Goal: Task Accomplishment & Management: Complete application form

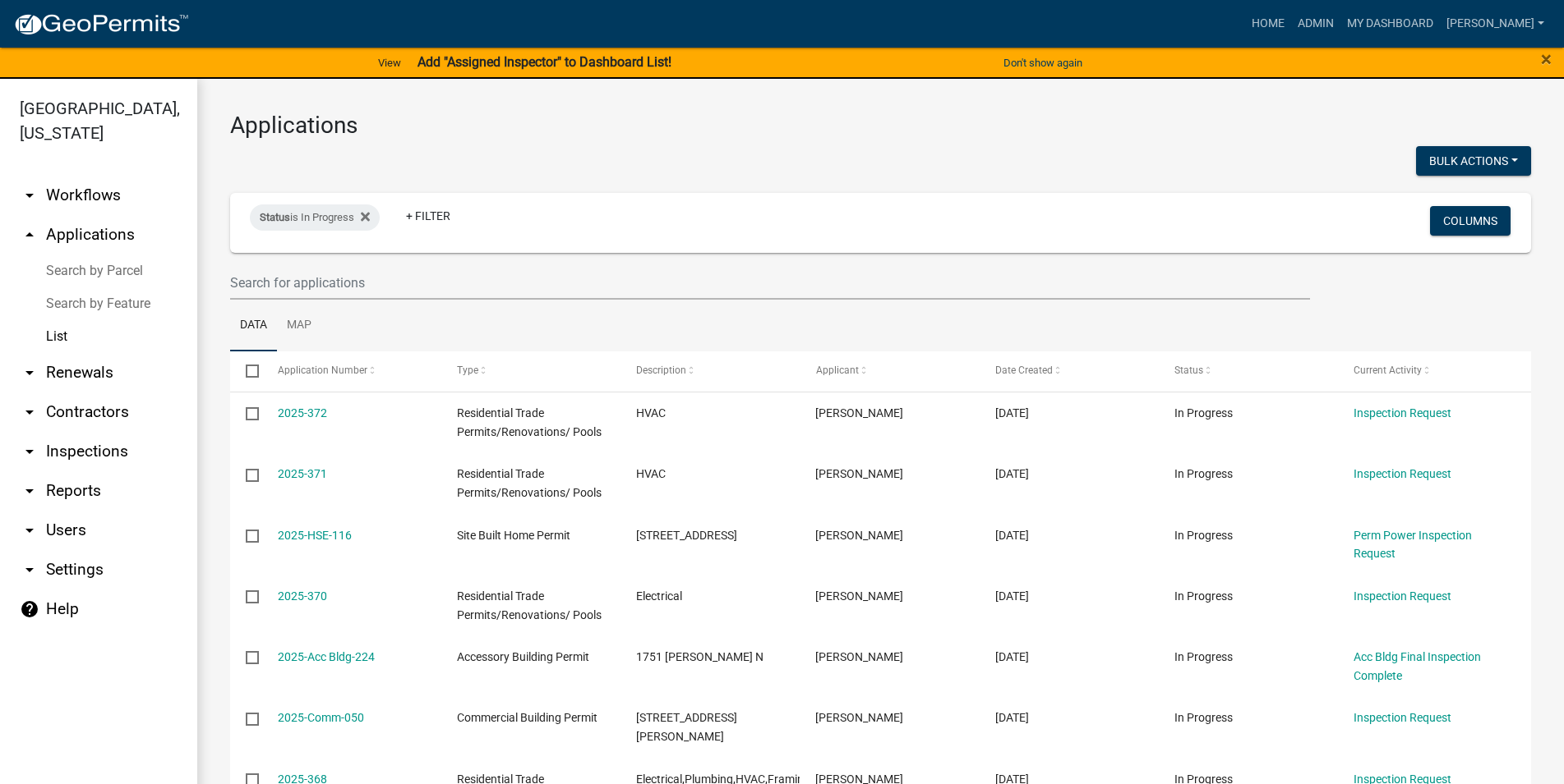
select select "3: 100"
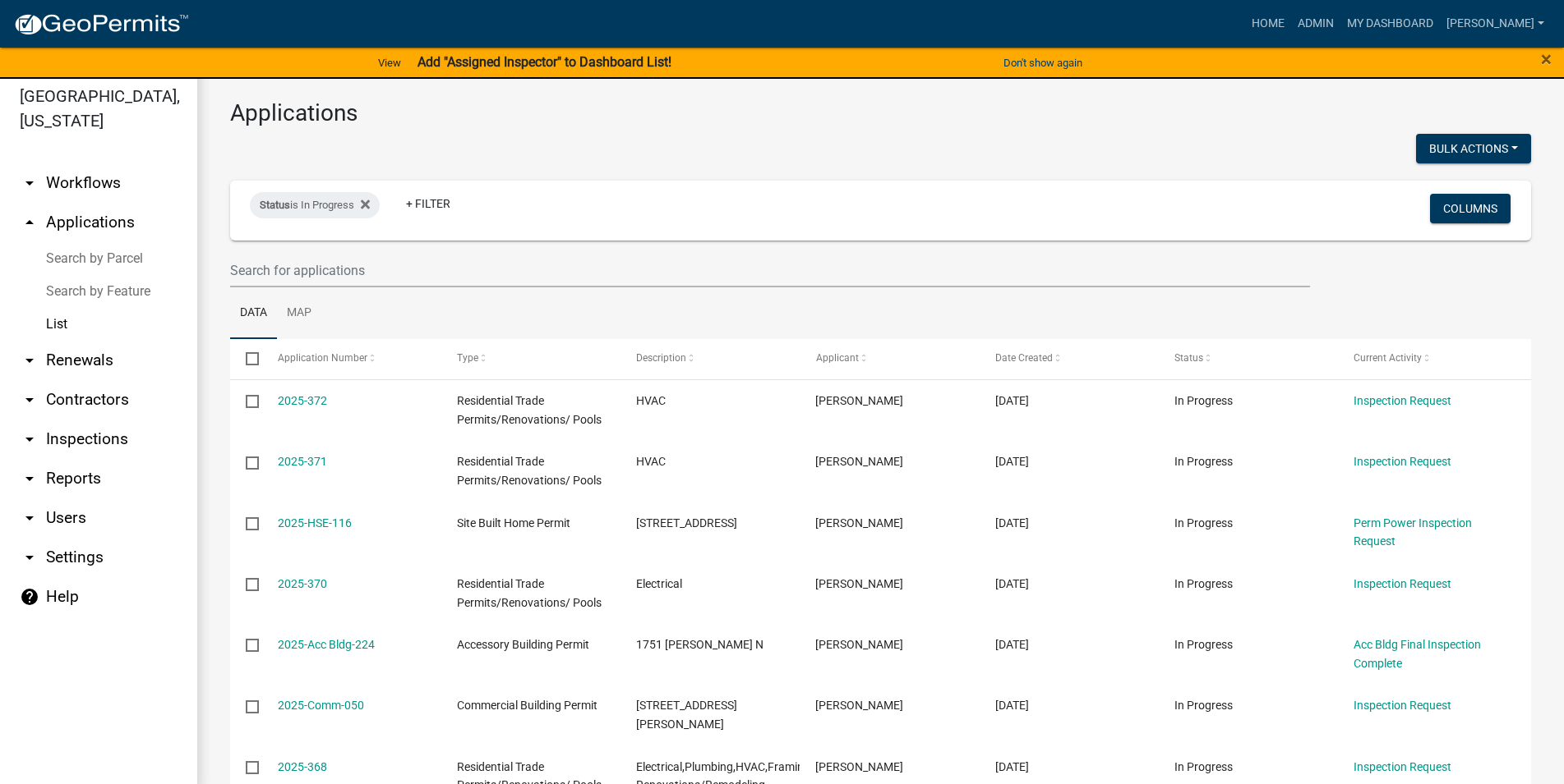
scroll to position [12, 0]
click at [91, 437] on link "arrow_drop_down Inspections" at bounding box center [99, 439] width 197 height 40
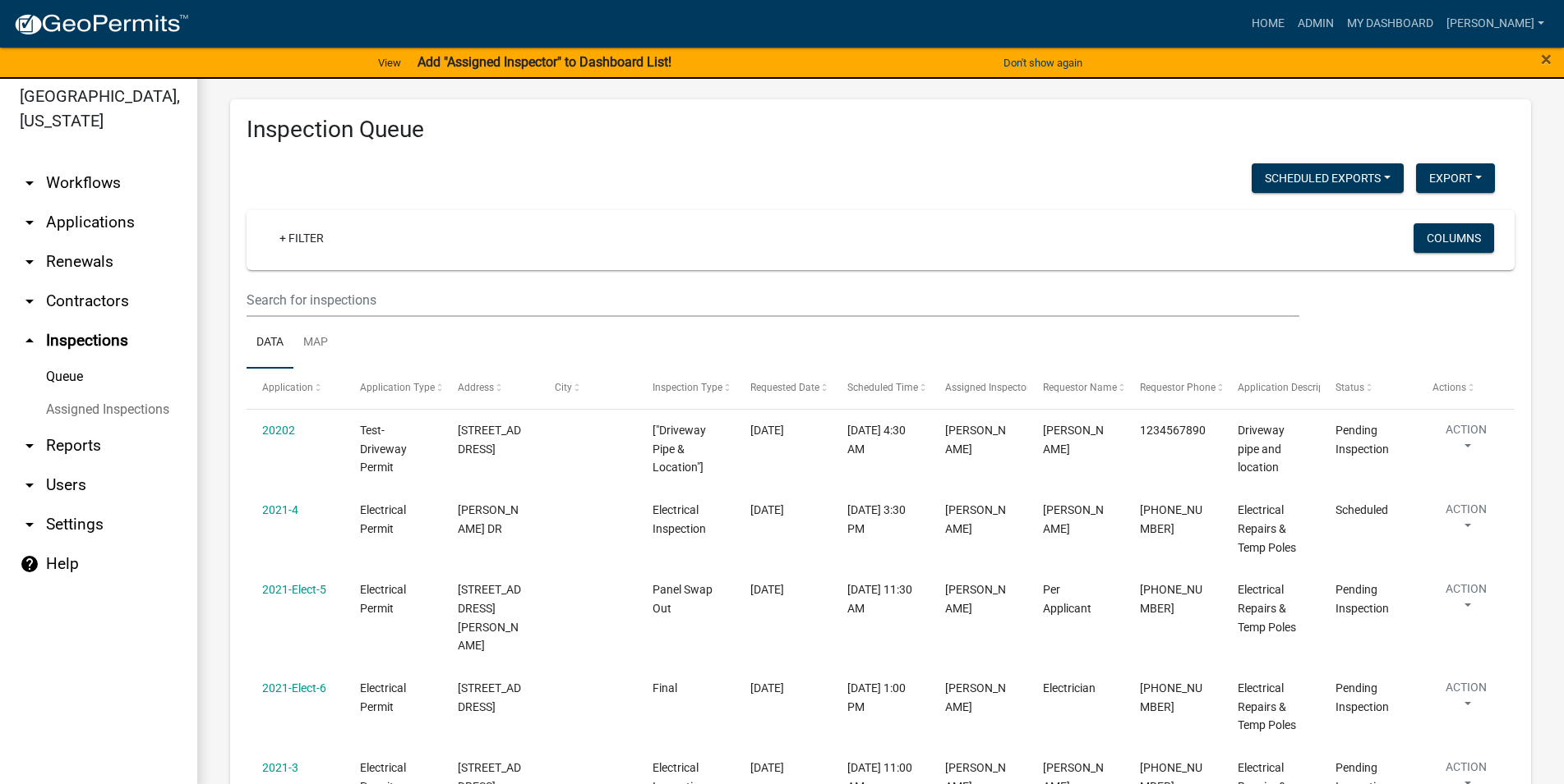
click at [107, 339] on link "arrow_drop_up Inspections" at bounding box center [99, 341] width 197 height 40
click at [133, 413] on link "Assigned Inspections" at bounding box center [99, 410] width 197 height 33
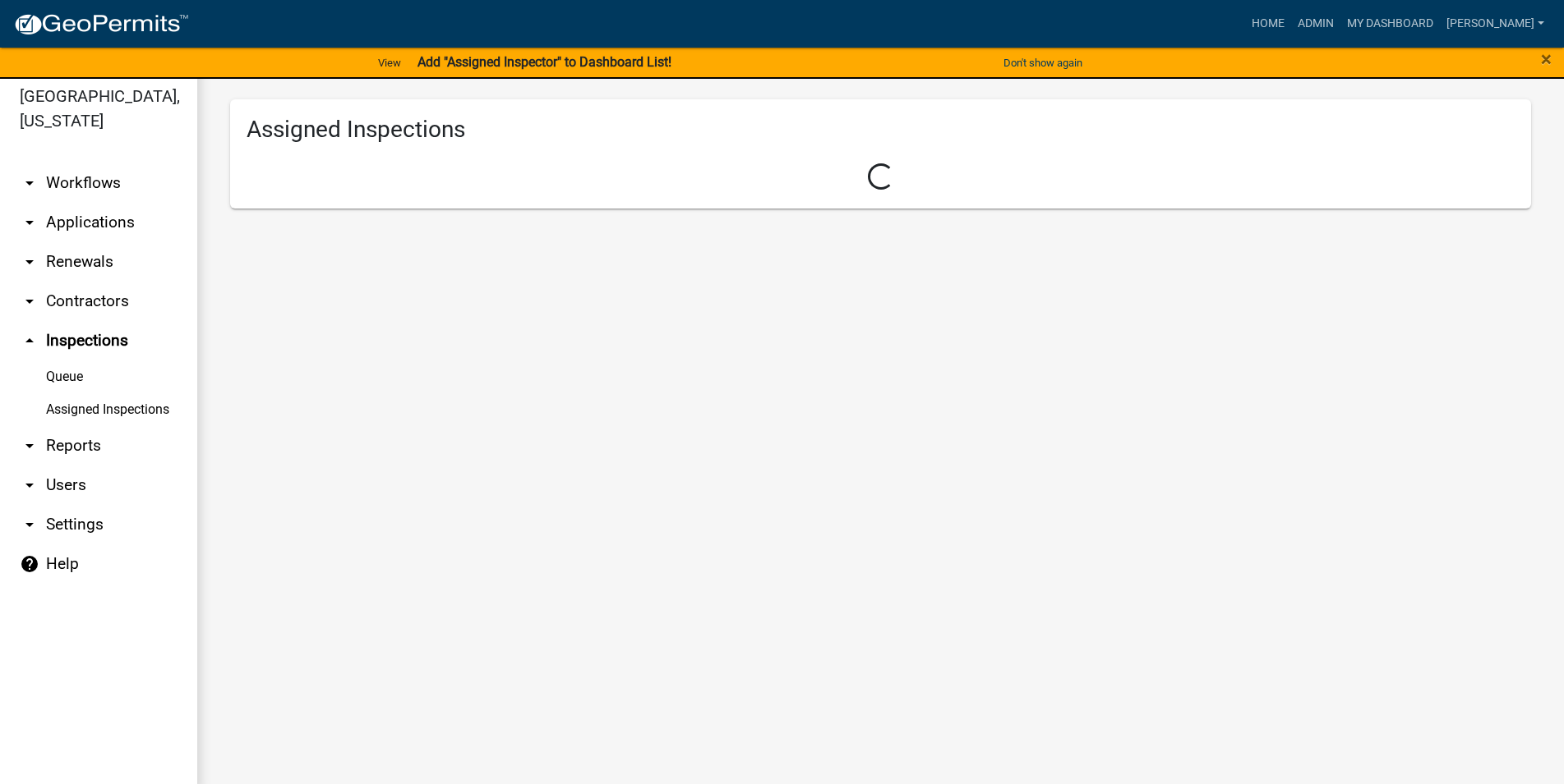
click at [112, 342] on link "arrow_drop_up Inspections" at bounding box center [99, 341] width 197 height 40
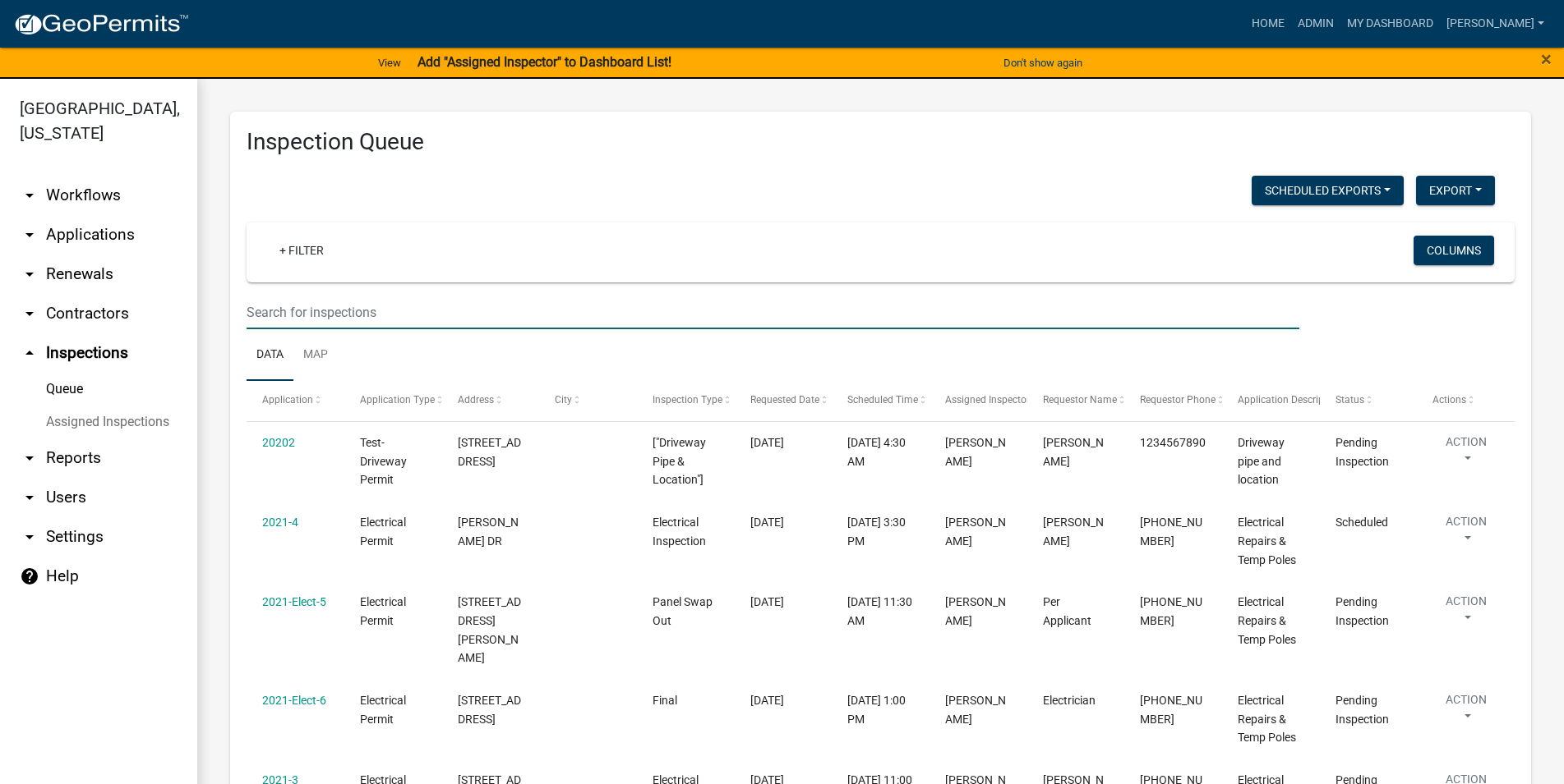
click at [324, 328] on input "text" at bounding box center [772, 312] width 1052 height 34
click at [302, 254] on link "+ Filter" at bounding box center [301, 250] width 70 height 30
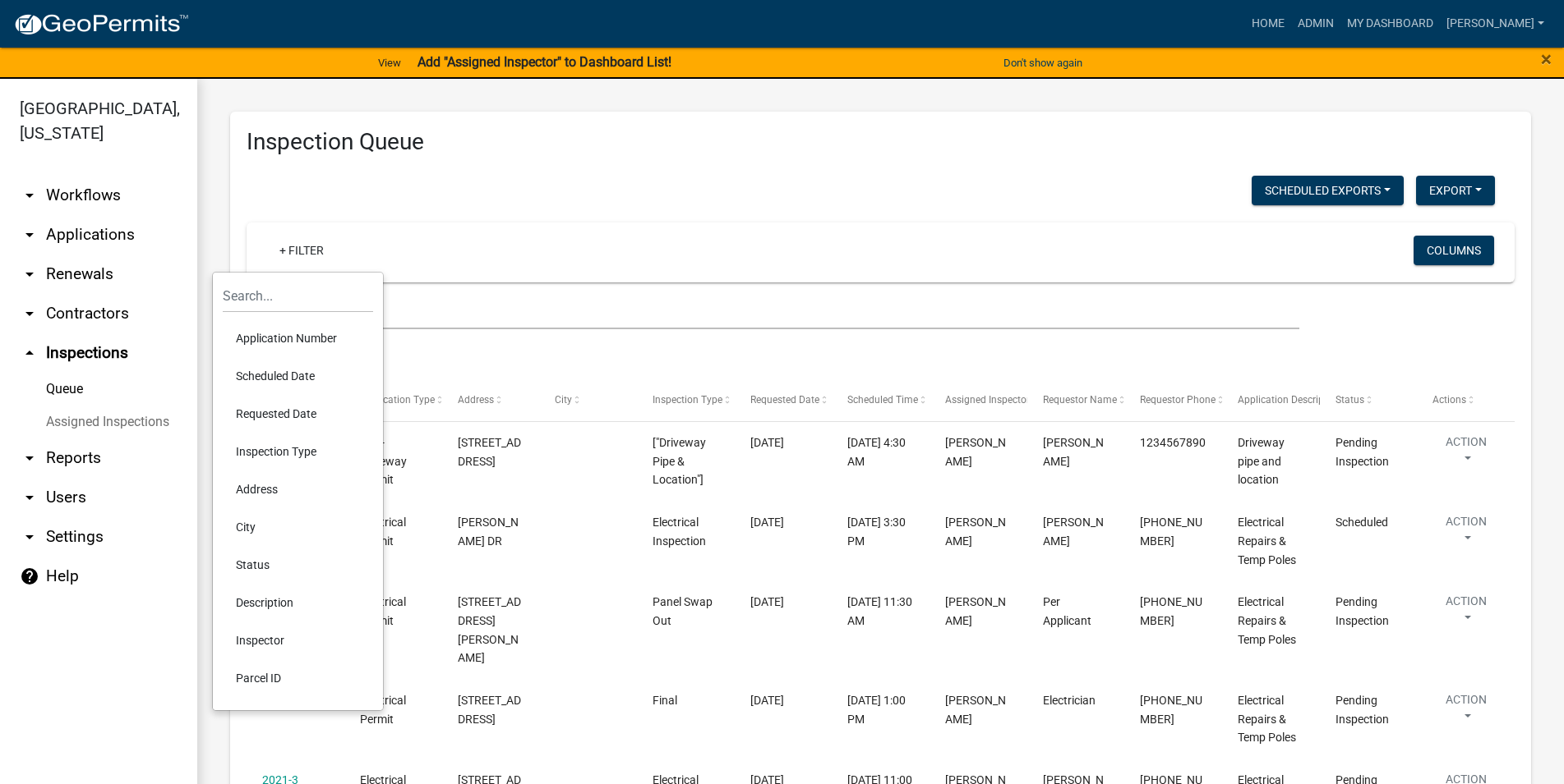
click at [319, 380] on li "Scheduled Date" at bounding box center [298, 376] width 150 height 38
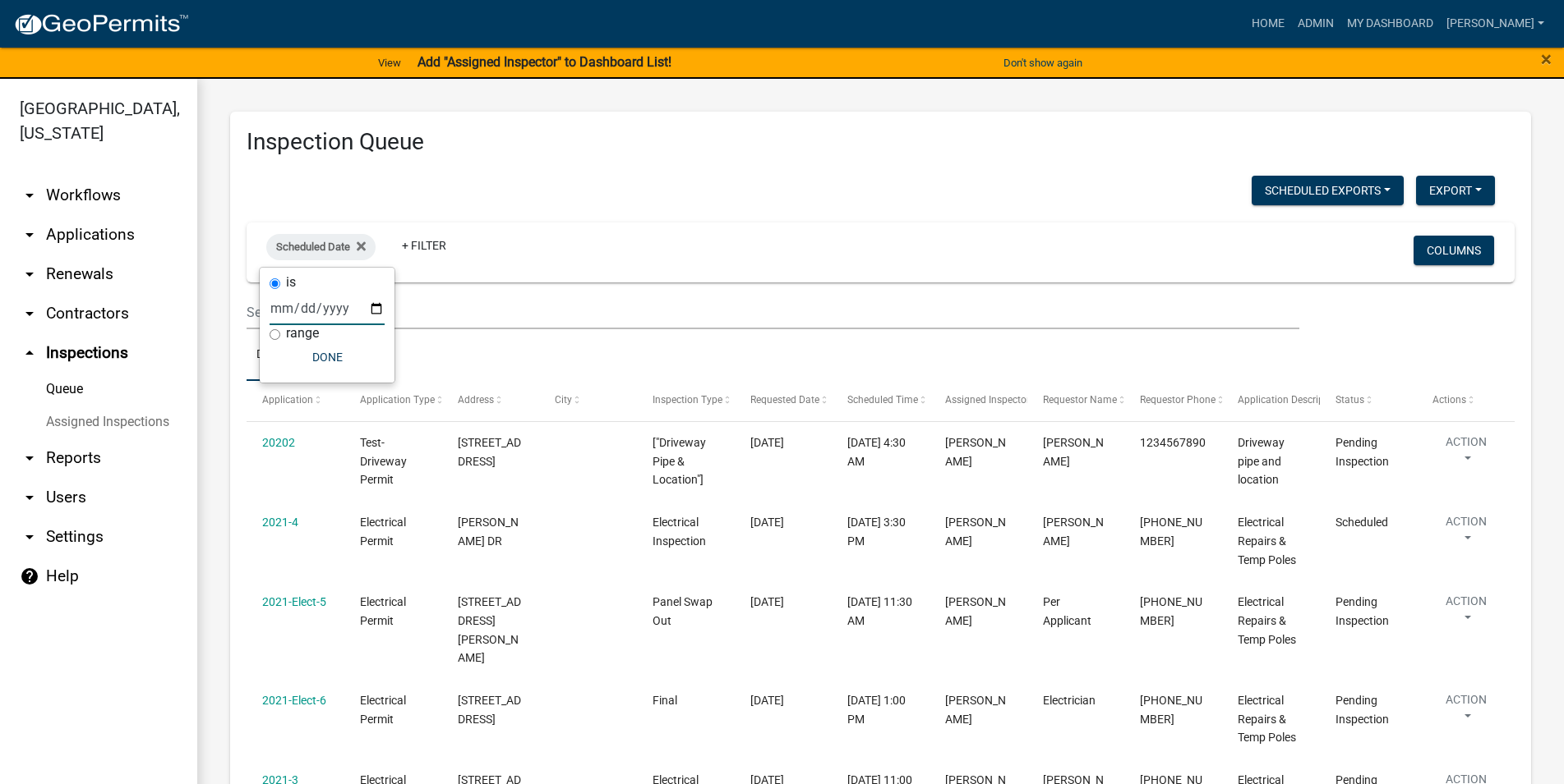
click at [321, 303] on input "date" at bounding box center [327, 308] width 115 height 34
click at [339, 310] on input "date" at bounding box center [327, 308] width 115 height 34
click at [372, 305] on input "date" at bounding box center [327, 308] width 115 height 34
type input "2025-08-18"
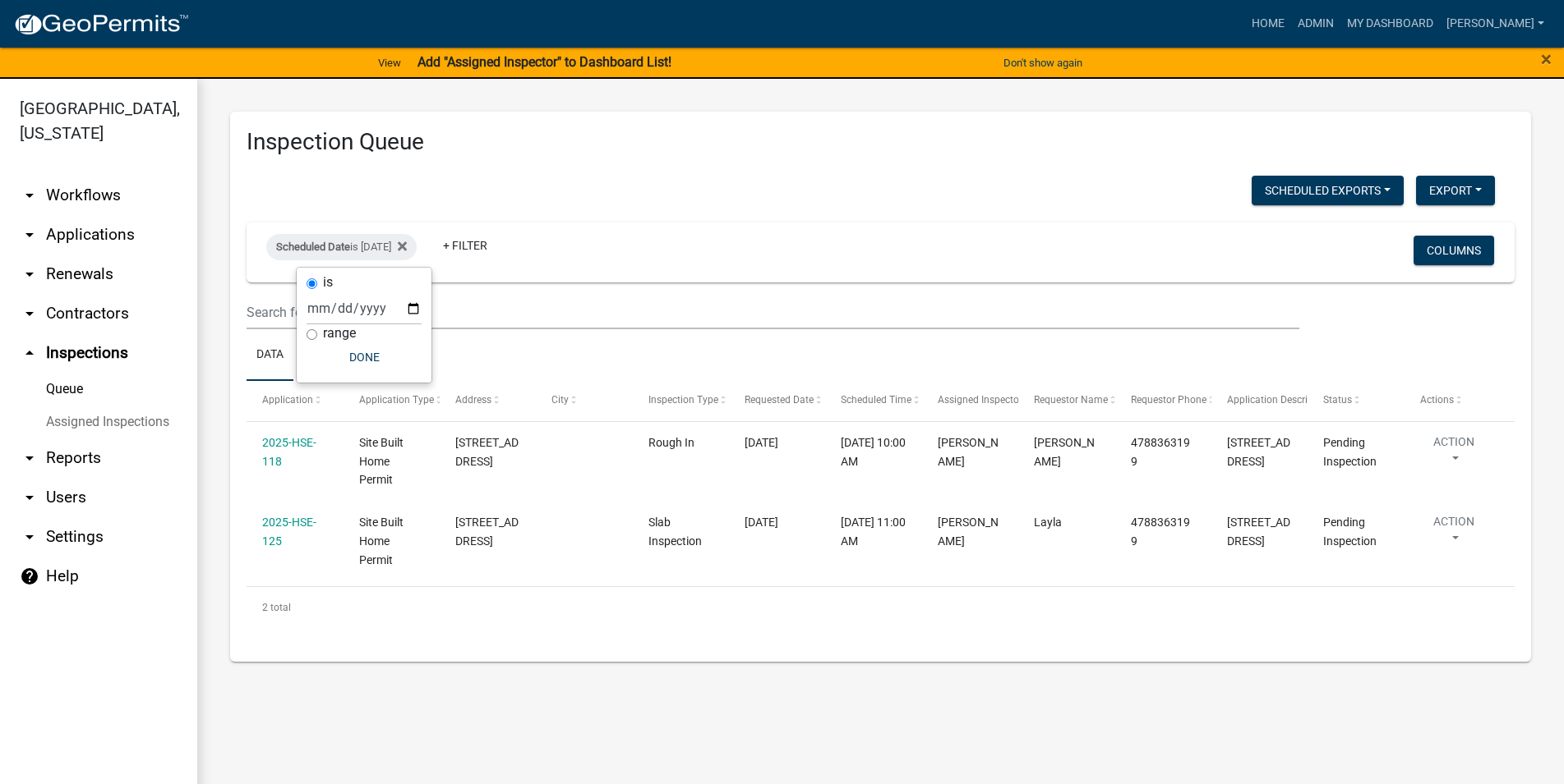
click at [772, 253] on div "Scheduled Date is 08/18/2025 + Filter" at bounding box center [672, 252] width 836 height 43
click at [406, 241] on icon at bounding box center [402, 246] width 9 height 13
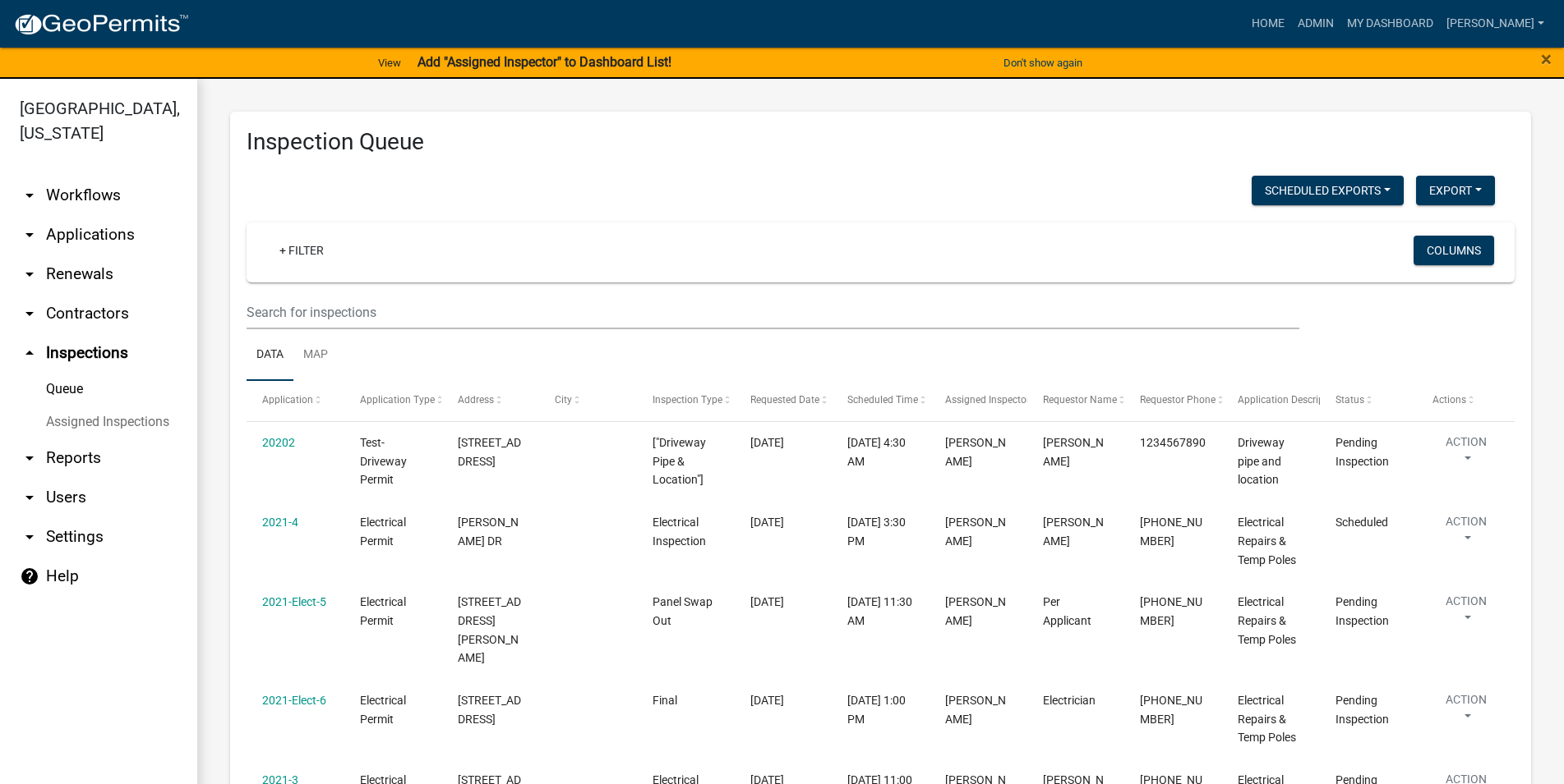
click at [109, 270] on link "arrow_drop_down Renewals" at bounding box center [99, 274] width 197 height 40
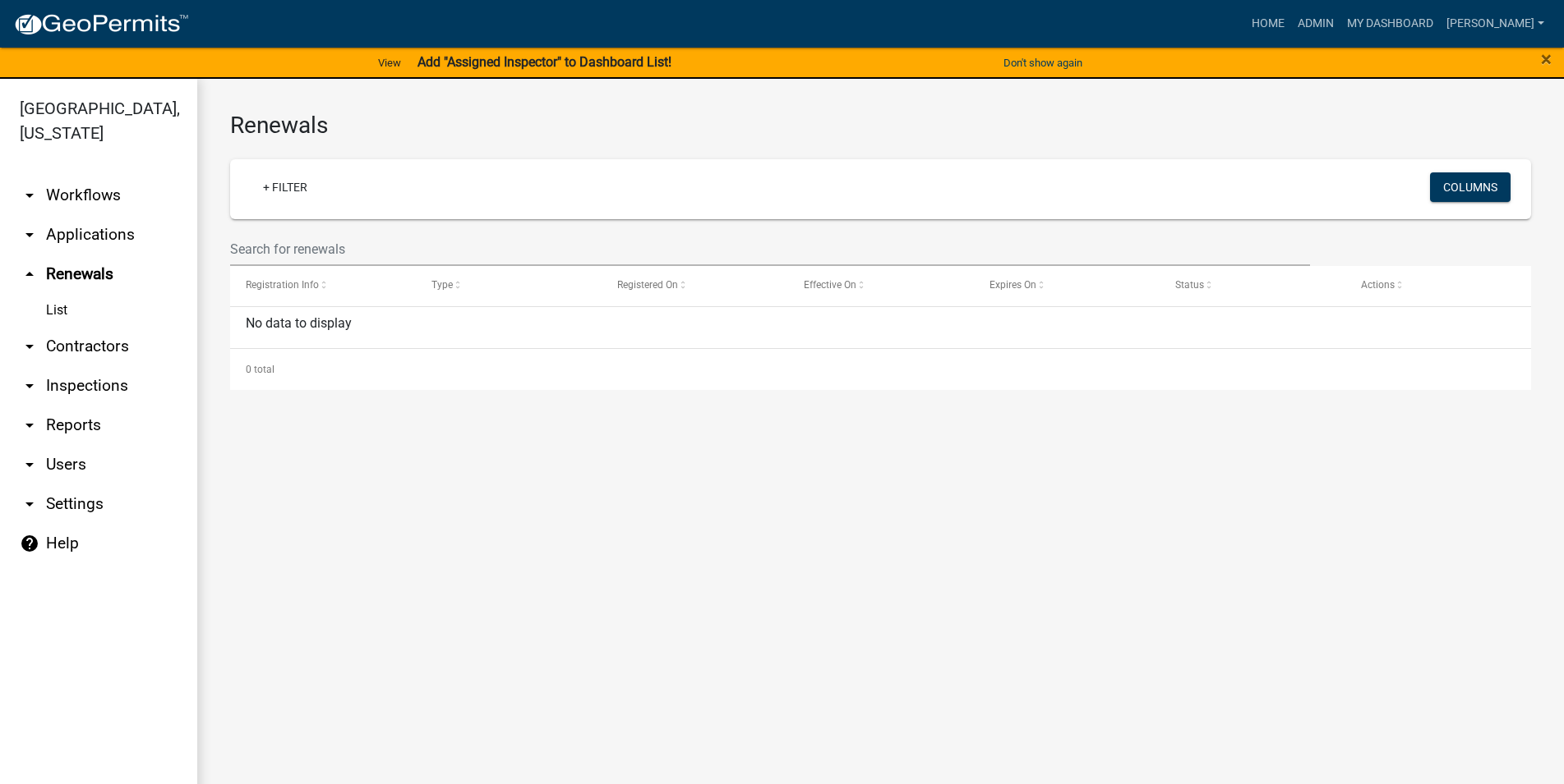
click at [107, 244] on link "arrow_drop_down Applications" at bounding box center [99, 235] width 197 height 40
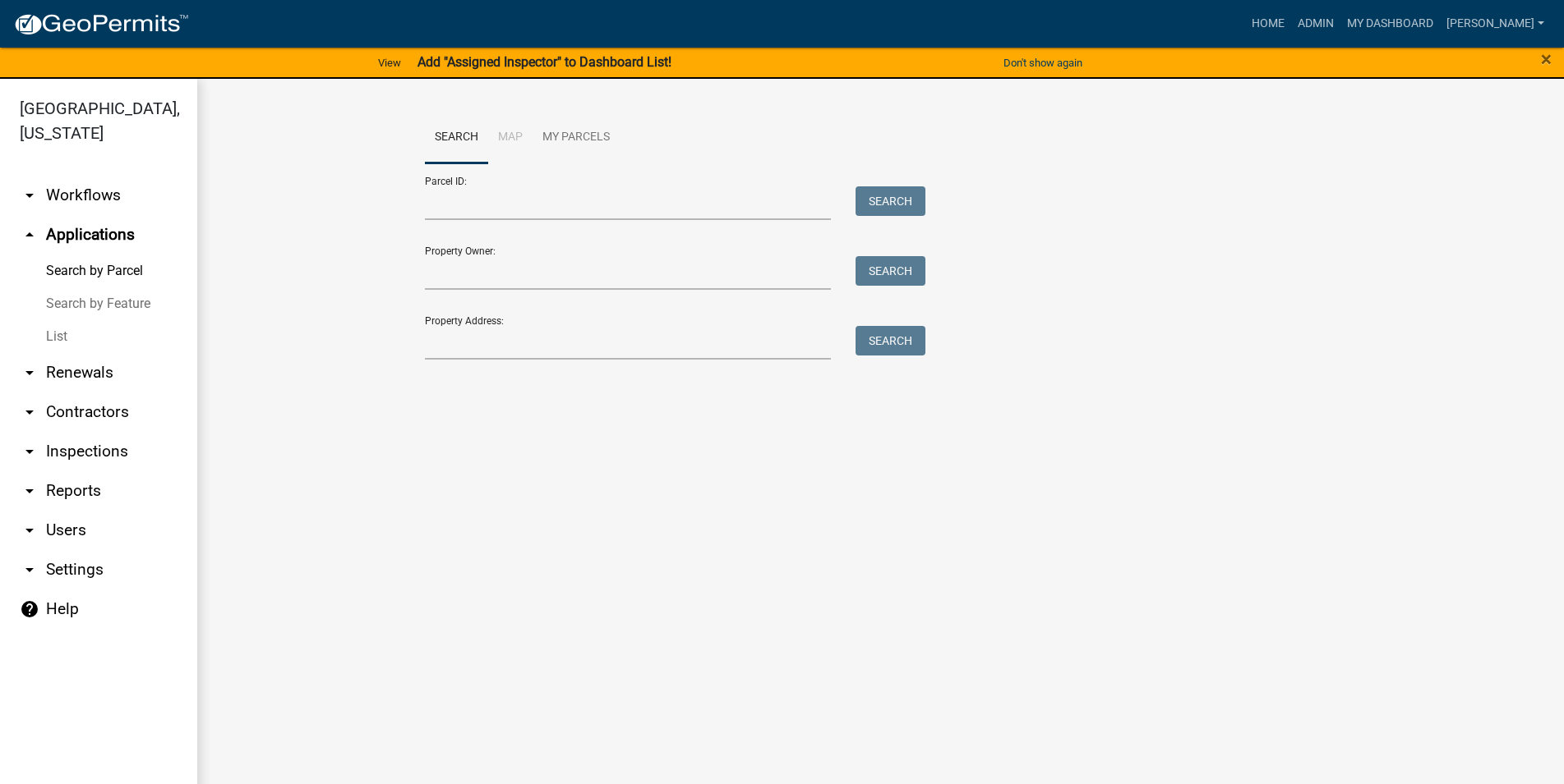
click at [96, 333] on link "List" at bounding box center [99, 336] width 197 height 33
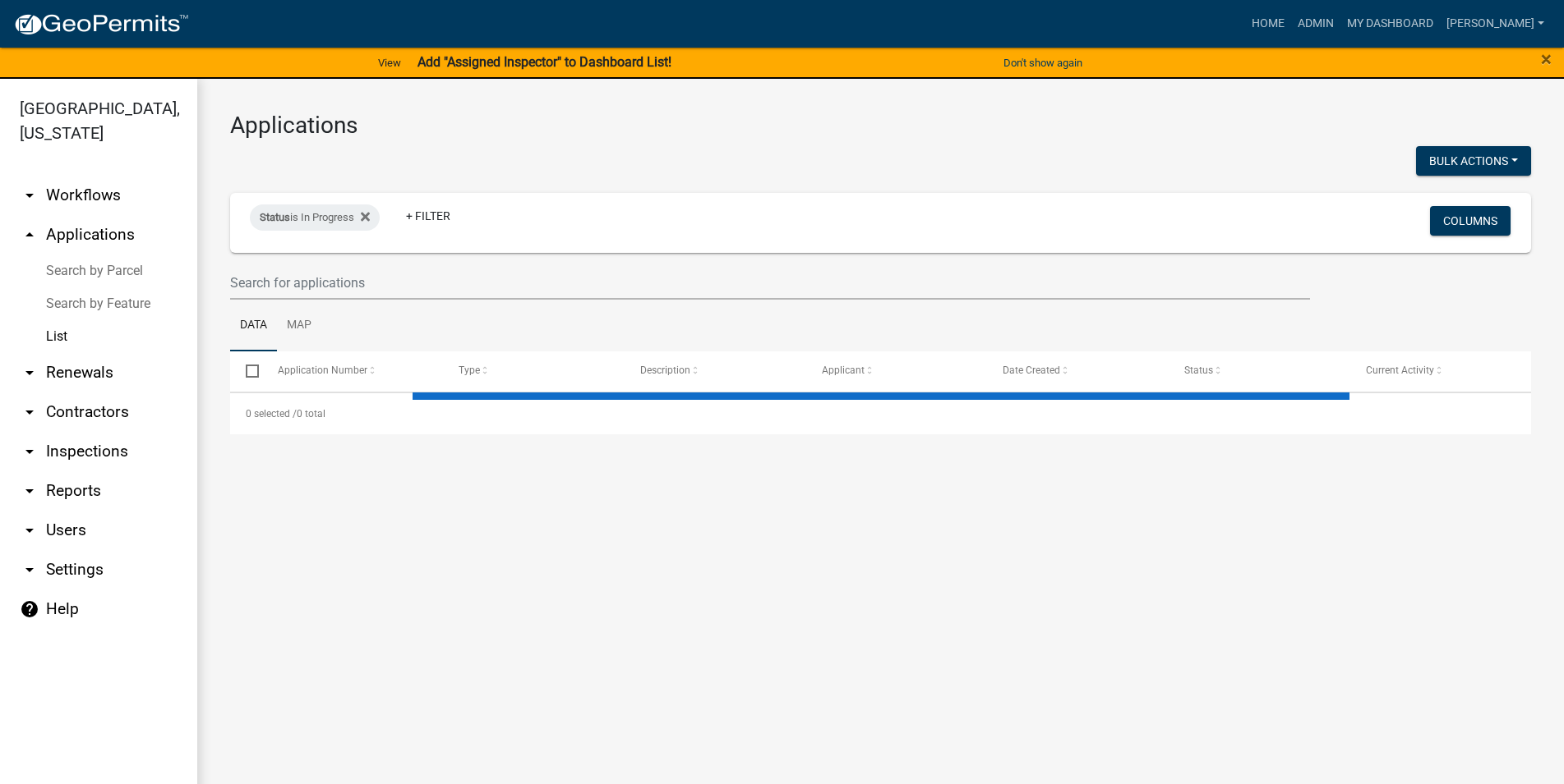
select select "3: 100"
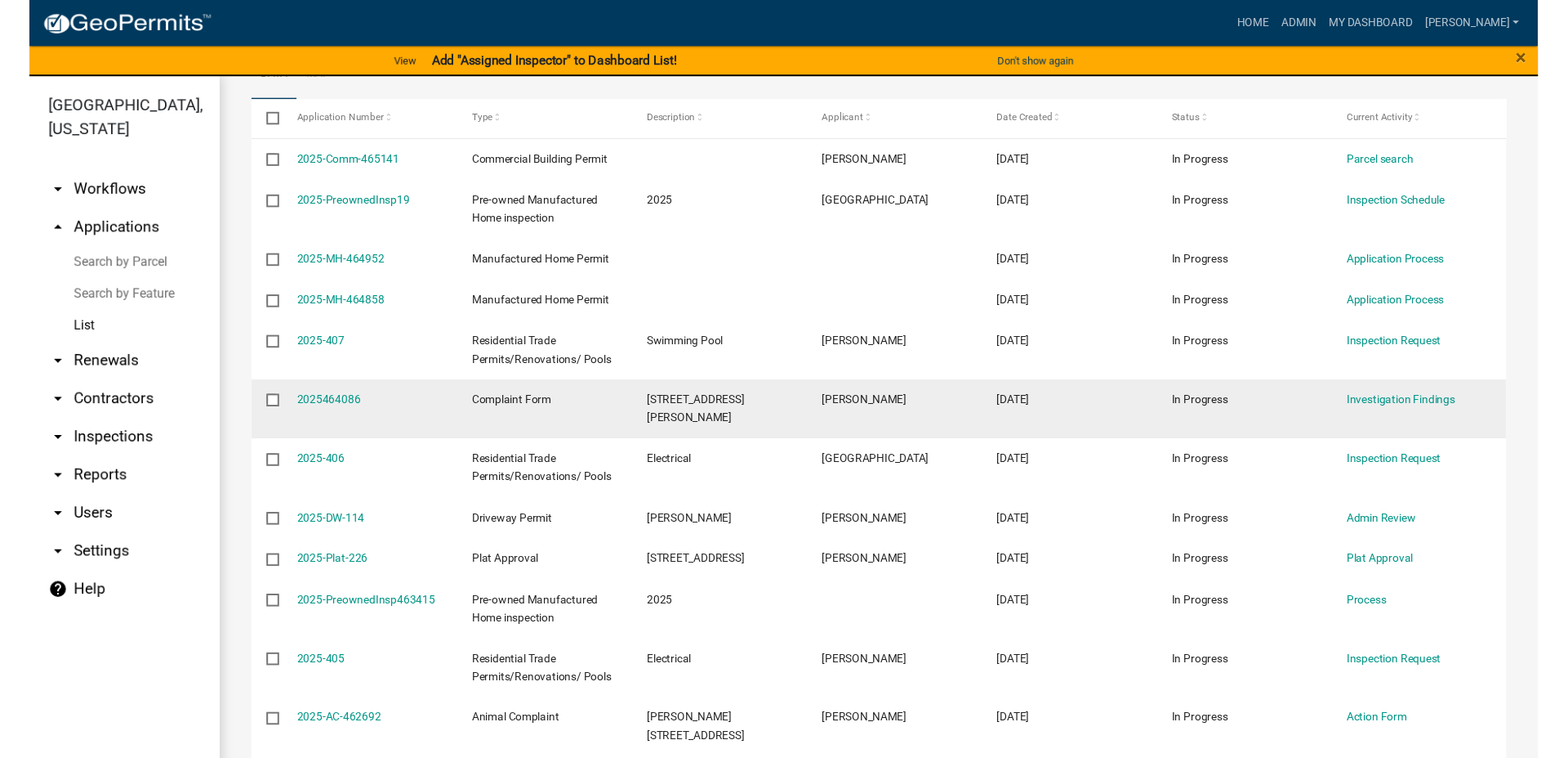
scroll to position [280, 0]
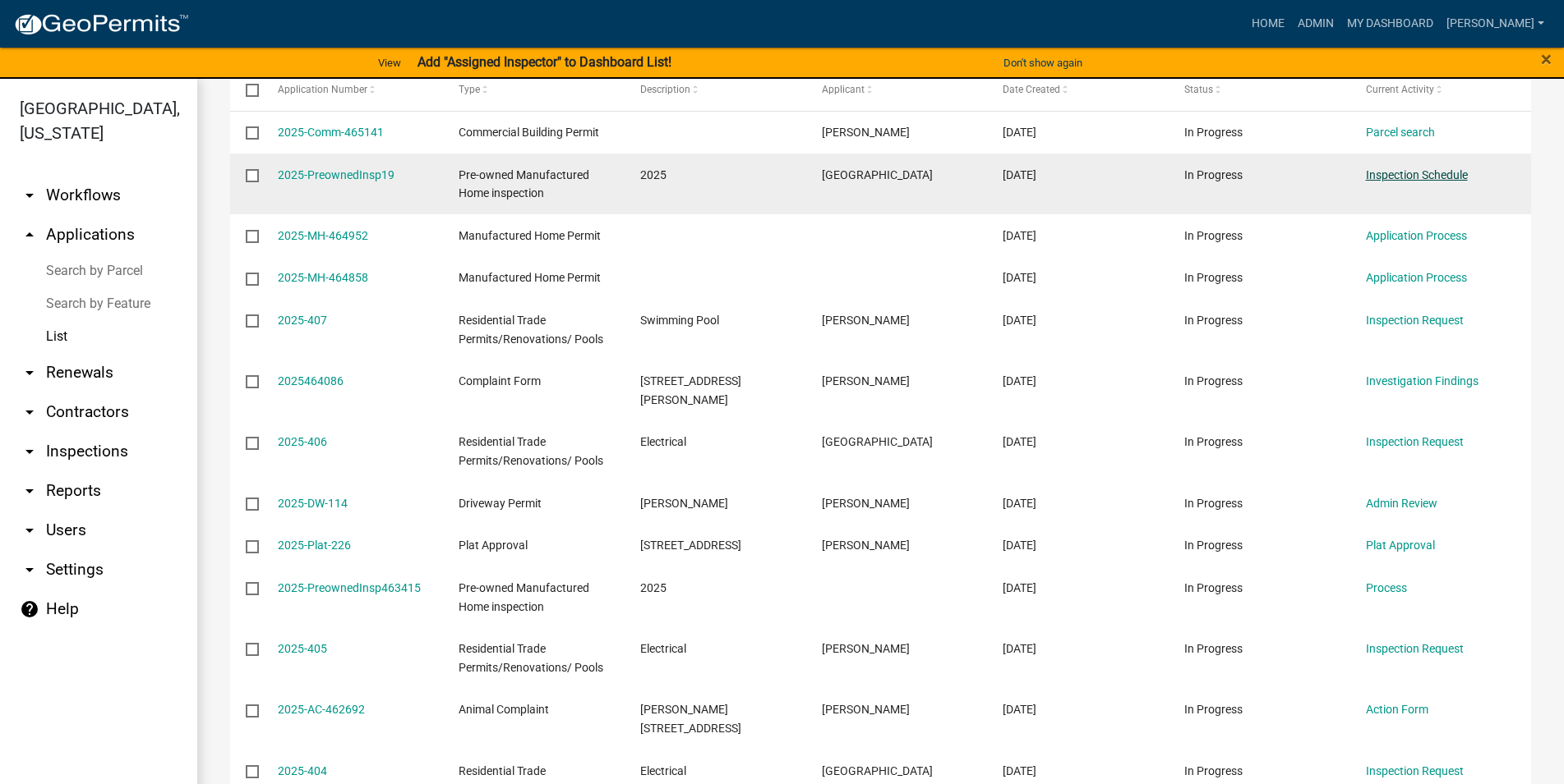
click at [1395, 174] on link "Inspection Schedule" at bounding box center [1416, 175] width 102 height 13
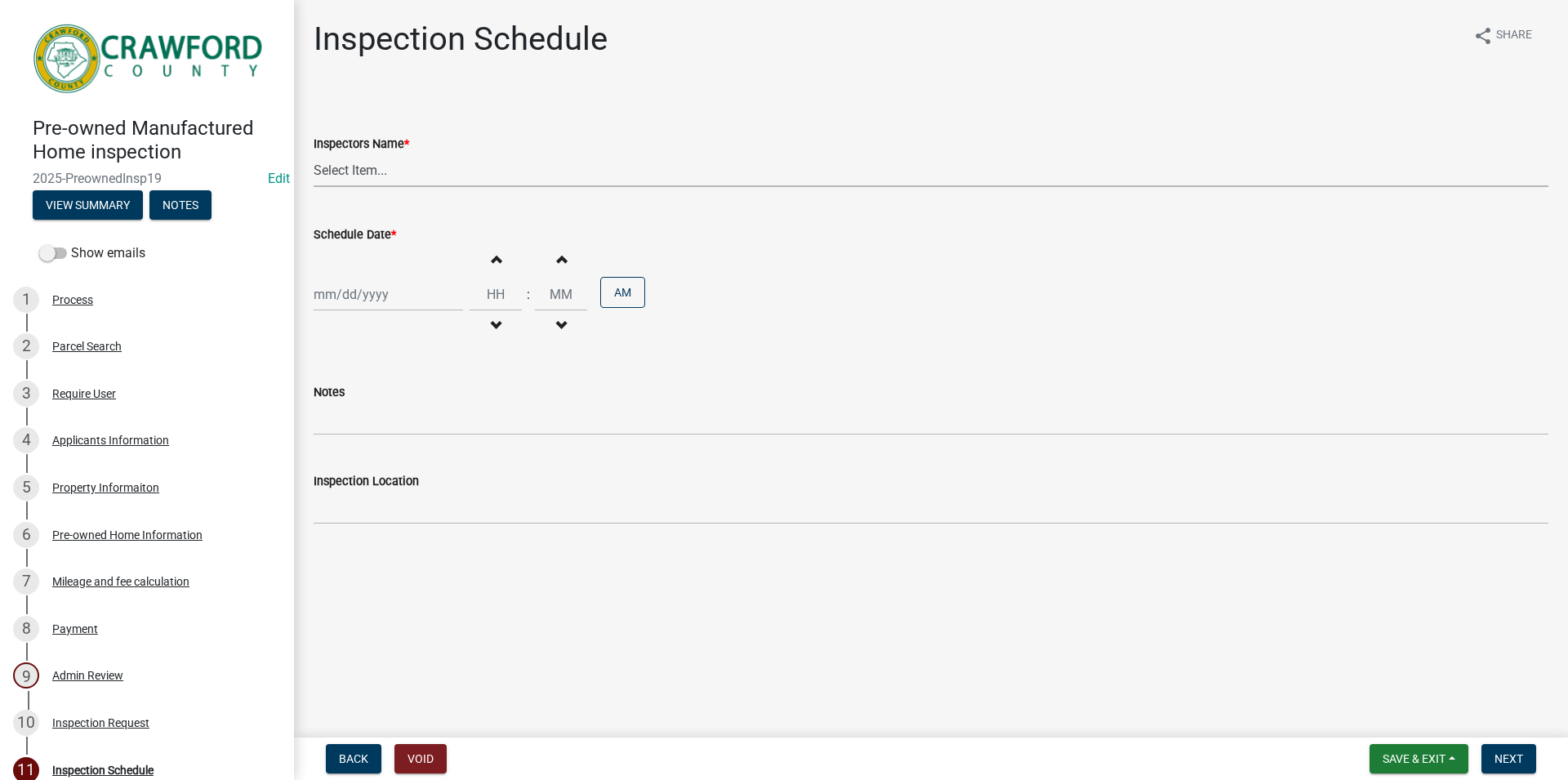
click at [313, 153] on select "Select Item... RLcarroll (Rachel Carroll) l.kriz (Layla Kriz) t.graumann (Tammi…" at bounding box center [931, 170] width 1235 height 34
select select "3acdf11f-131c-438b-b450-ae4501c32128"
click option "l.kriz (Layla Kriz)" at bounding box center [0, 0] width 0 height 0
click at [408, 298] on input "Schedule Date *" at bounding box center [387, 294] width 149 height 34
select select "8"
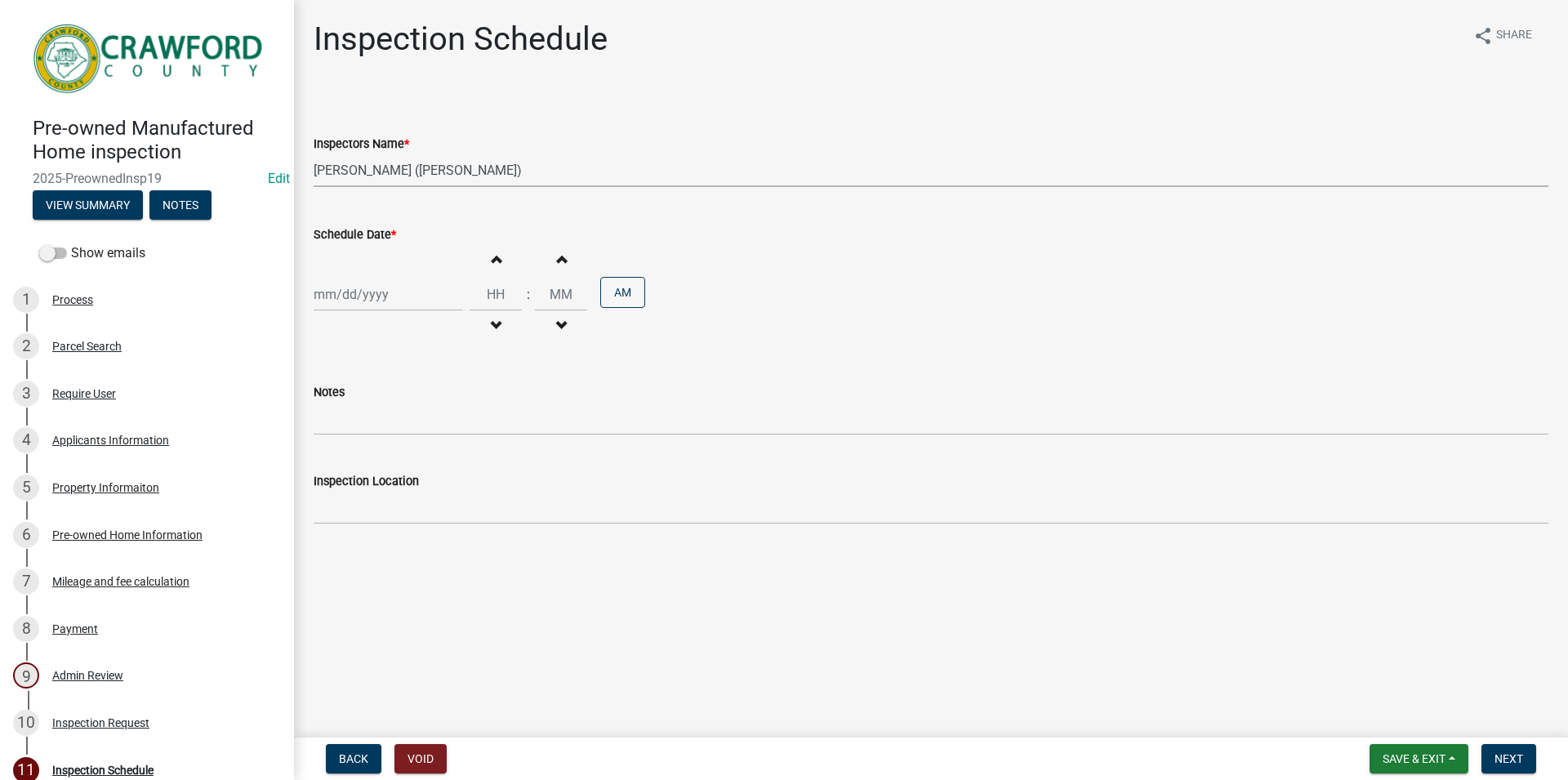
select select "2025"
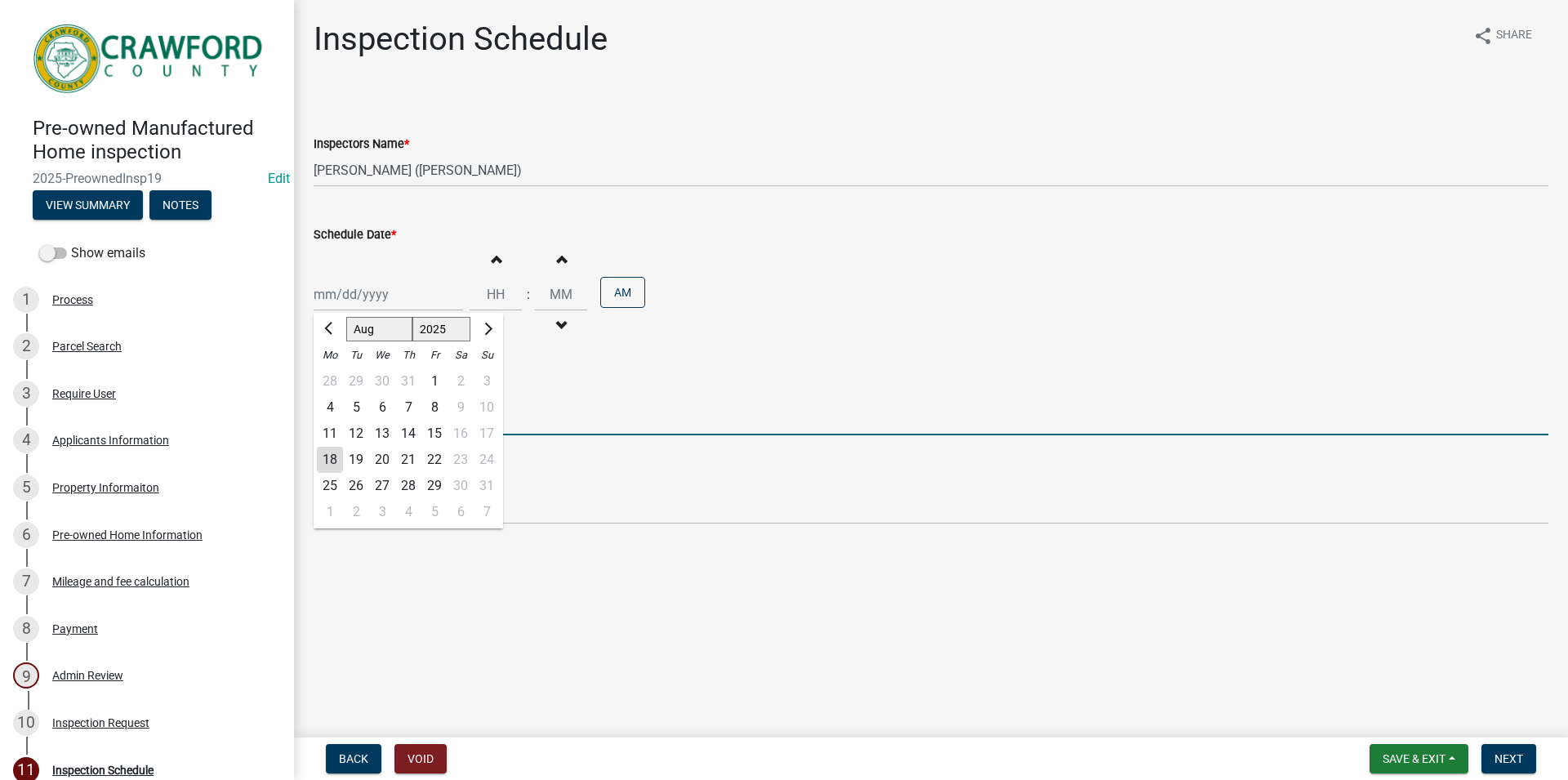
click at [563, 419] on input "Notes" at bounding box center [931, 419] width 1235 height 34
click at [313, 153] on select "Select Item... RLcarroll (Rachel Carroll) l.kriz (Layla Kriz) t.graumann (Tammi…" at bounding box center [931, 170] width 1235 height 34
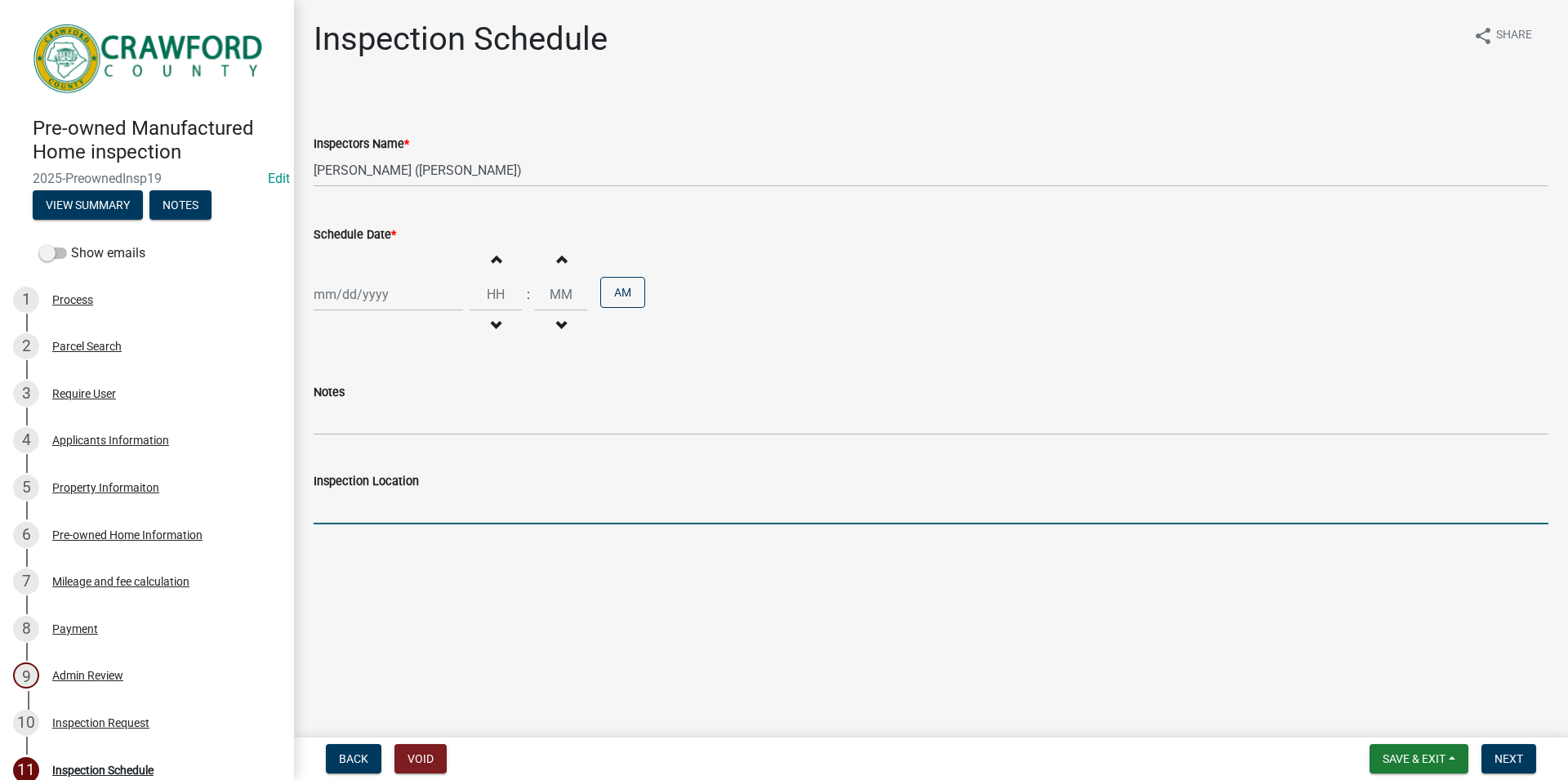
drag, startPoint x: 421, startPoint y: 173, endPoint x: 1096, endPoint y: 477, distance: 740.3
click at [1176, 513] on input "Inspection Location" at bounding box center [931, 508] width 1235 height 34
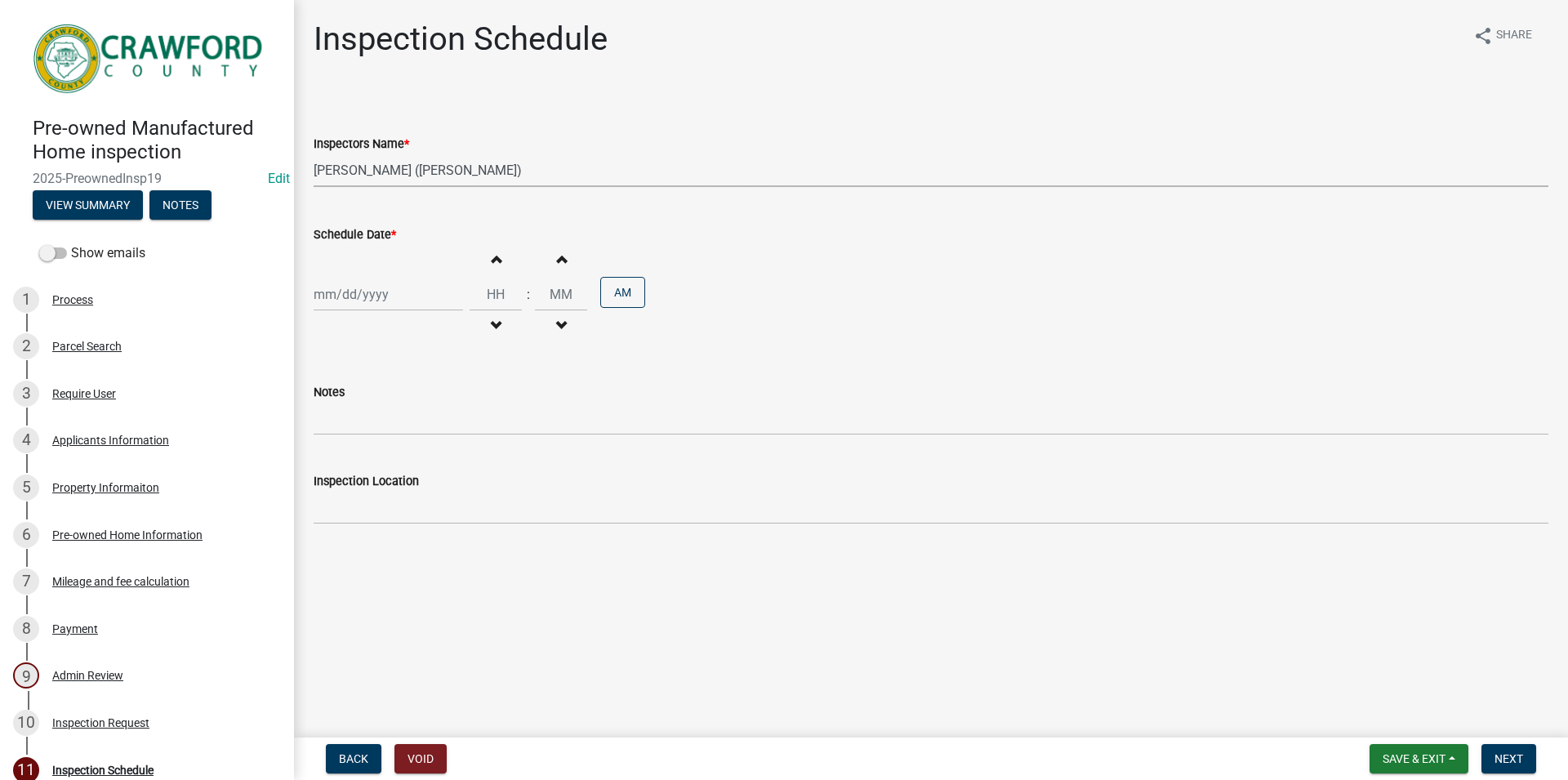
click at [313, 153] on select "Select Item... RLcarroll (Rachel Carroll) l.kriz (Layla Kriz) t.graumann (Tammi…" at bounding box center [931, 170] width 1235 height 34
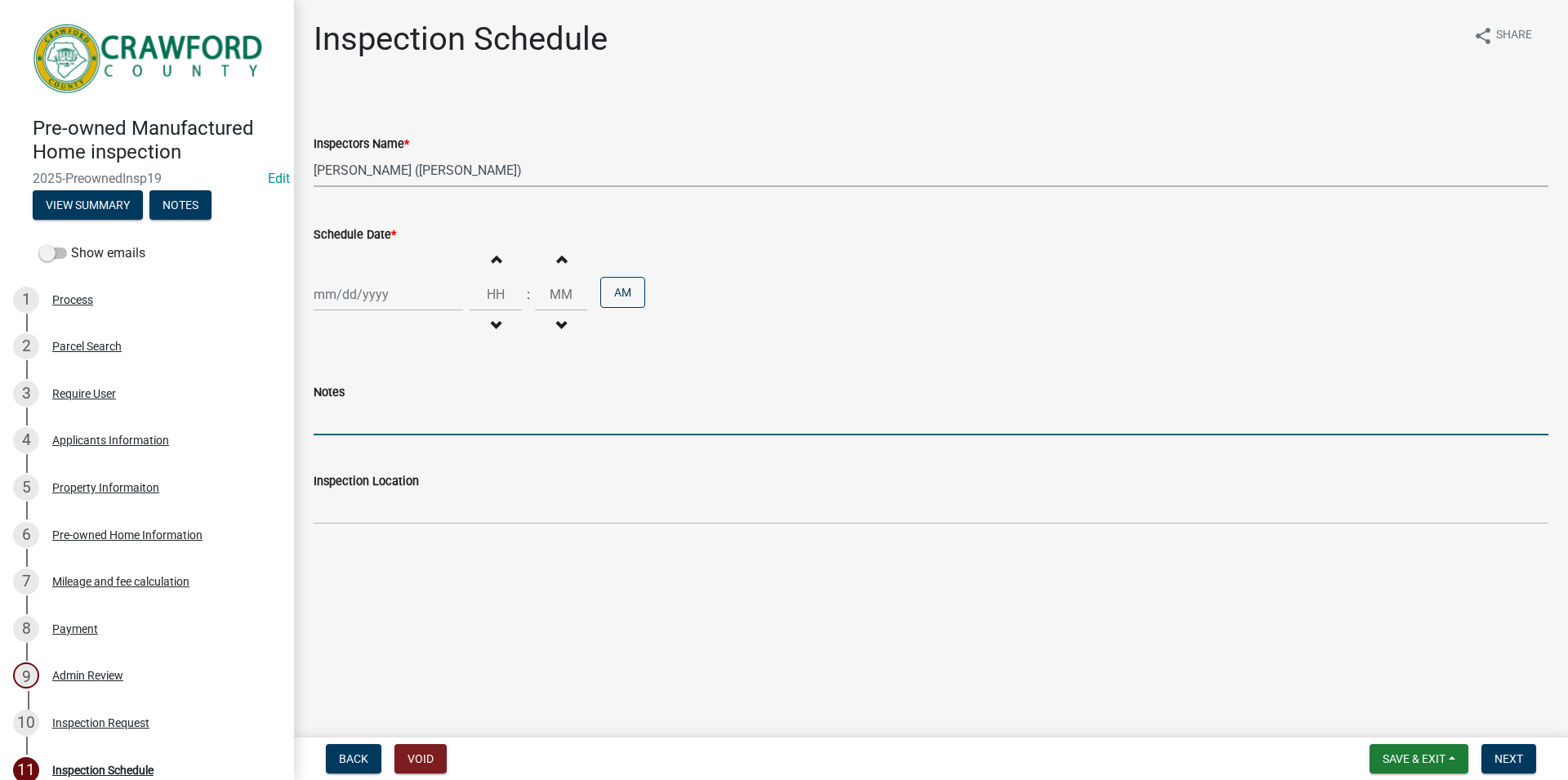
click at [839, 423] on input "Notes" at bounding box center [931, 419] width 1235 height 34
click at [391, 284] on input "Schedule Date *" at bounding box center [387, 294] width 149 height 34
select select "8"
select select "2025"
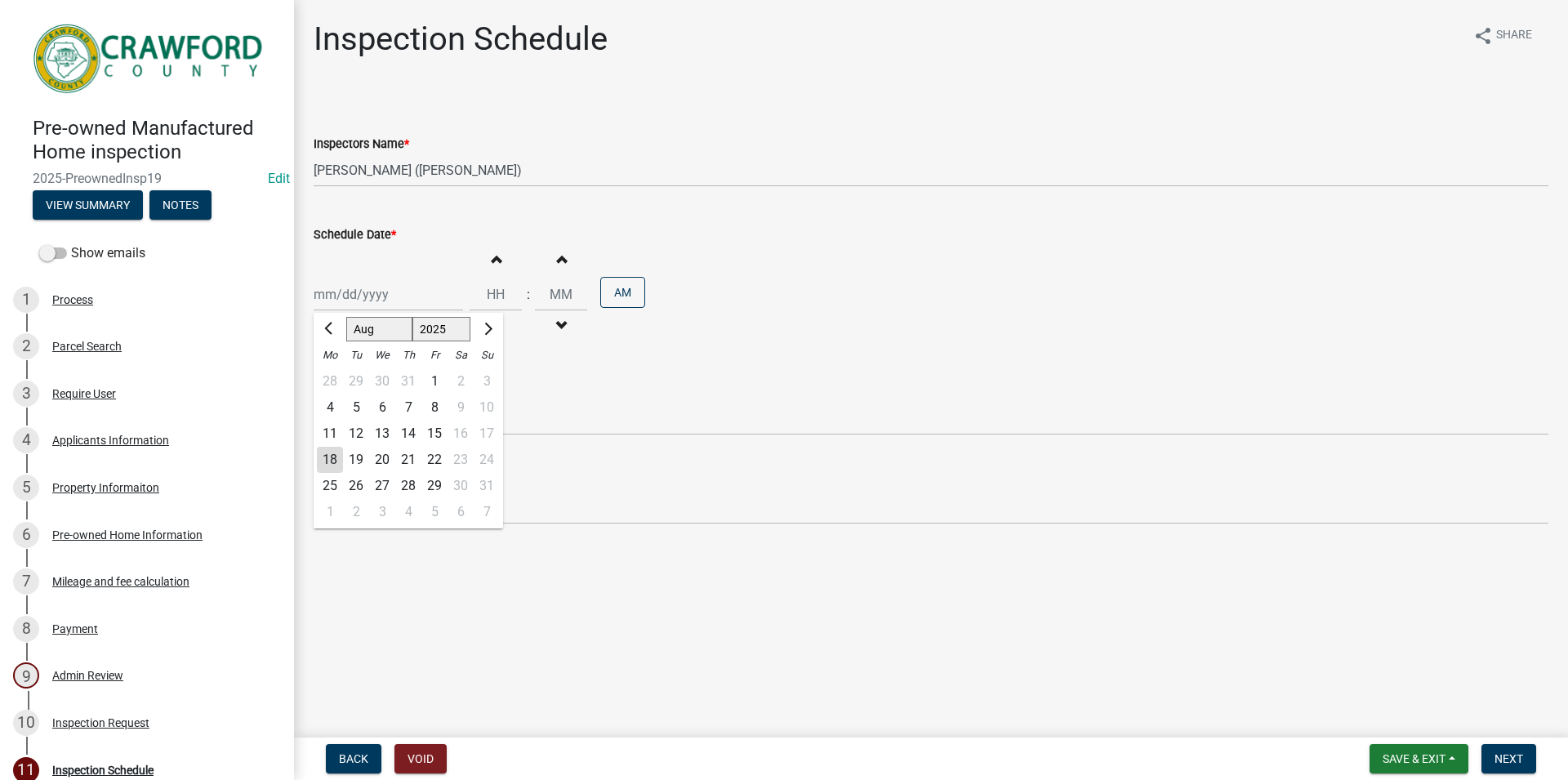
click at [336, 464] on div "18" at bounding box center [330, 460] width 26 height 26
type input "[DATE]"
click at [513, 260] on button "Increment hours" at bounding box center [496, 259] width 35 height 30
type input "01"
type input "00"
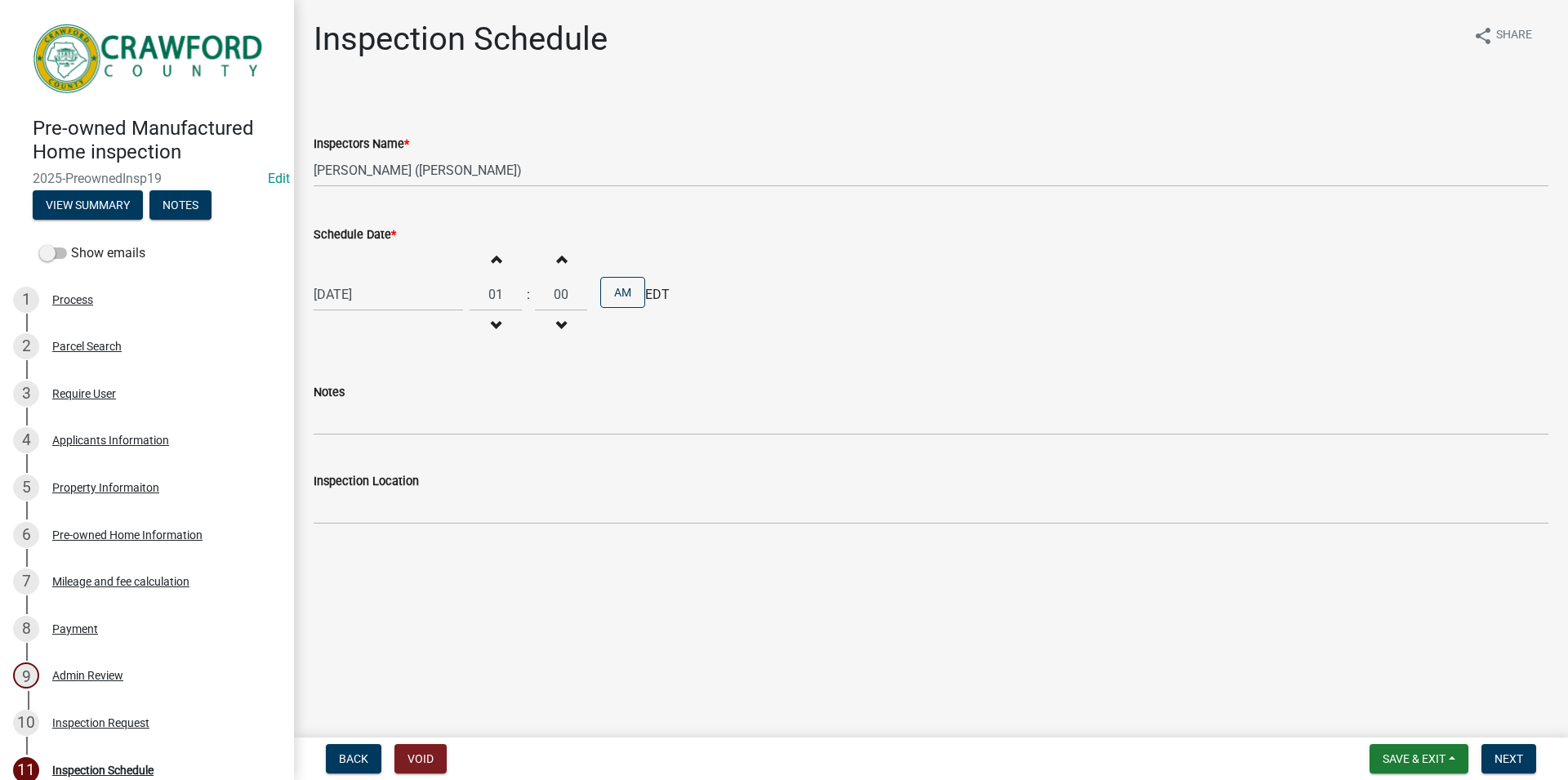
click at [500, 260] on span "button" at bounding box center [496, 259] width 8 height 13
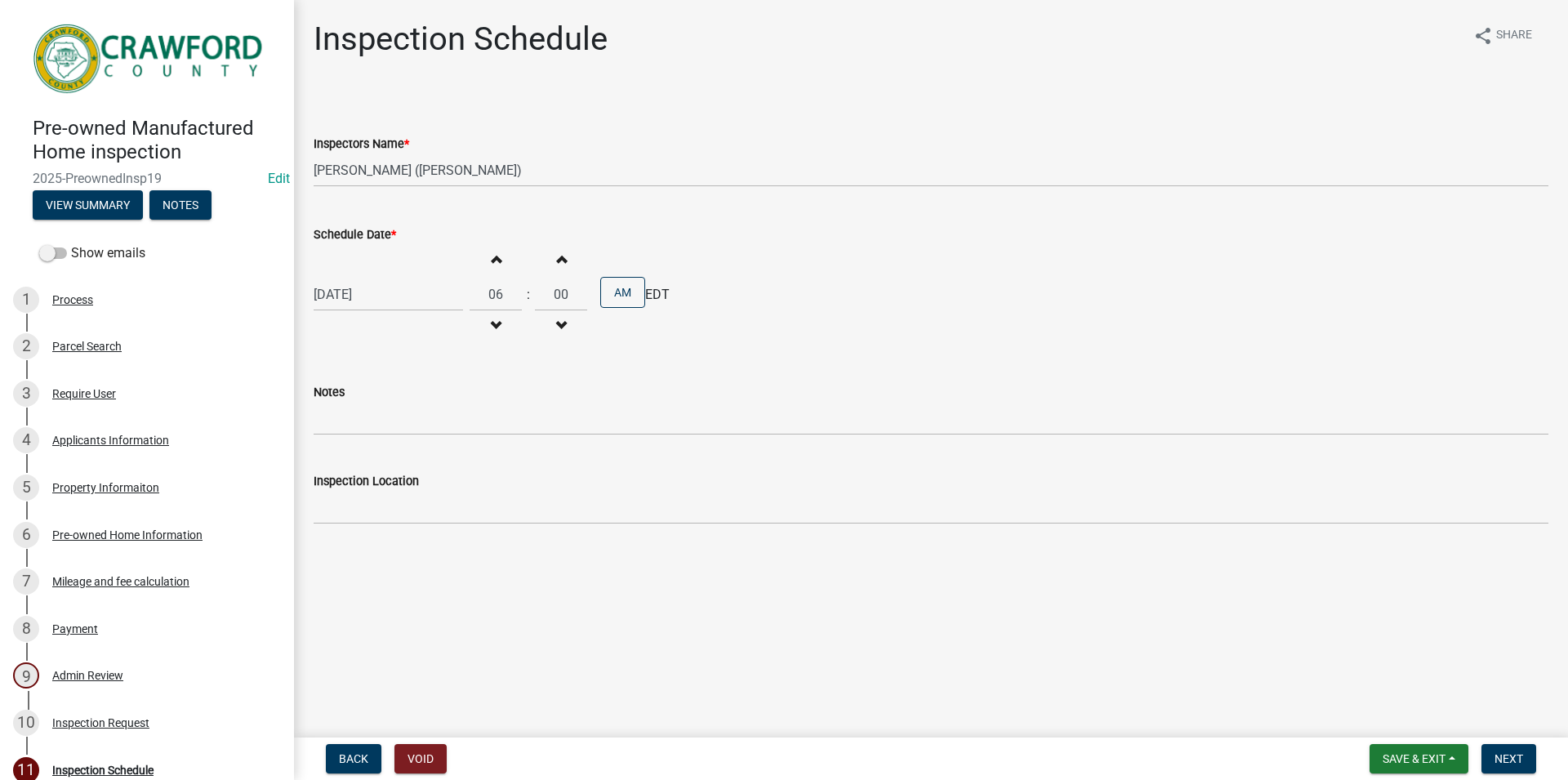
click at [507, 265] on button "Increment hours" at bounding box center [496, 259] width 35 height 30
click at [507, 264] on button "Increment hours" at bounding box center [496, 259] width 35 height 30
click at [500, 259] on span "button" at bounding box center [496, 259] width 8 height 13
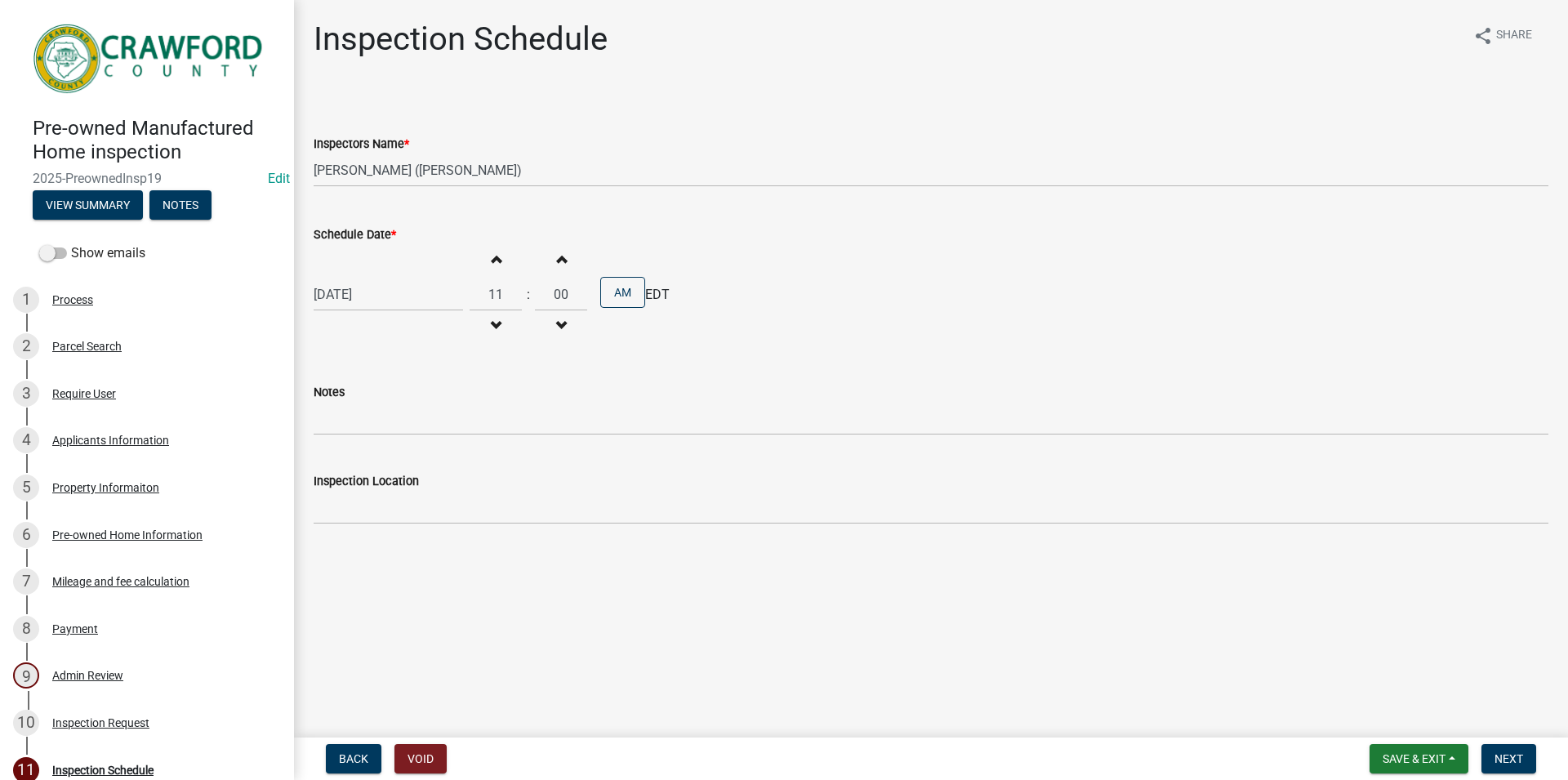
click at [500, 260] on span "button" at bounding box center [496, 259] width 8 height 13
click at [500, 322] on span "button" at bounding box center [496, 326] width 8 height 13
type input "11"
click at [556, 262] on button "Increment minutes" at bounding box center [561, 259] width 35 height 30
click at [557, 264] on button "Increment minutes" at bounding box center [561, 259] width 35 height 30
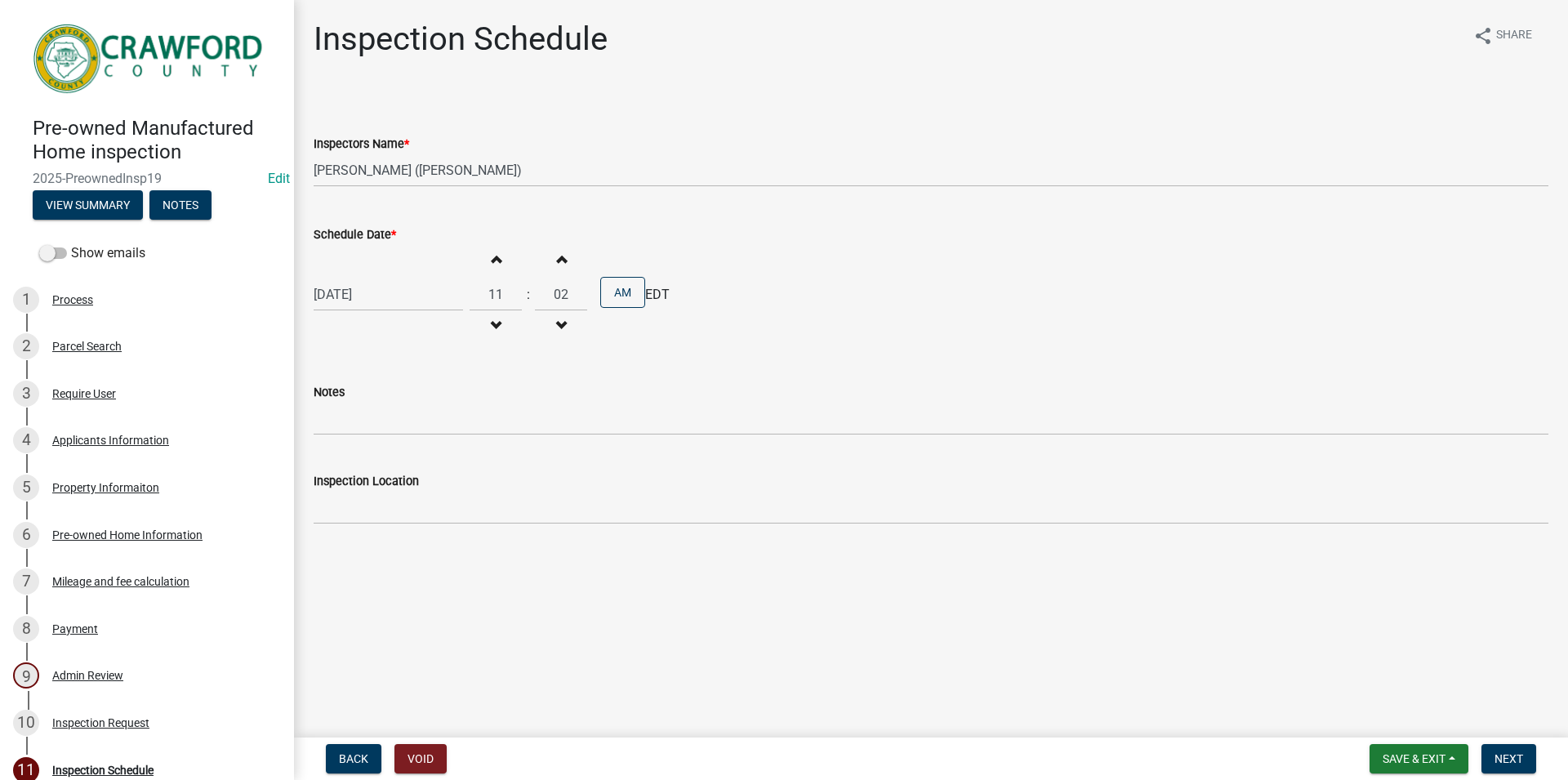
click at [557, 264] on button "Increment minutes" at bounding box center [561, 259] width 35 height 30
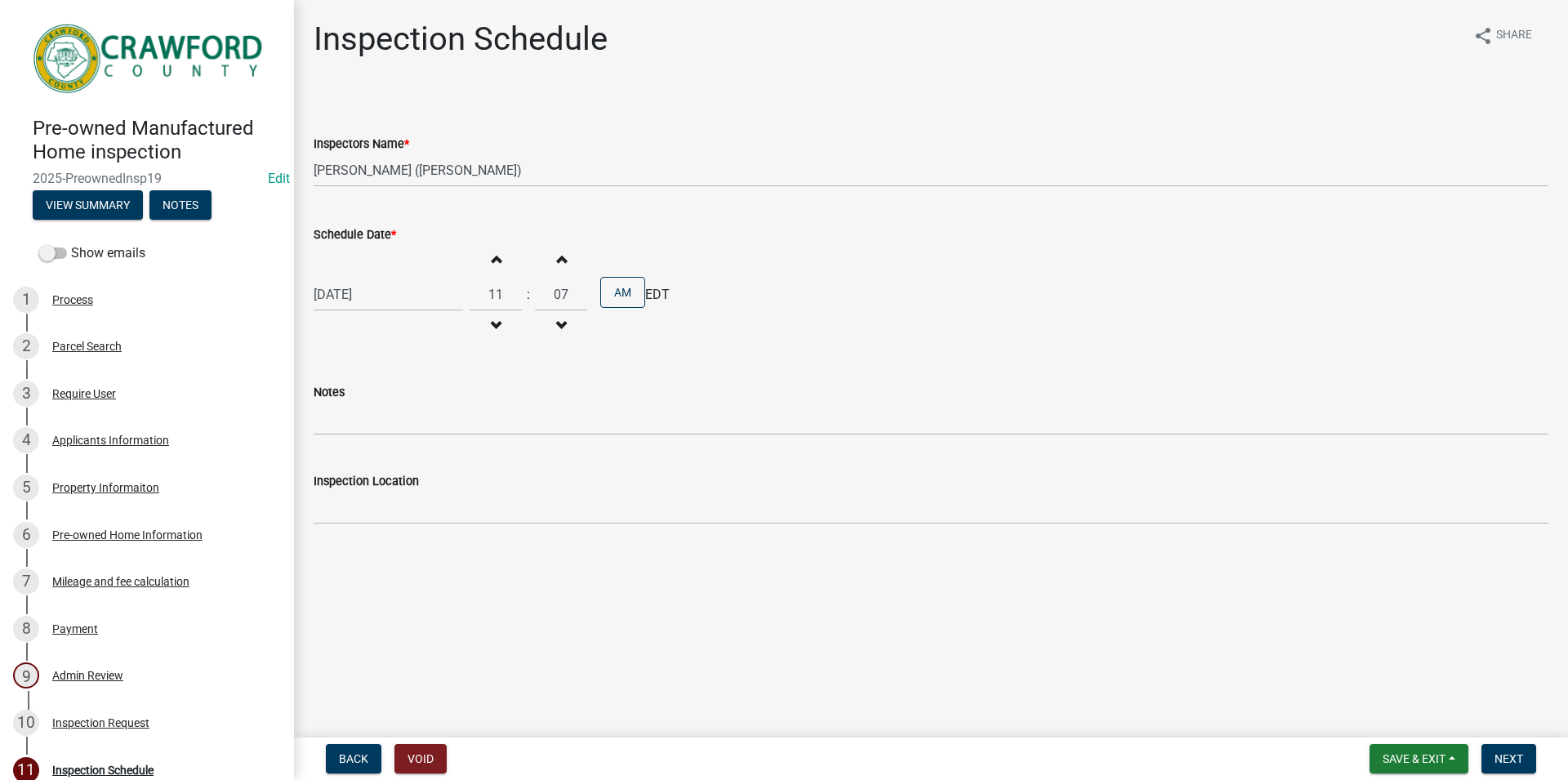
click at [557, 264] on button "Increment minutes" at bounding box center [561, 259] width 35 height 30
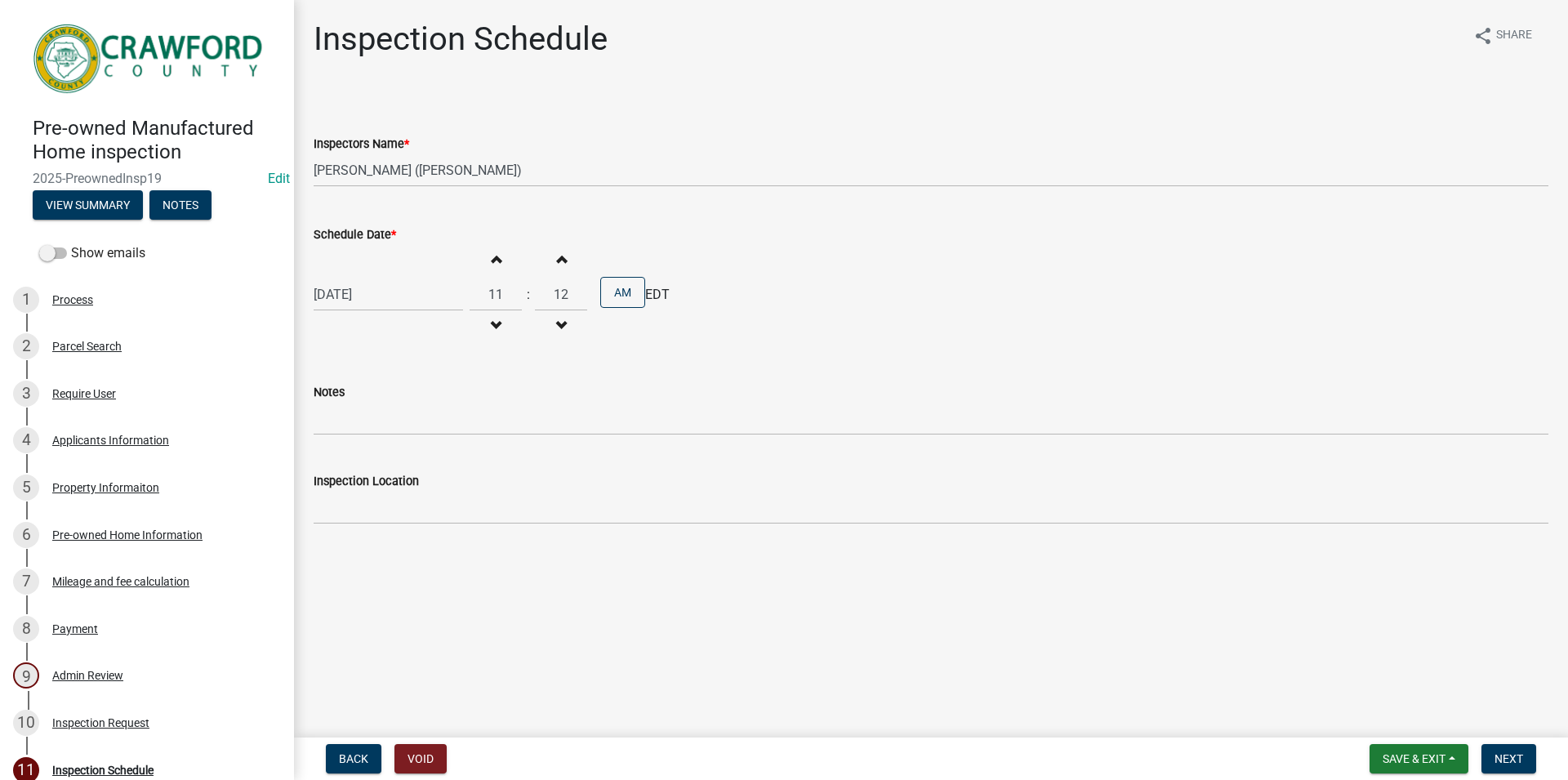
click at [557, 264] on button "Increment minutes" at bounding box center [561, 259] width 35 height 30
click at [561, 258] on button "Increment minutes" at bounding box center [561, 259] width 35 height 30
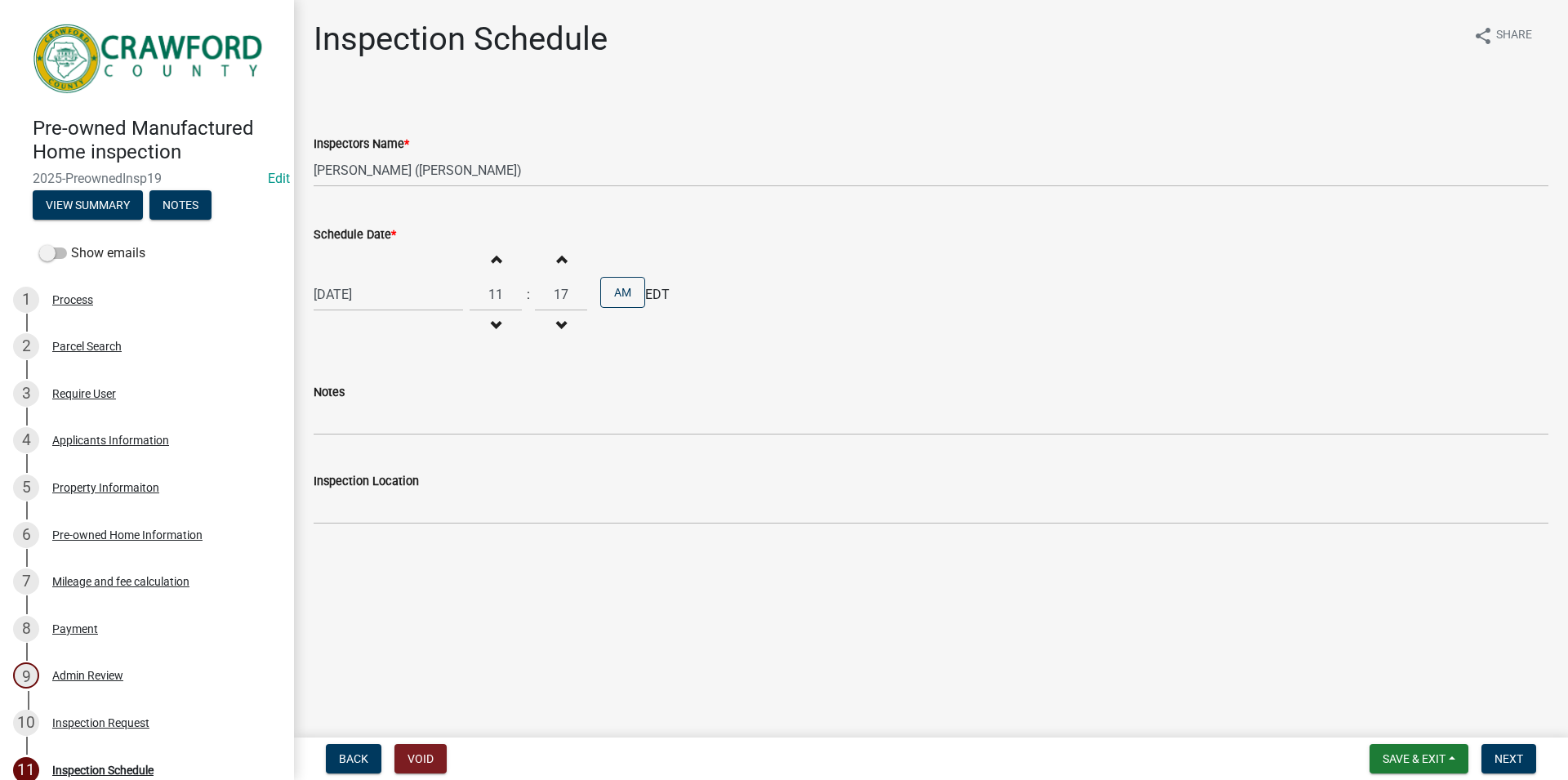
click at [561, 258] on button "Increment minutes" at bounding box center [561, 259] width 35 height 30
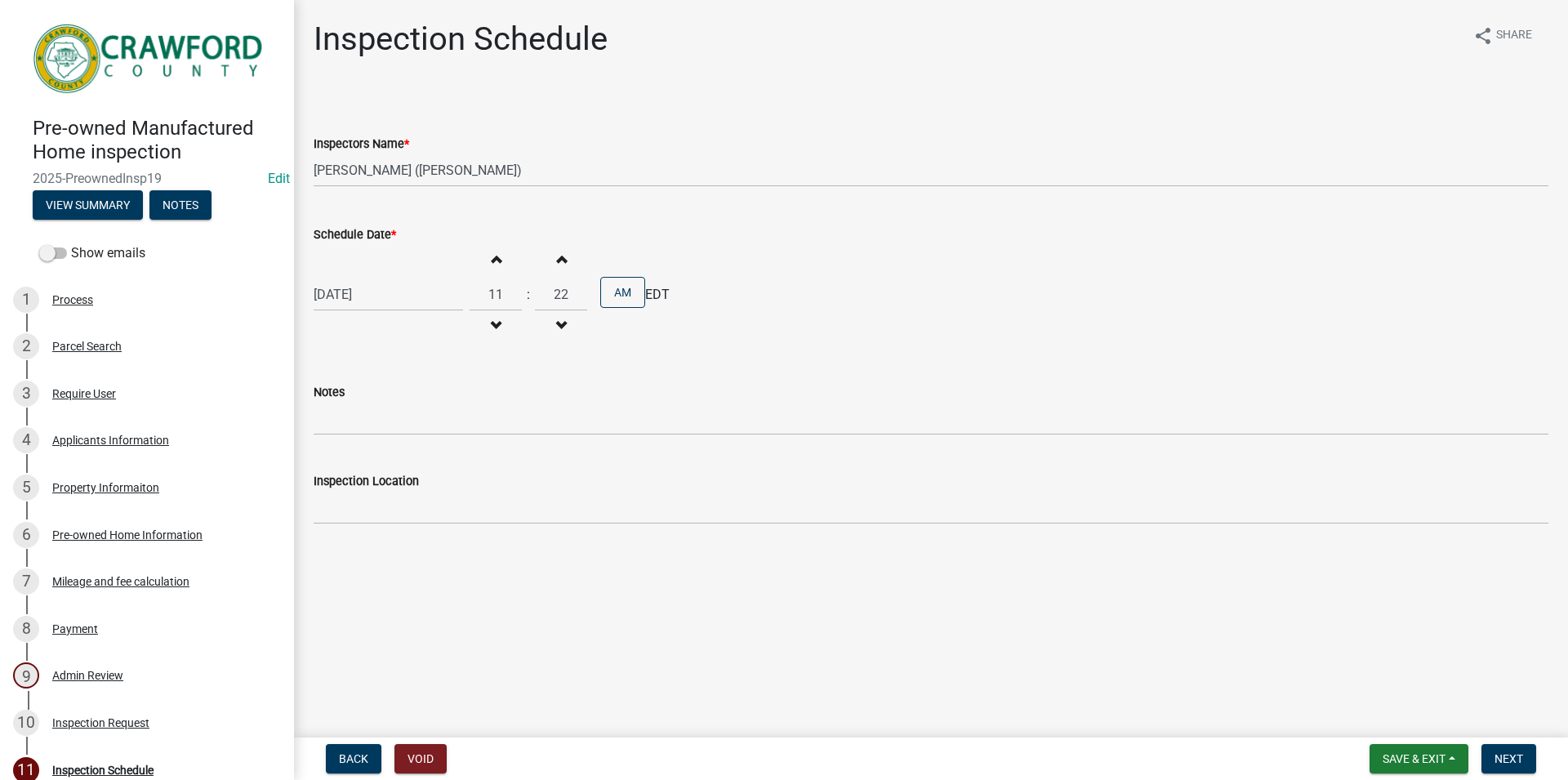
click at [561, 258] on button "Increment minutes" at bounding box center [561, 259] width 35 height 30
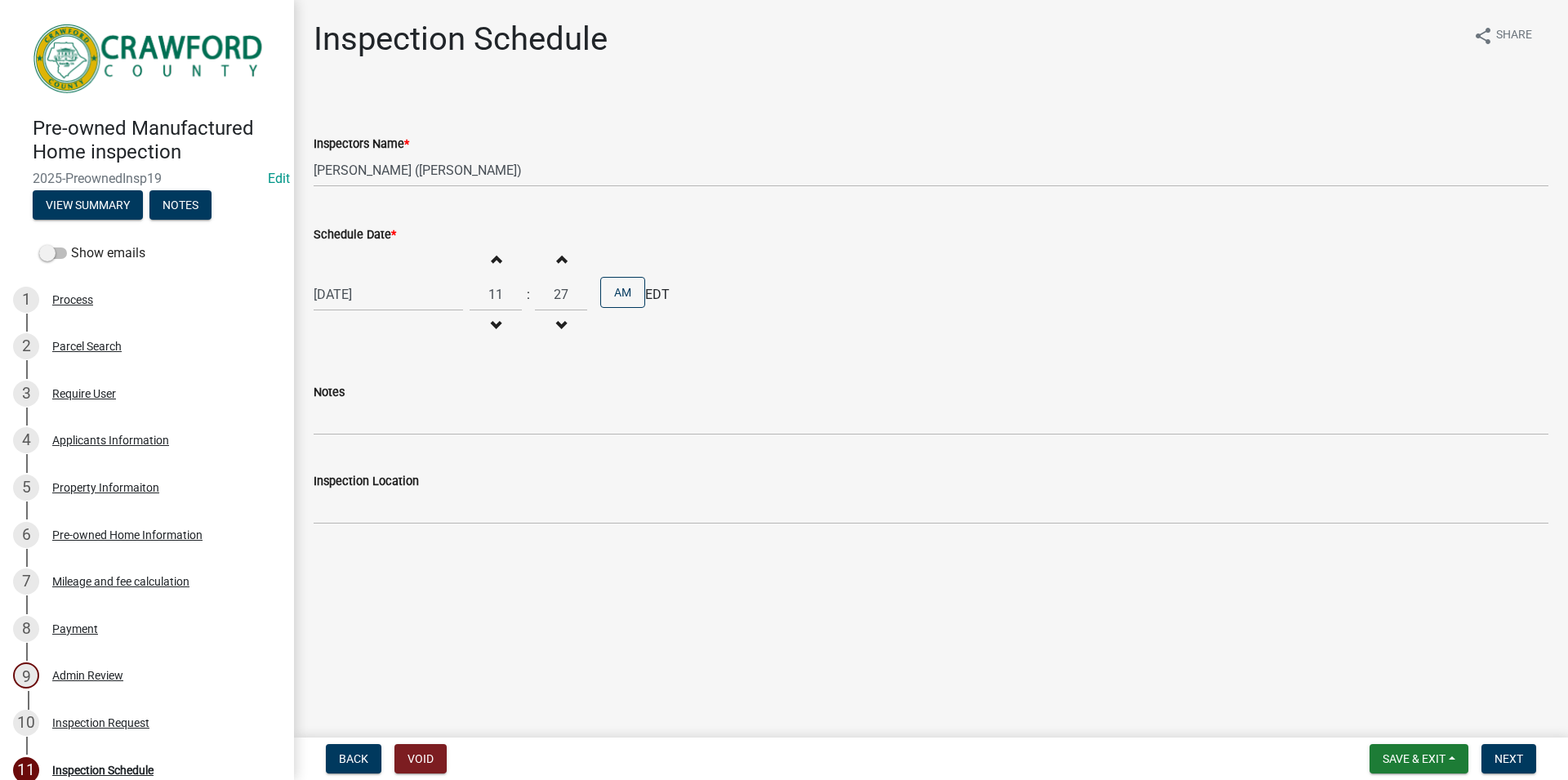
click at [561, 258] on button "Increment minutes" at bounding box center [561, 259] width 35 height 30
click at [561, 261] on button "Increment minutes" at bounding box center [561, 259] width 35 height 30
type input "30"
click at [415, 397] on div "Notes" at bounding box center [931, 392] width 1235 height 20
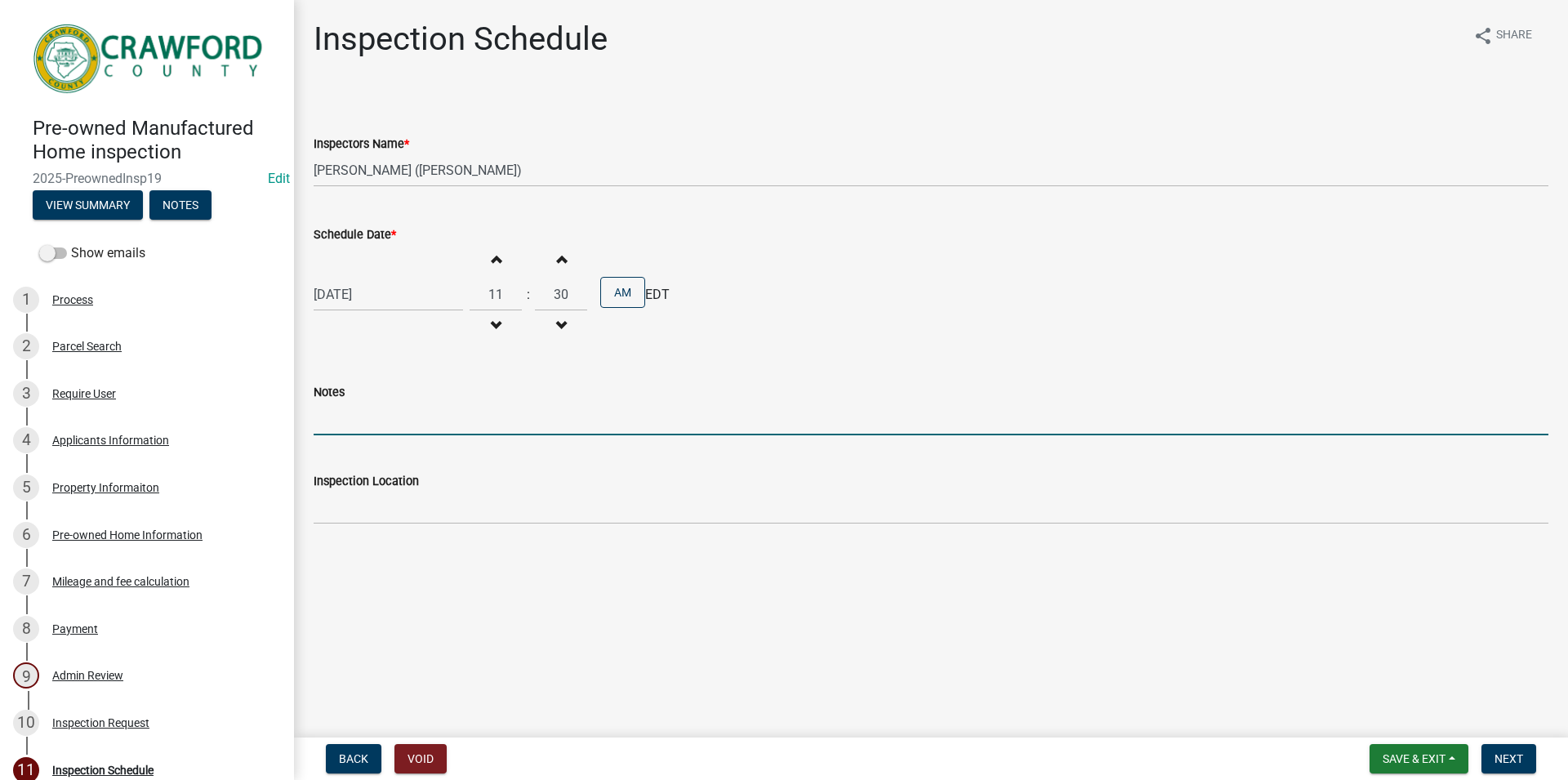
click at [446, 415] on input "Notes" at bounding box center [931, 419] width 1235 height 34
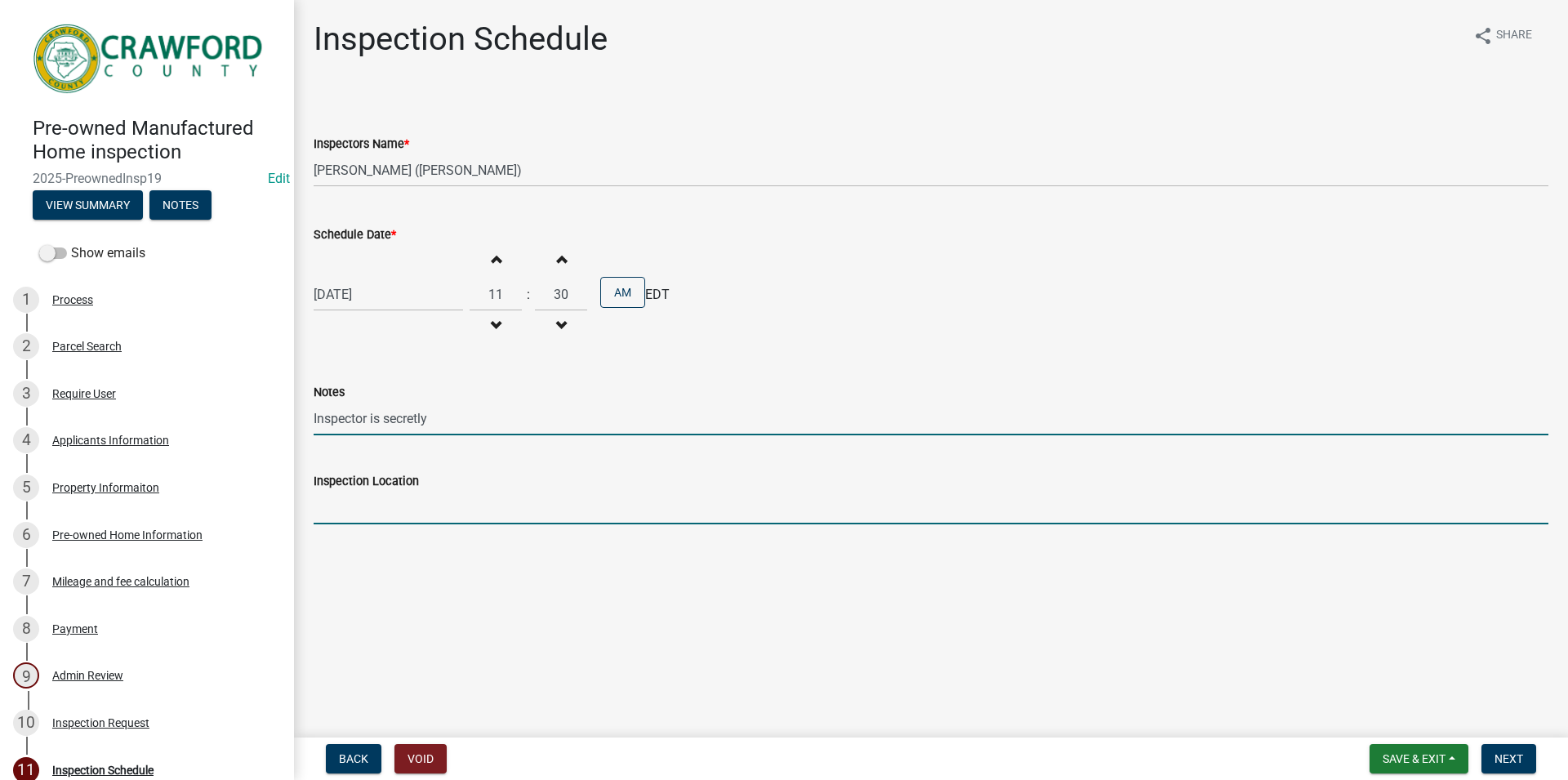
click at [457, 492] on input "Inspection Location" at bounding box center [931, 508] width 1235 height 34
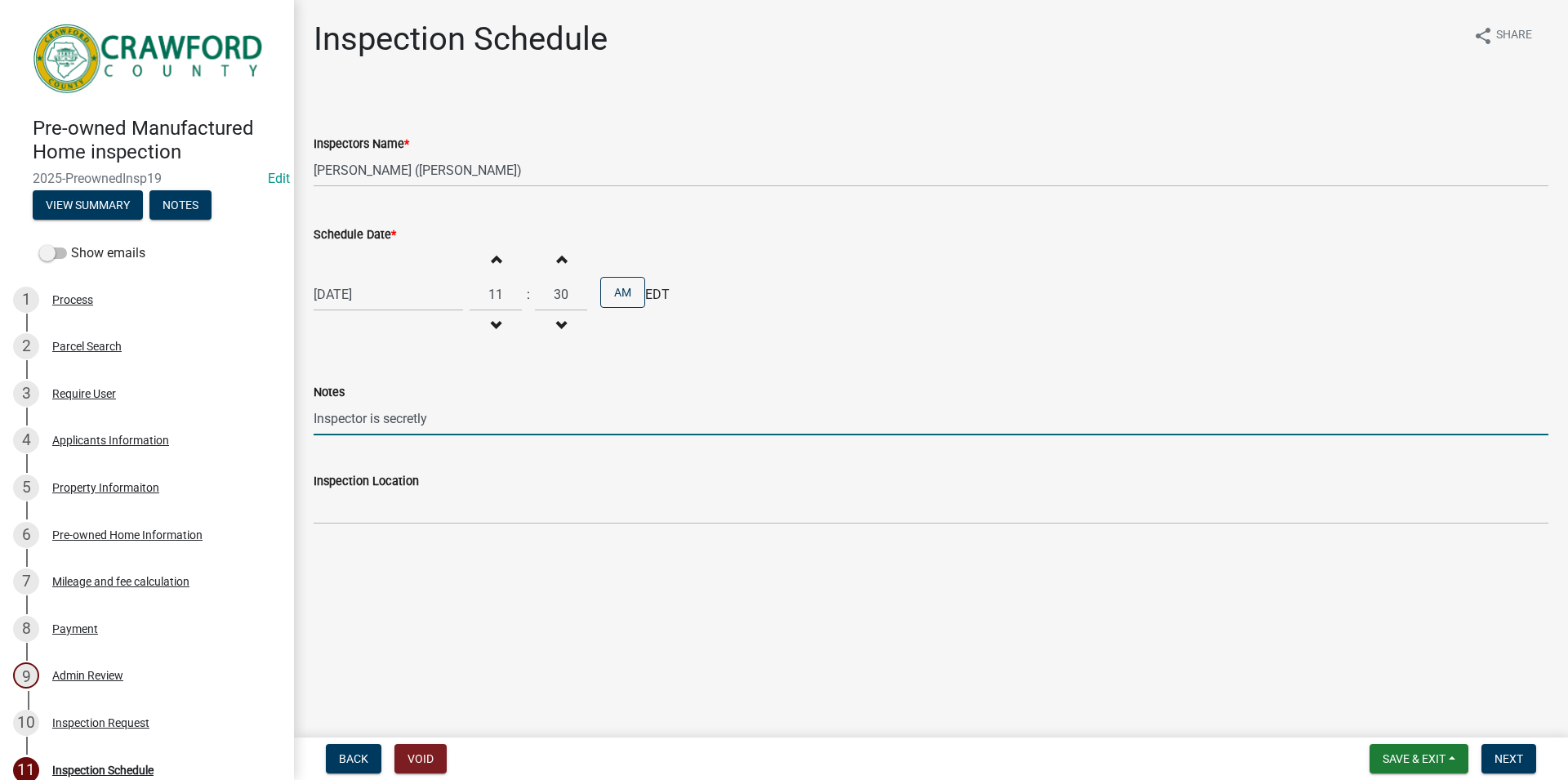
click at [488, 411] on input "Inspector is secretly" at bounding box center [931, 419] width 1235 height 34
type input "Inspector is secretly Jeremy Andrews"
click at [1500, 752] on button "Next" at bounding box center [1509, 759] width 54 height 30
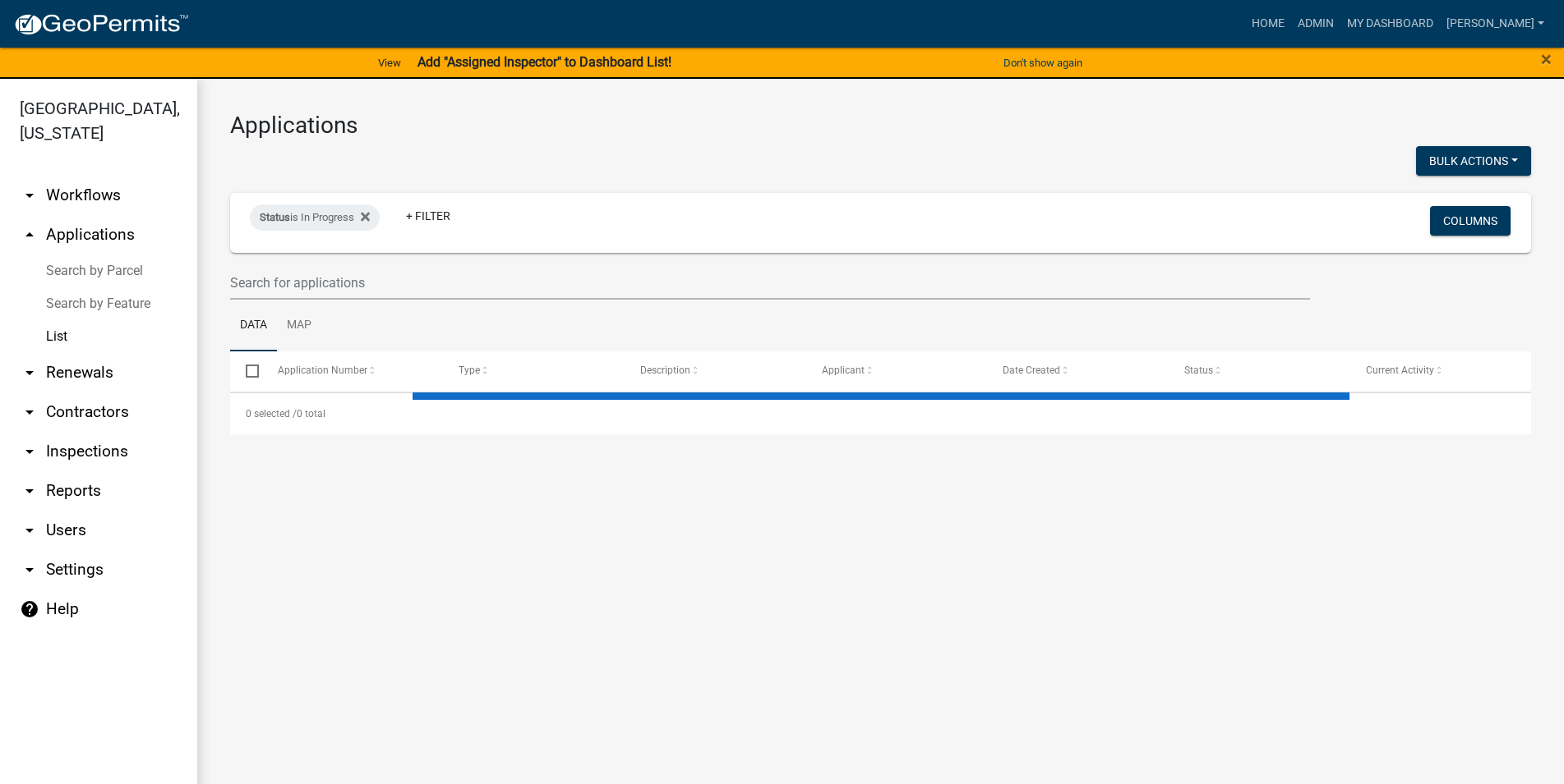
select select "3: 100"
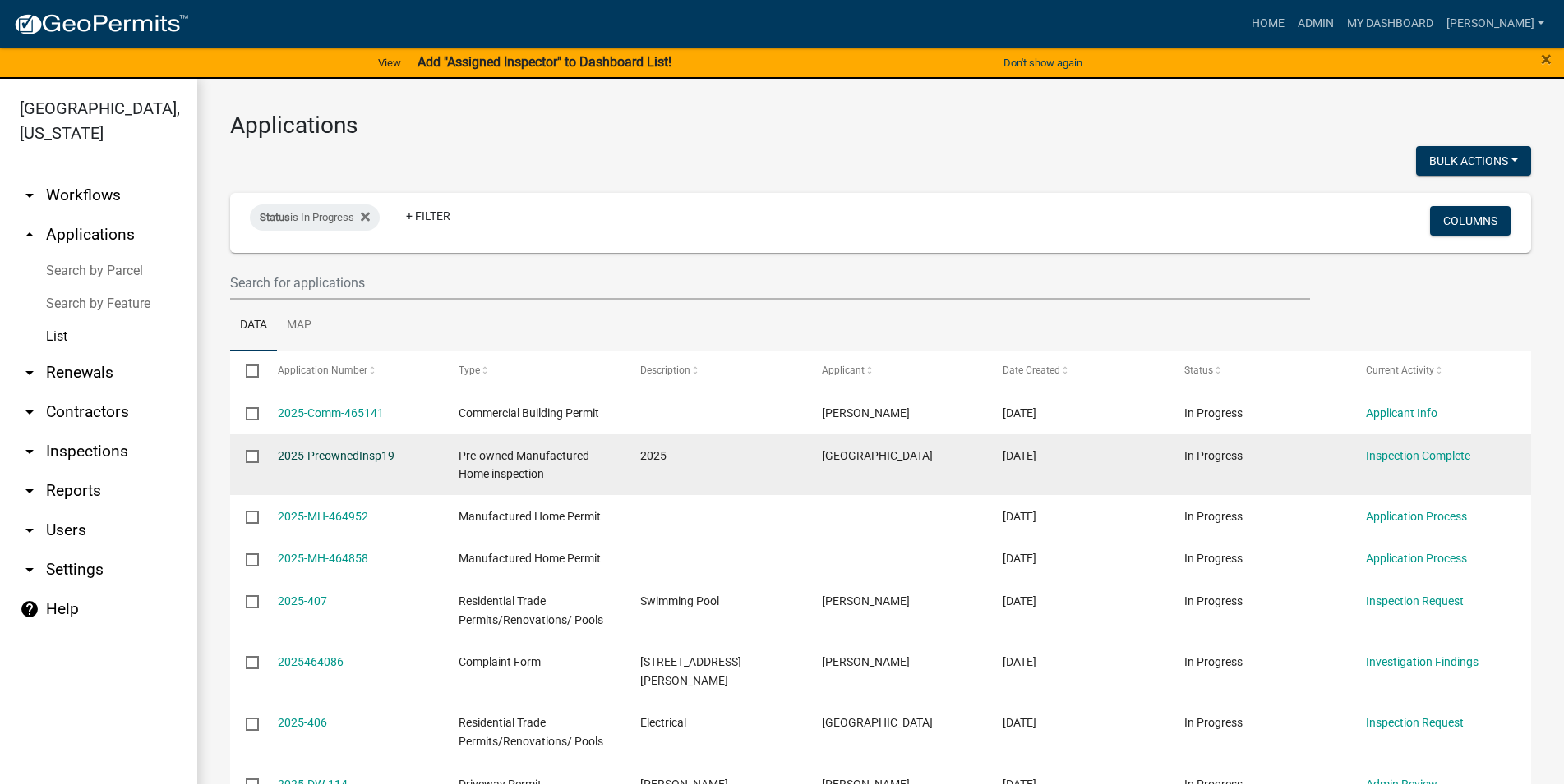
click at [352, 453] on link "2025-PreownedInsp19" at bounding box center [336, 456] width 117 height 13
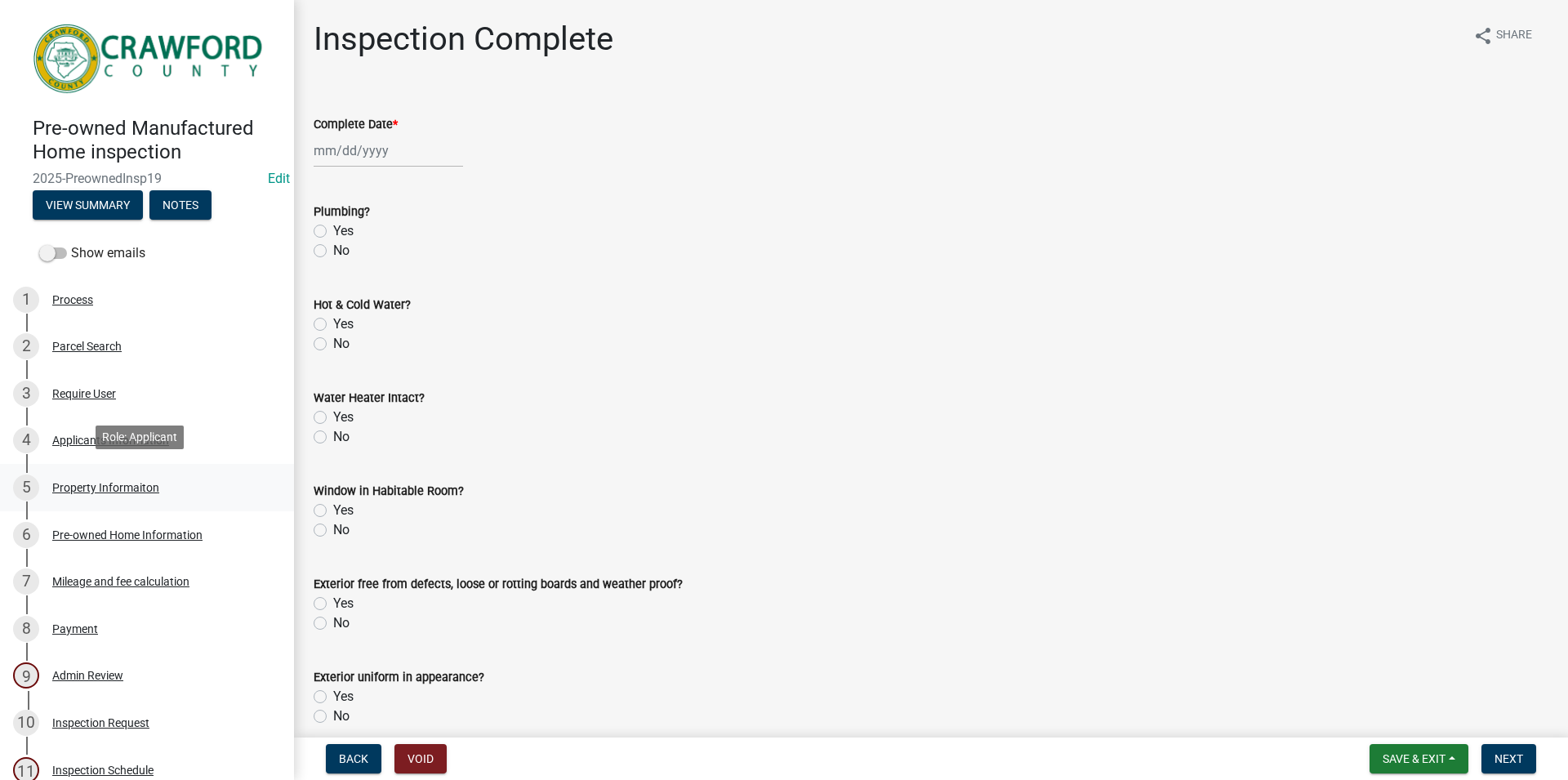
click at [125, 475] on div "5 Property Informaiton" at bounding box center [140, 488] width 255 height 26
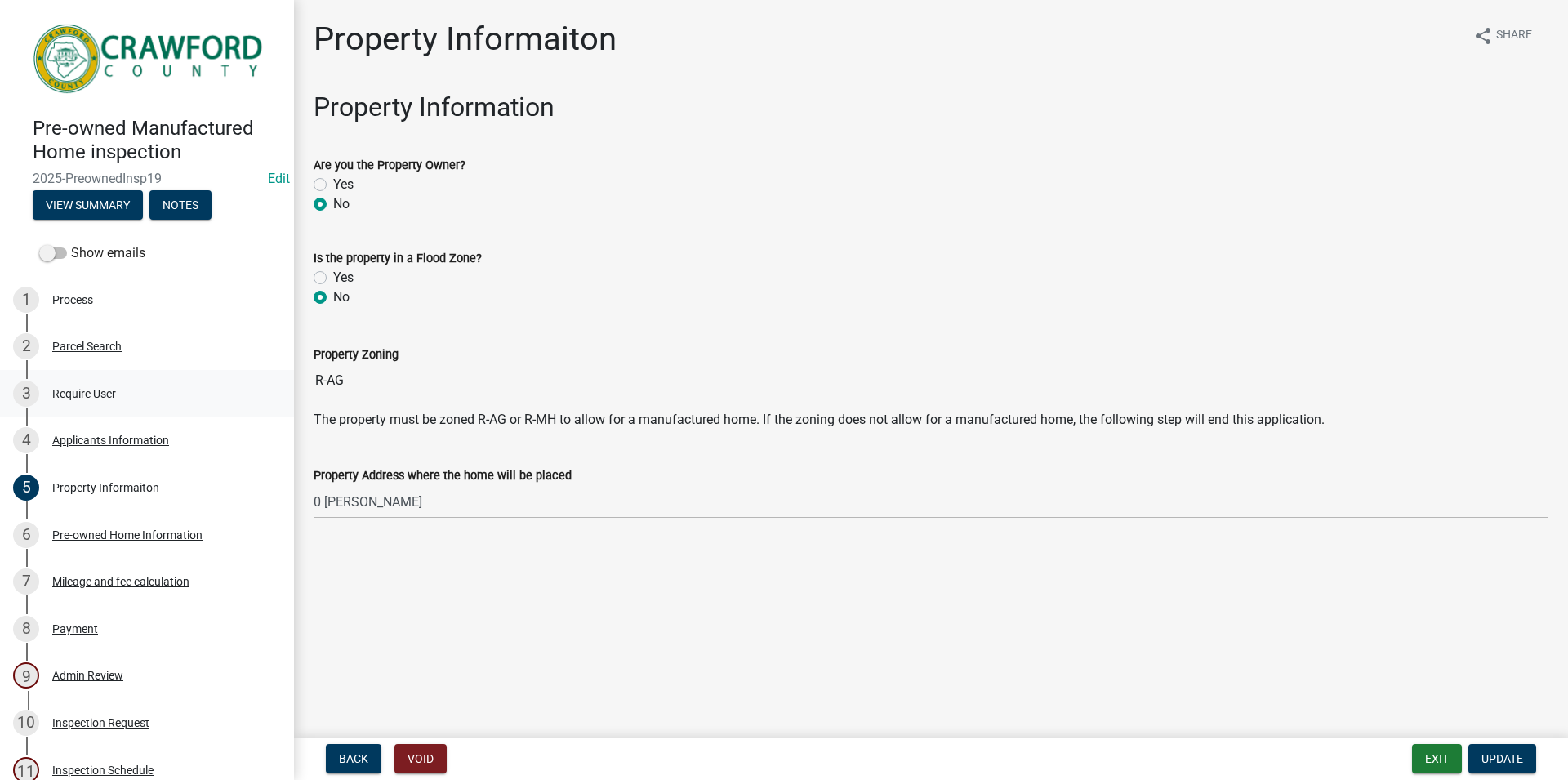
click at [194, 388] on div "3 Require User" at bounding box center [140, 394] width 255 height 26
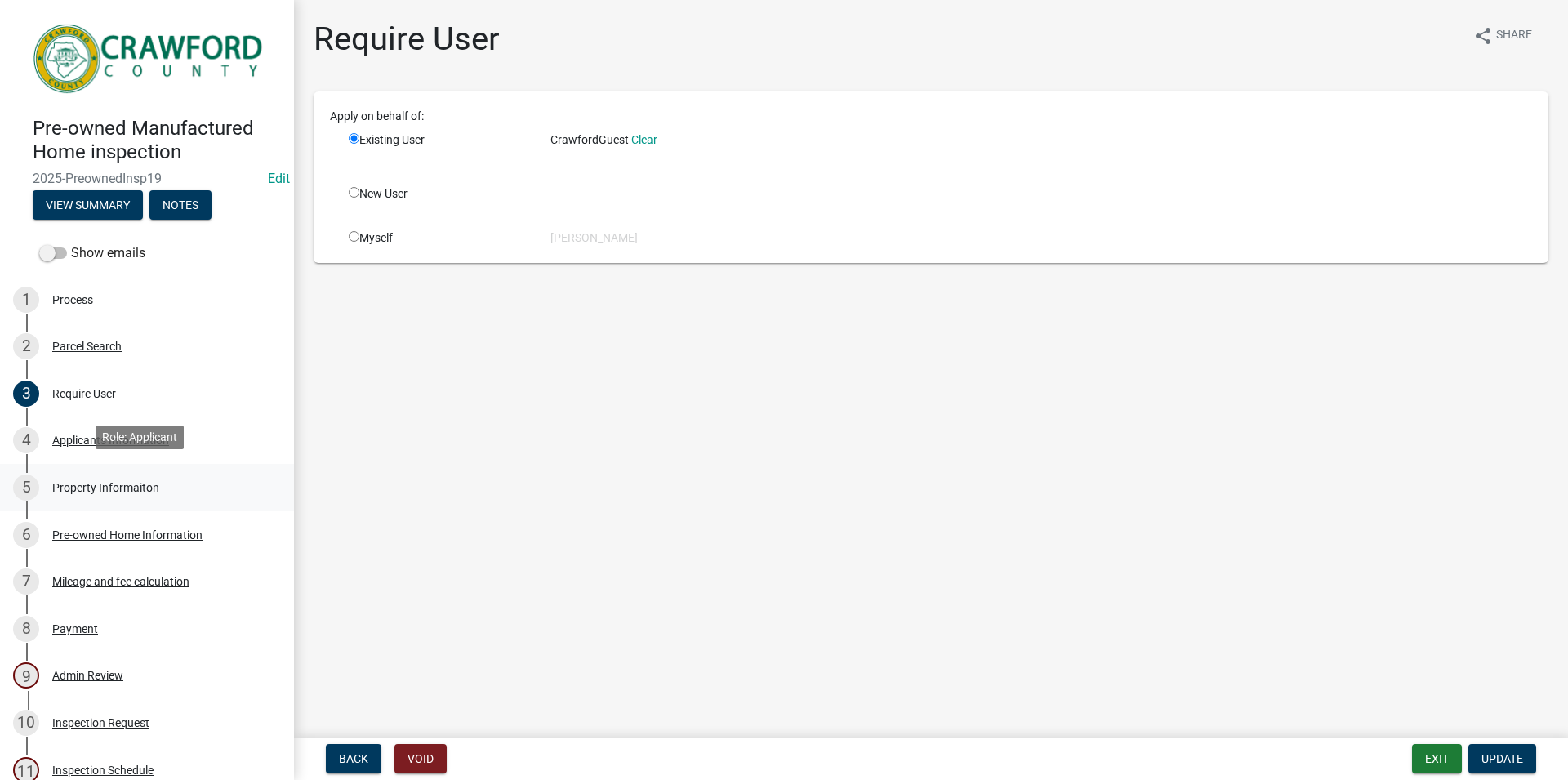
click at [177, 475] on div "5 Property Informaiton" at bounding box center [140, 488] width 255 height 26
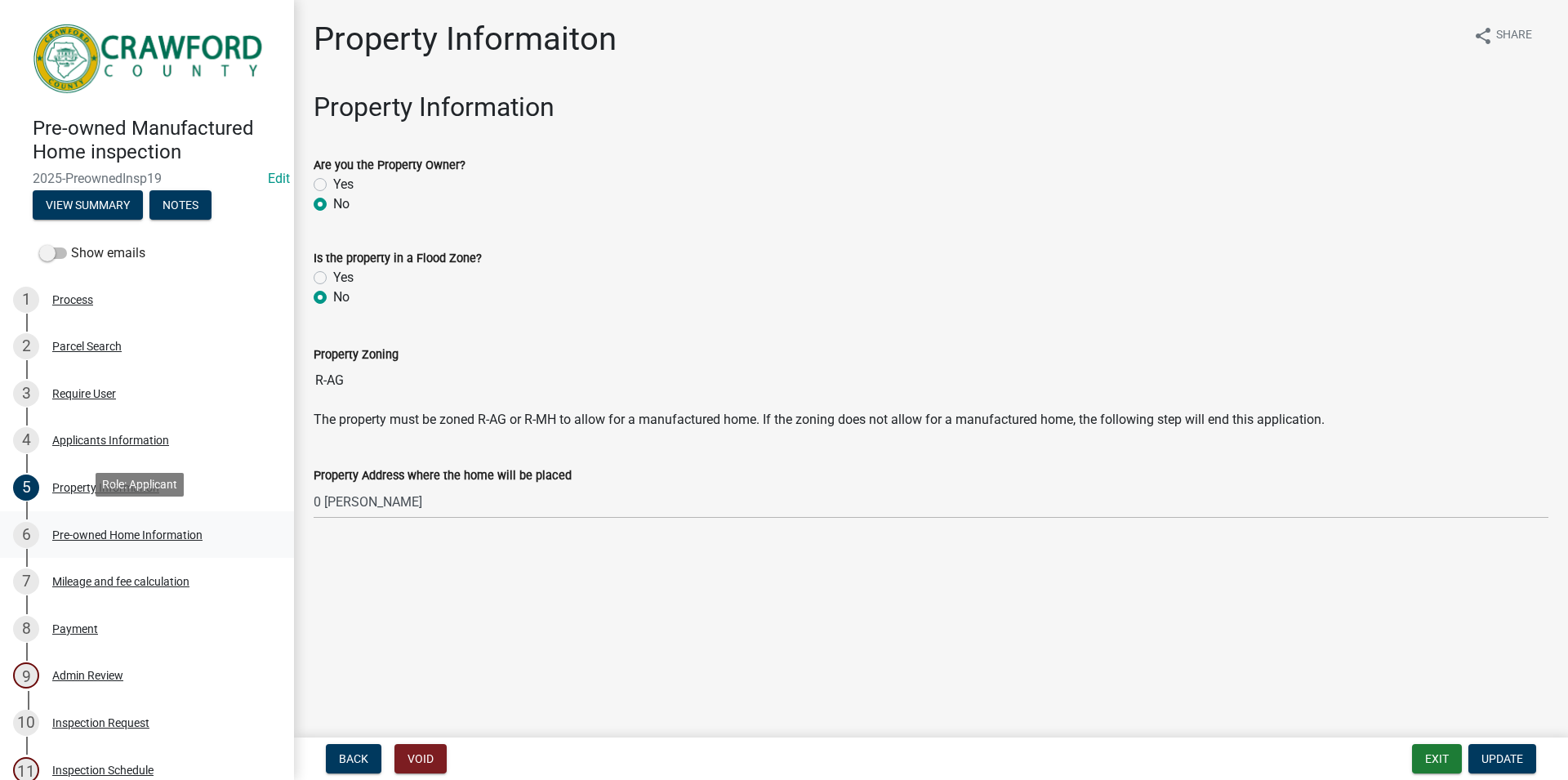
click at [190, 522] on div "6 Pre-owned Home Information" at bounding box center [140, 535] width 255 height 26
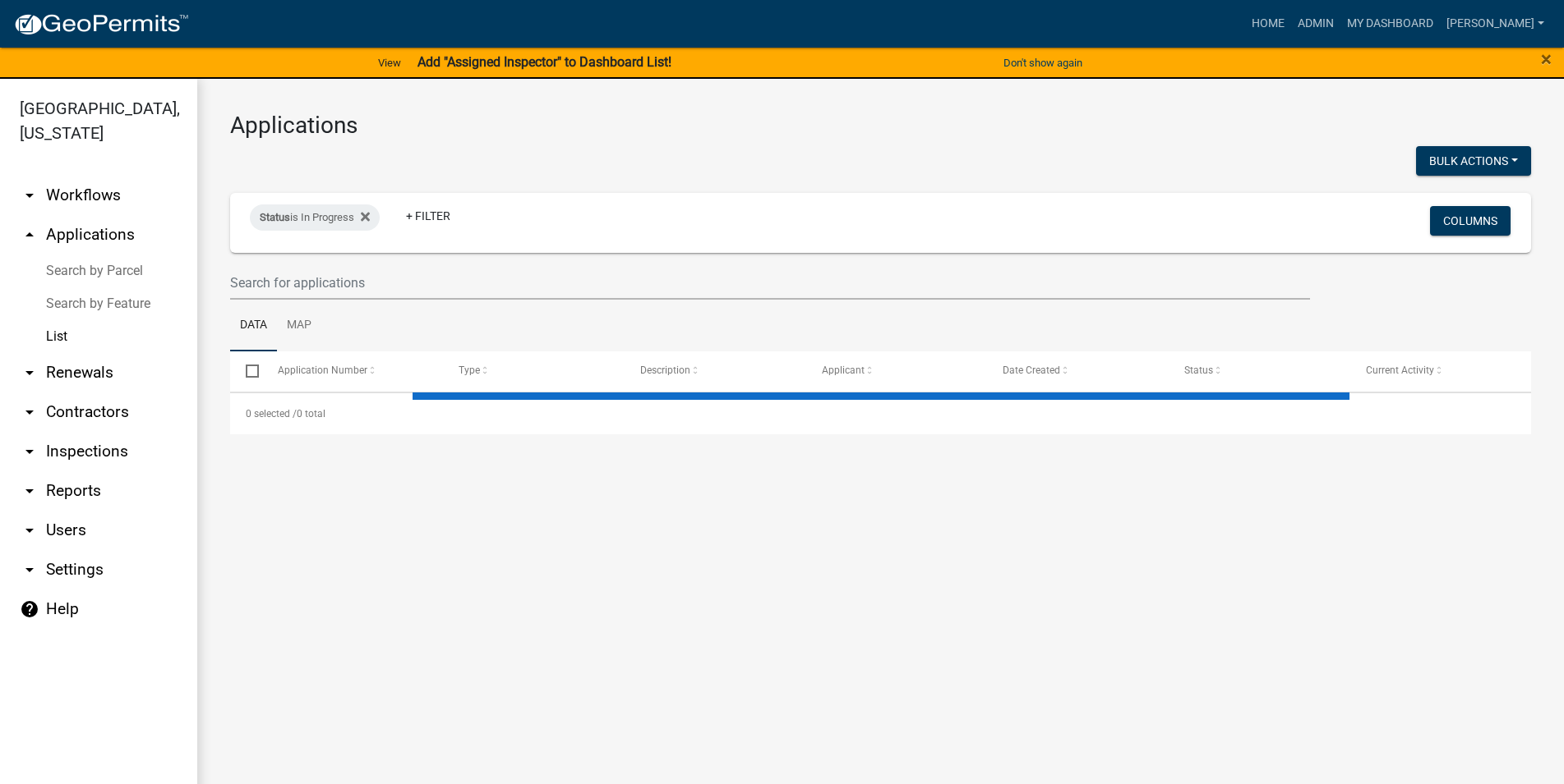
select select "3: 100"
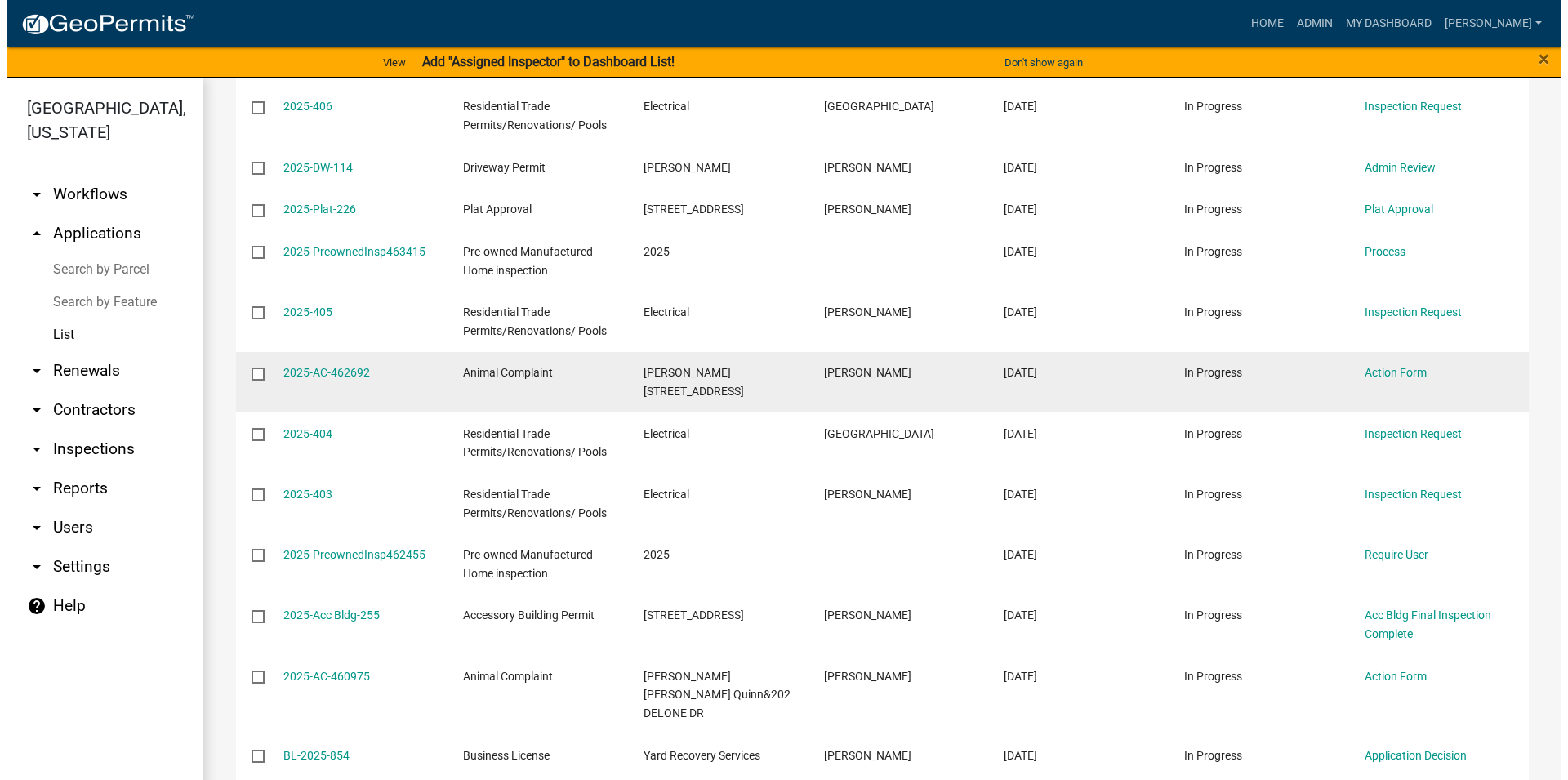
scroll to position [652, 0]
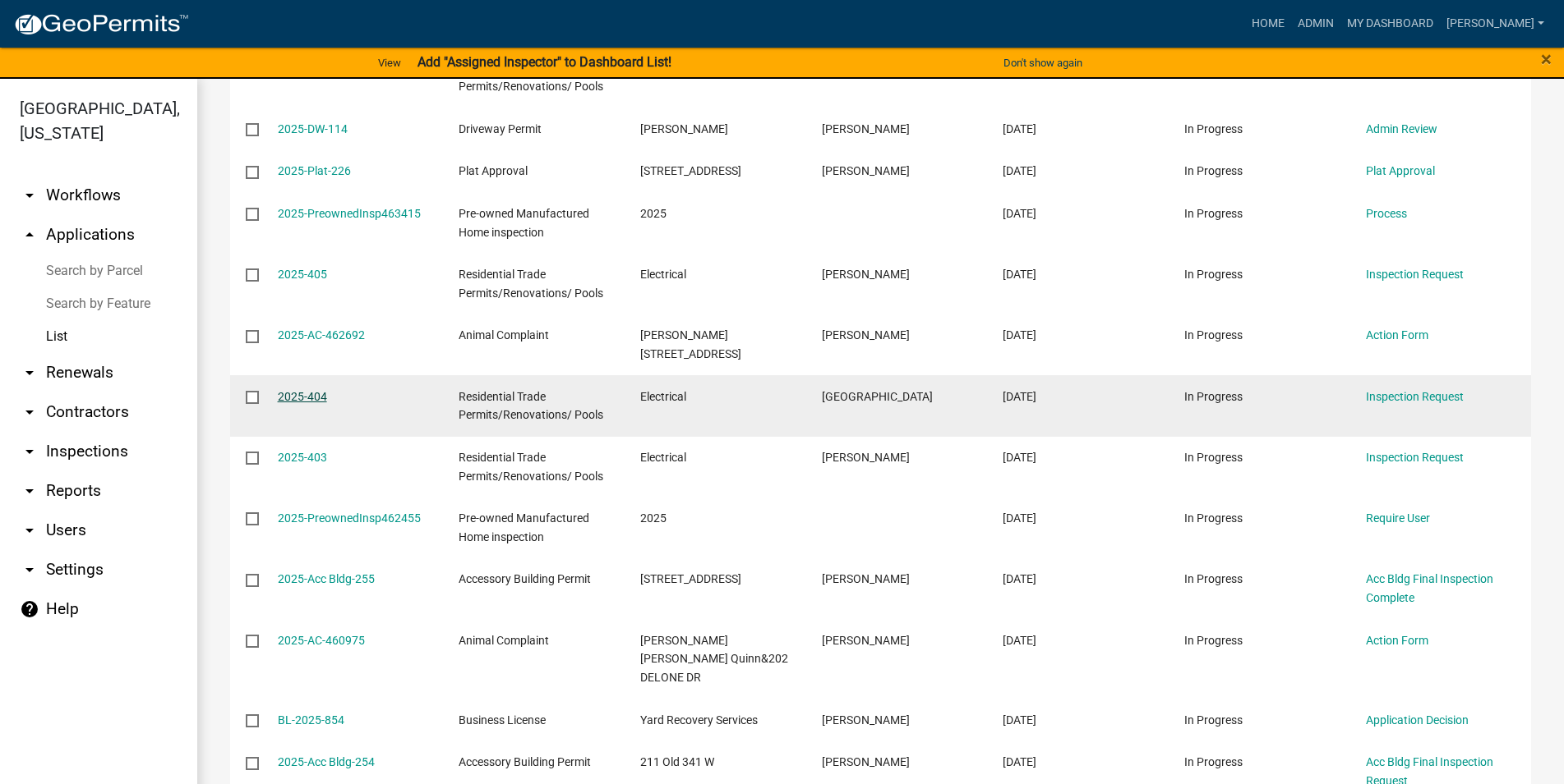
click at [309, 390] on link "2025-404" at bounding box center [302, 397] width 49 height 13
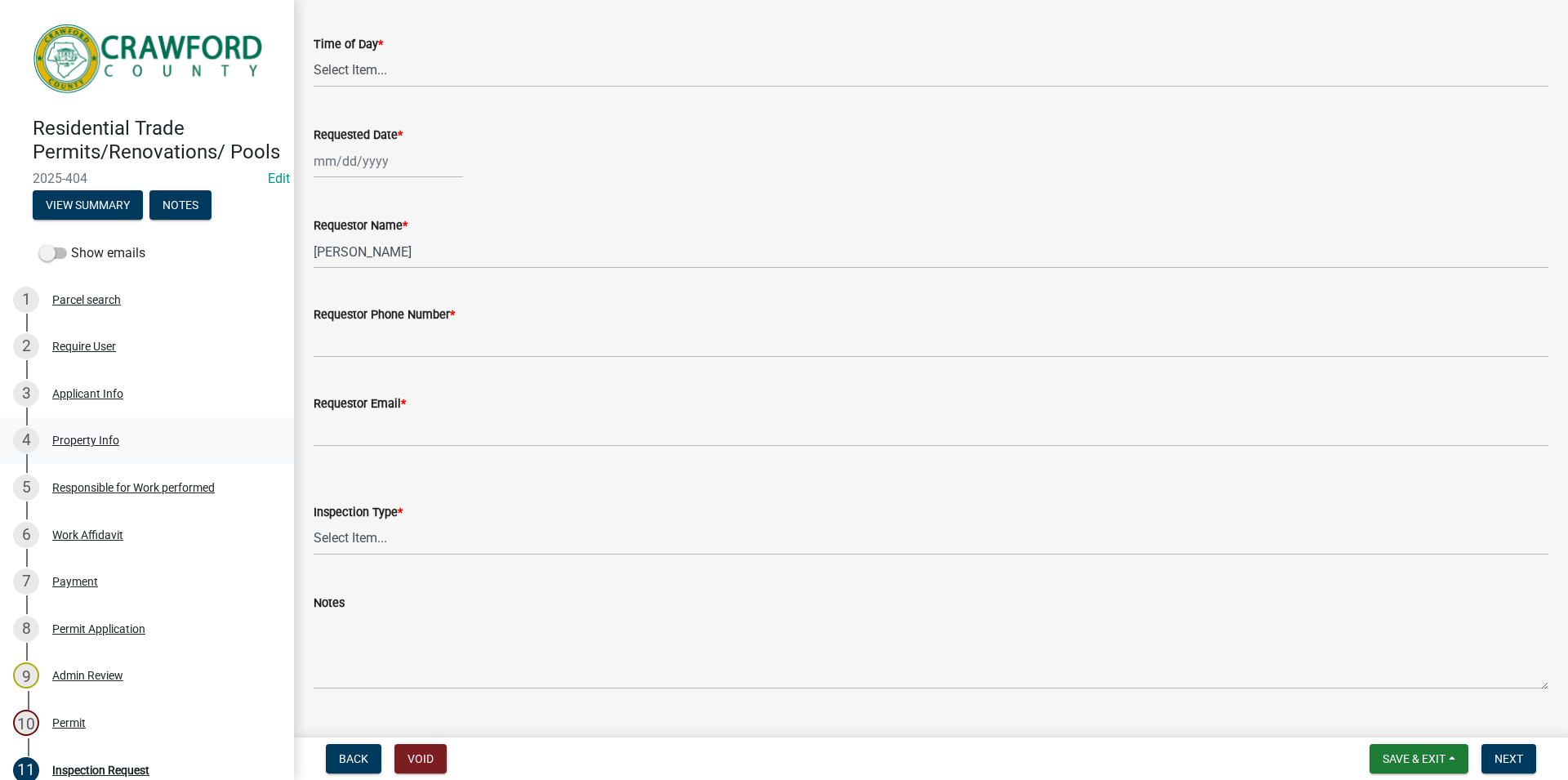
scroll to position [186, 0]
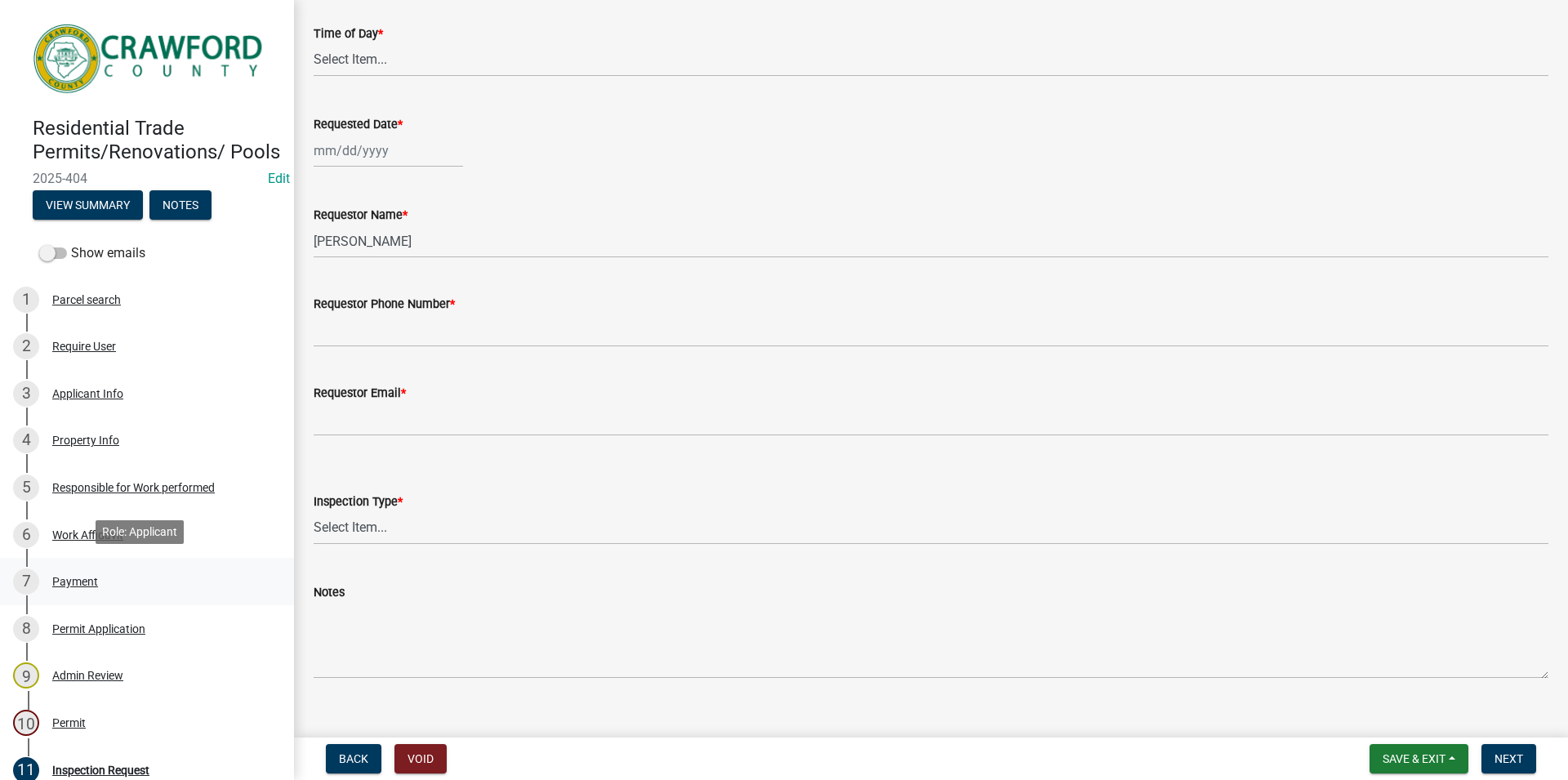
click at [108, 571] on div "7 Payment" at bounding box center [140, 582] width 255 height 26
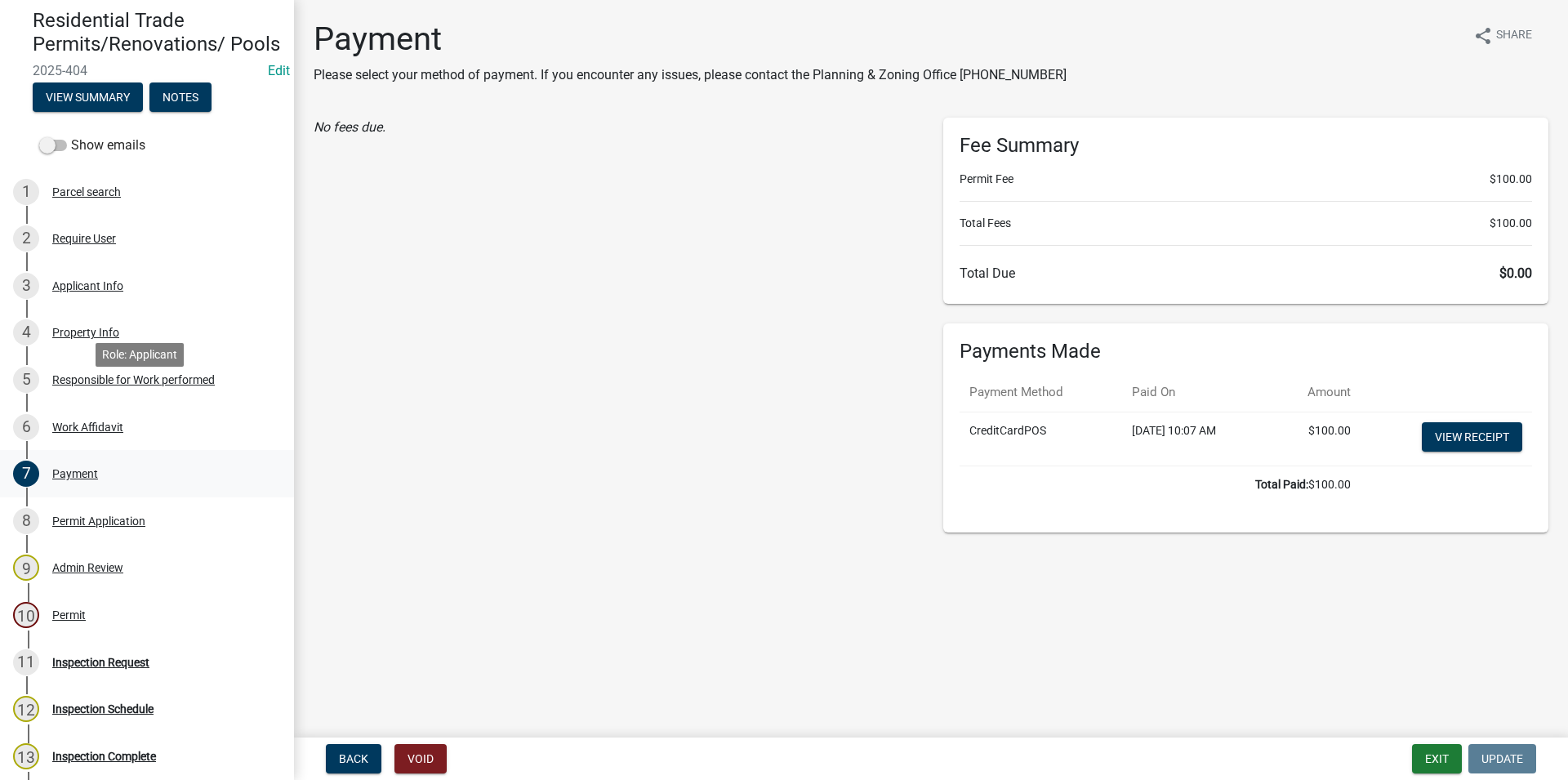
scroll to position [167, 0]
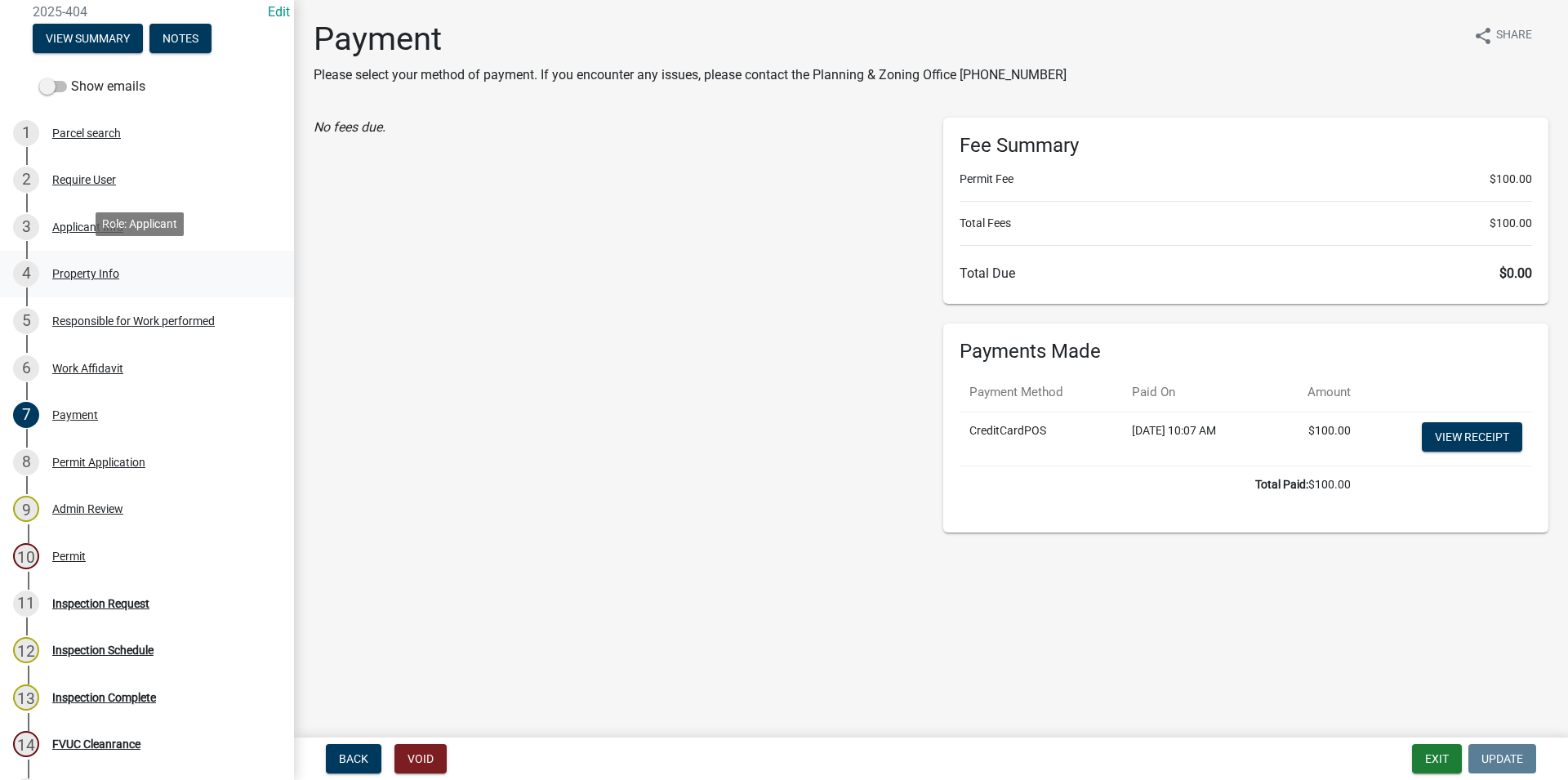
click at [130, 255] on link "4 Property Info" at bounding box center [147, 274] width 294 height 47
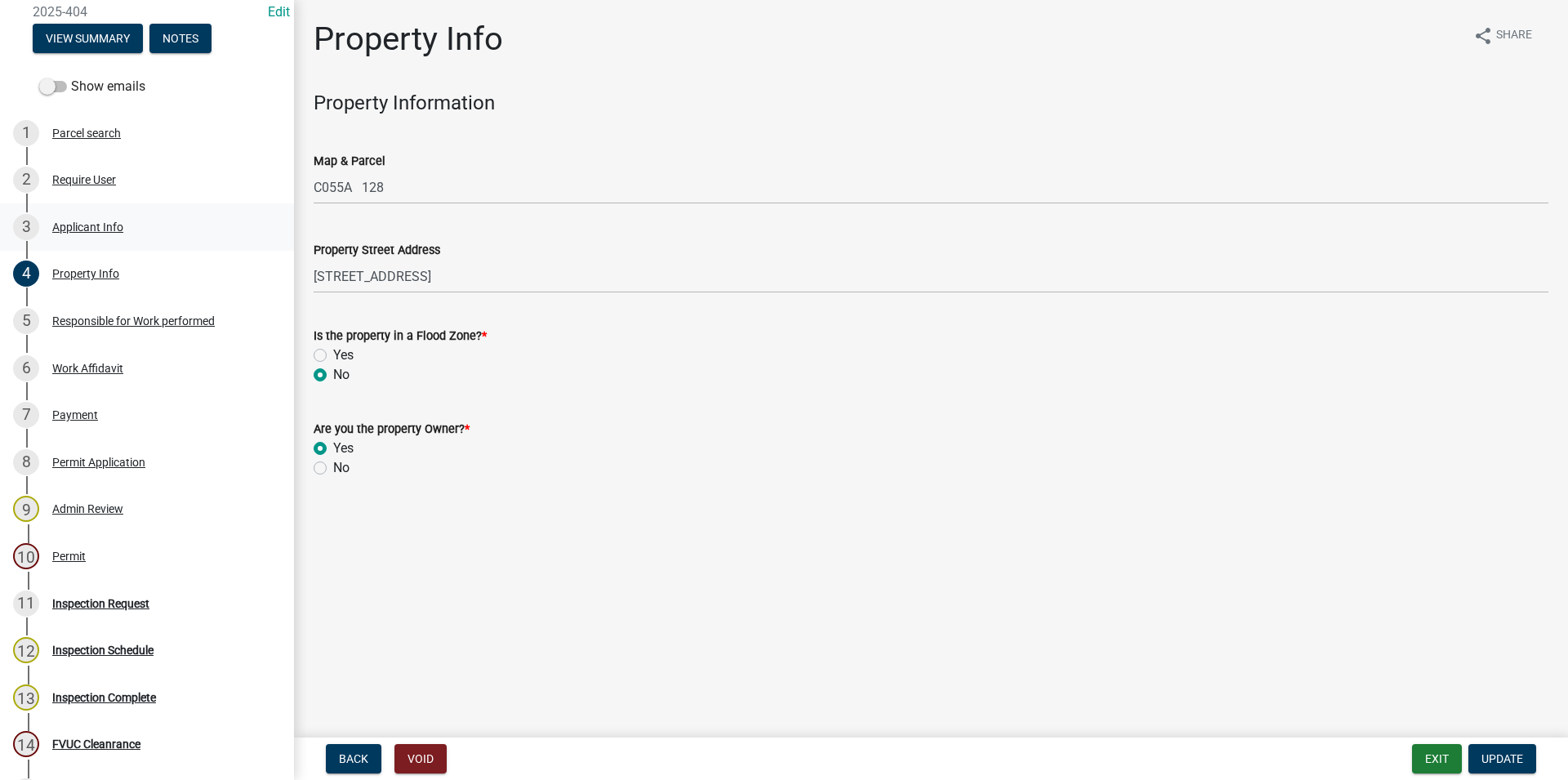
click at [139, 228] on div "3 Applicant Info" at bounding box center [140, 228] width 255 height 26
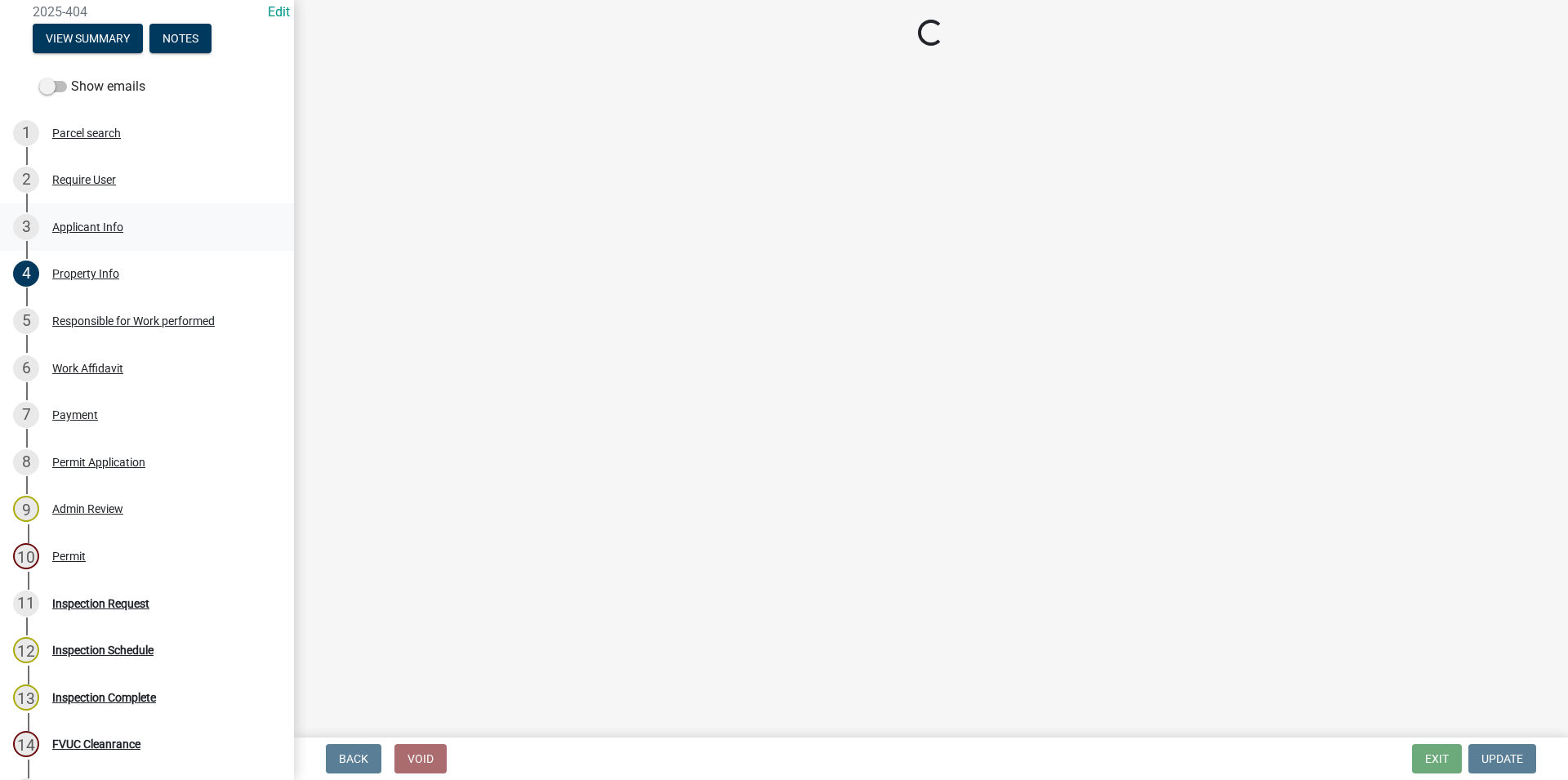
select select "623d3079-c1eb-44cf-96cb-a8315f116107"
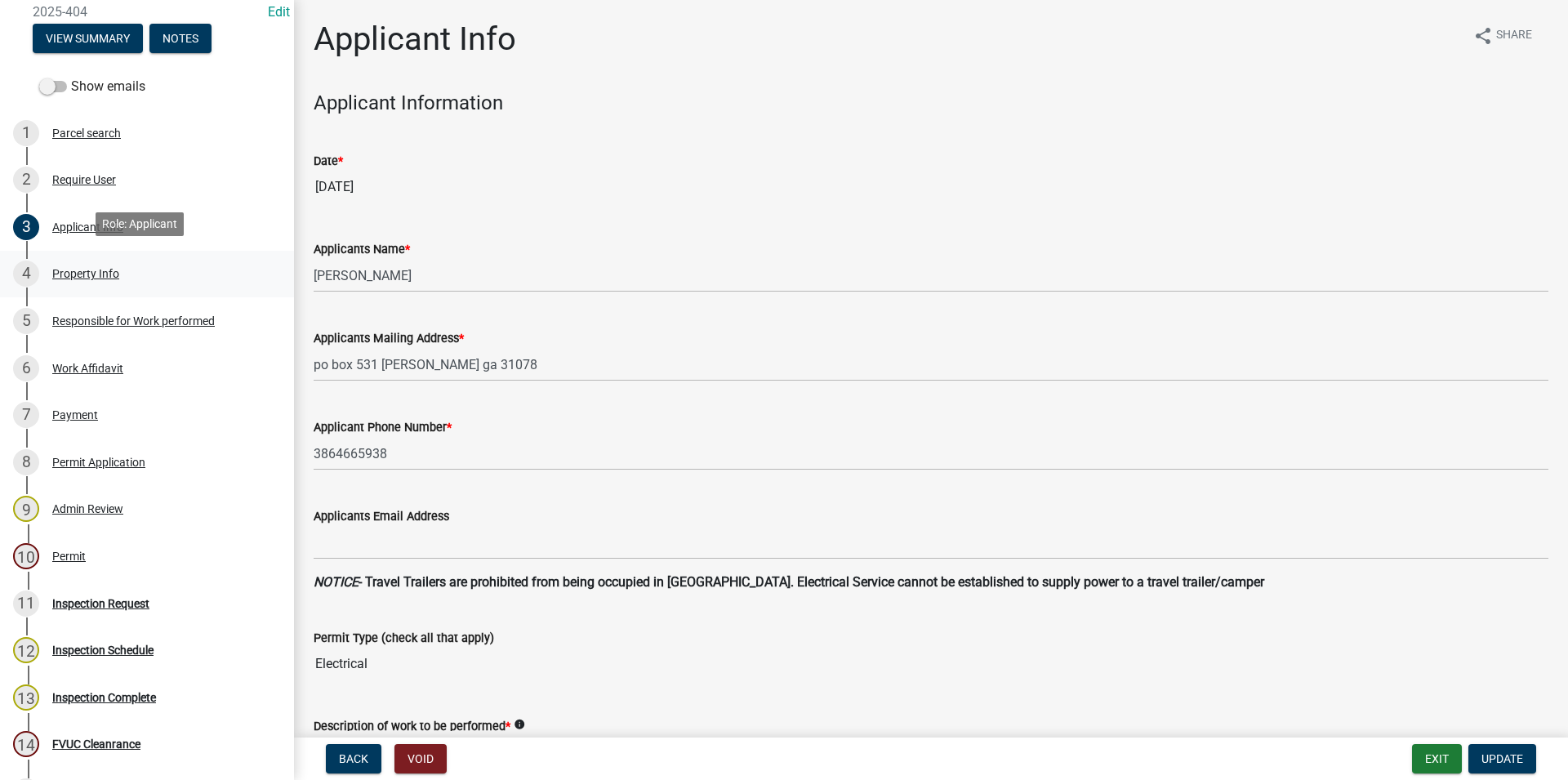
click at [116, 281] on div "4 Property Info" at bounding box center [140, 274] width 255 height 26
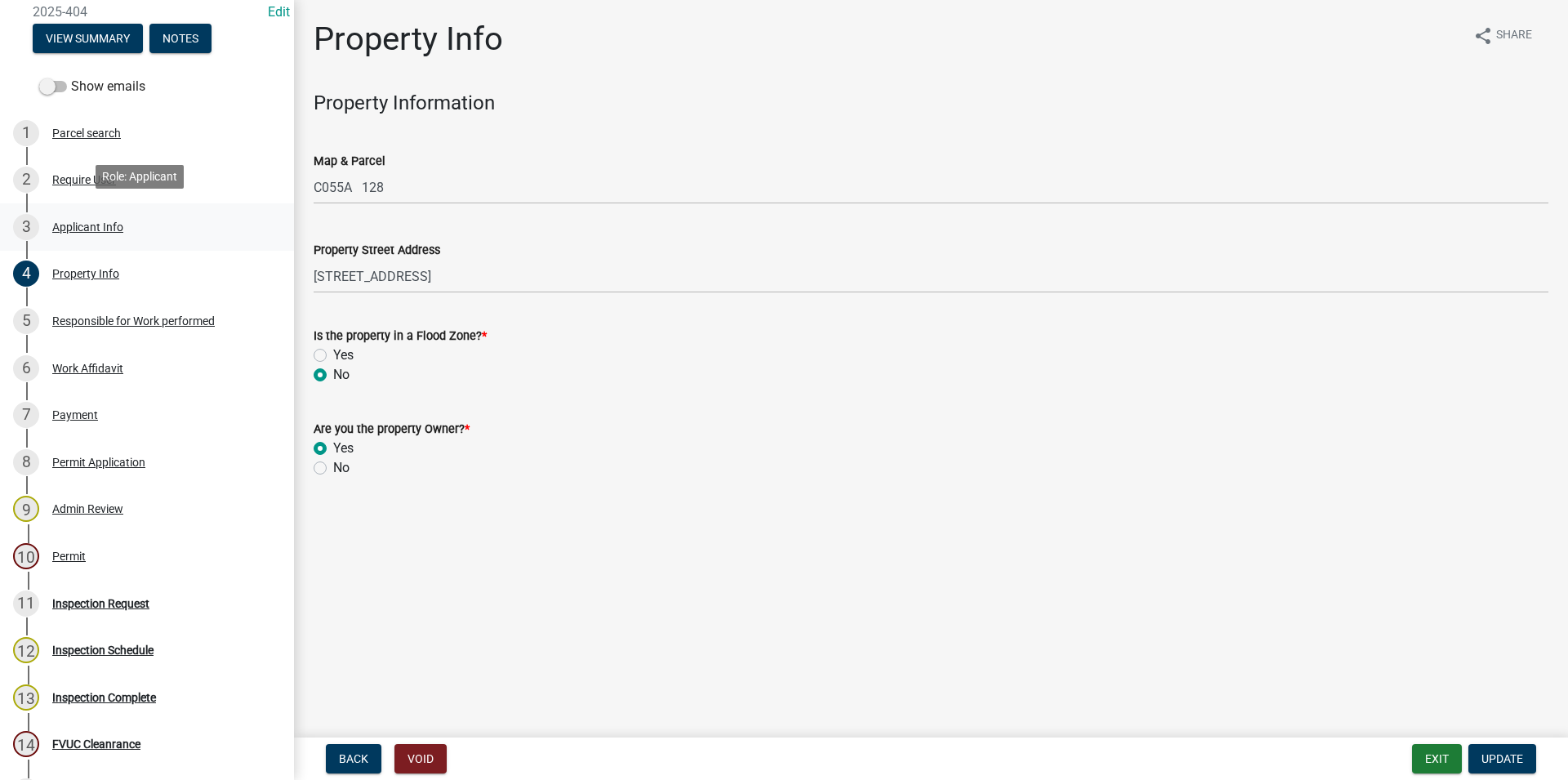
click at [134, 228] on div "3 Applicant Info" at bounding box center [140, 228] width 255 height 26
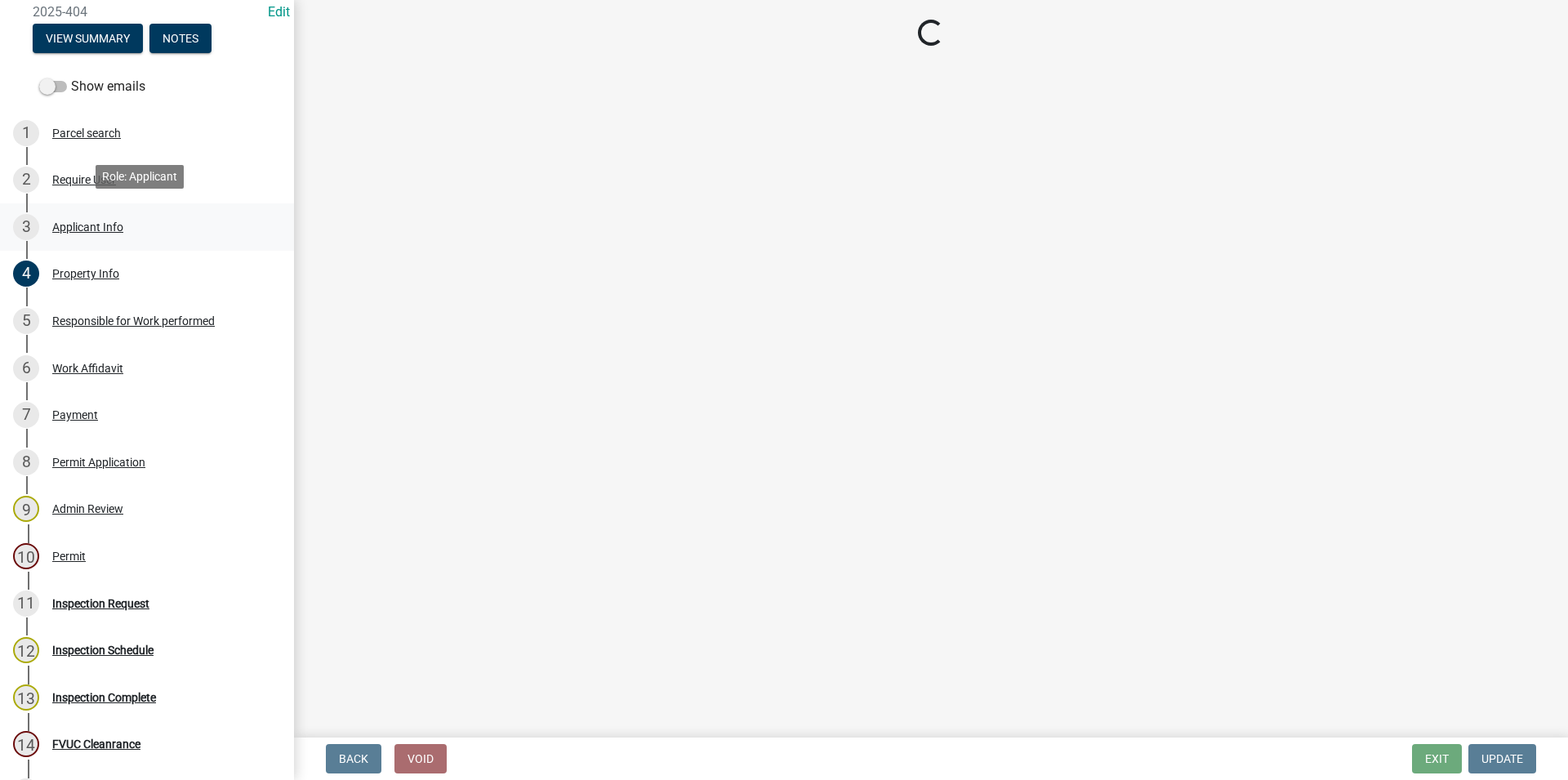
select select "623d3079-c1eb-44cf-96cb-a8315f116107"
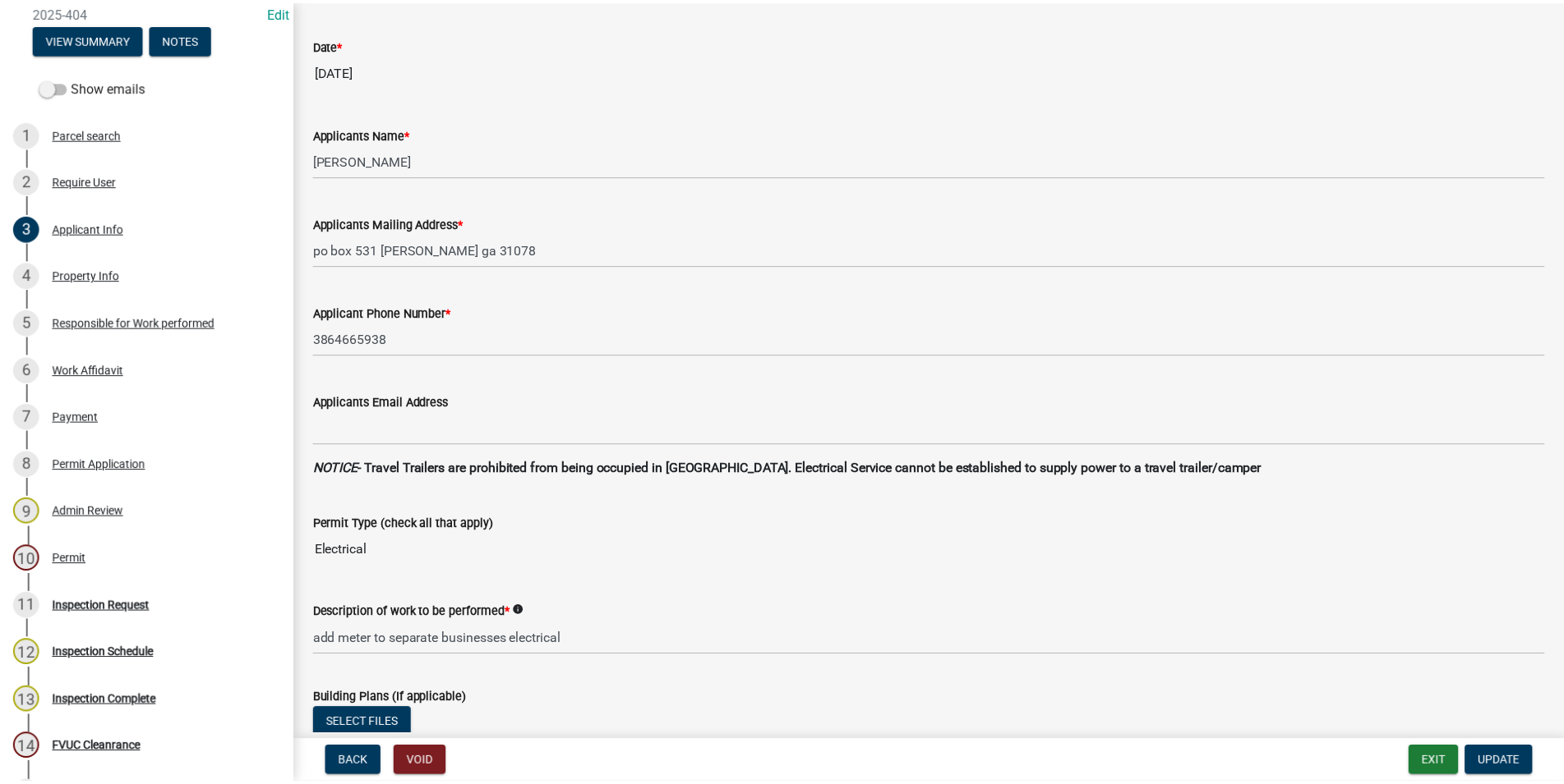
scroll to position [0, 0]
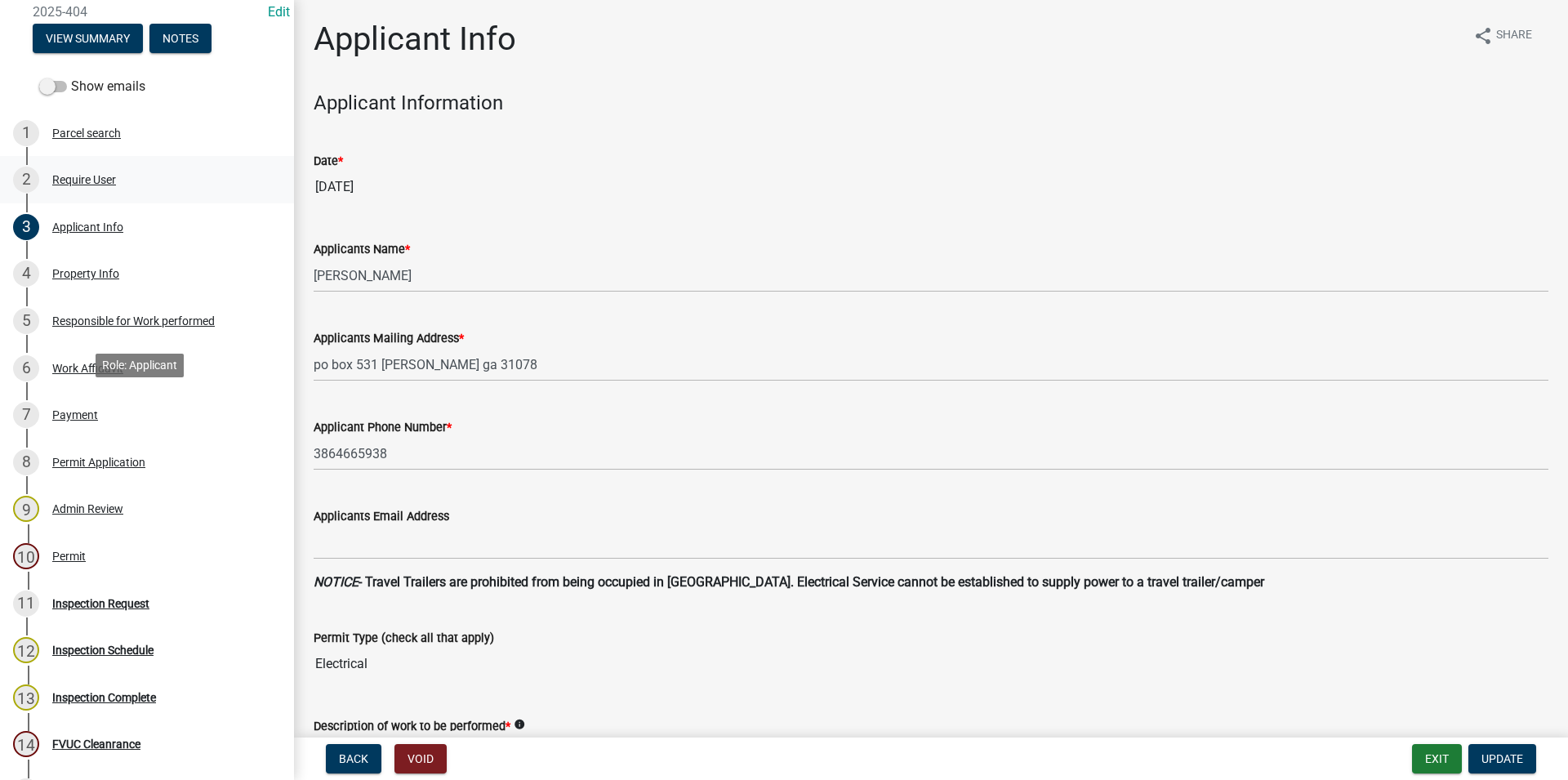
drag, startPoint x: 151, startPoint y: 210, endPoint x: 172, endPoint y: 184, distance: 33.4
click at [172, 184] on ul "1 Parcel search 2 Require User 3 Applicant Info 4 Property Info 5 Responsible f…" at bounding box center [147, 463] width 294 height 719
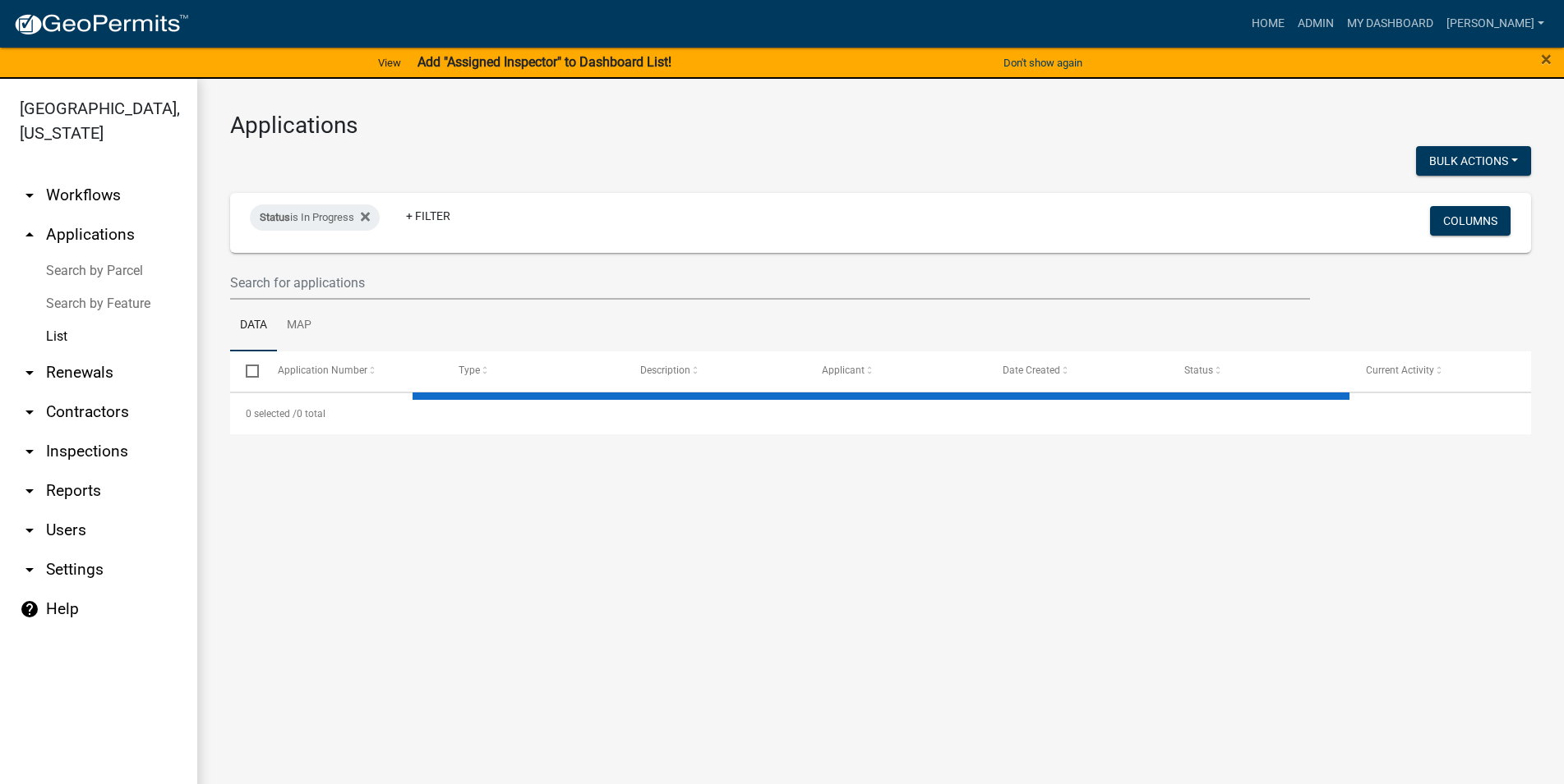
select select "3: 100"
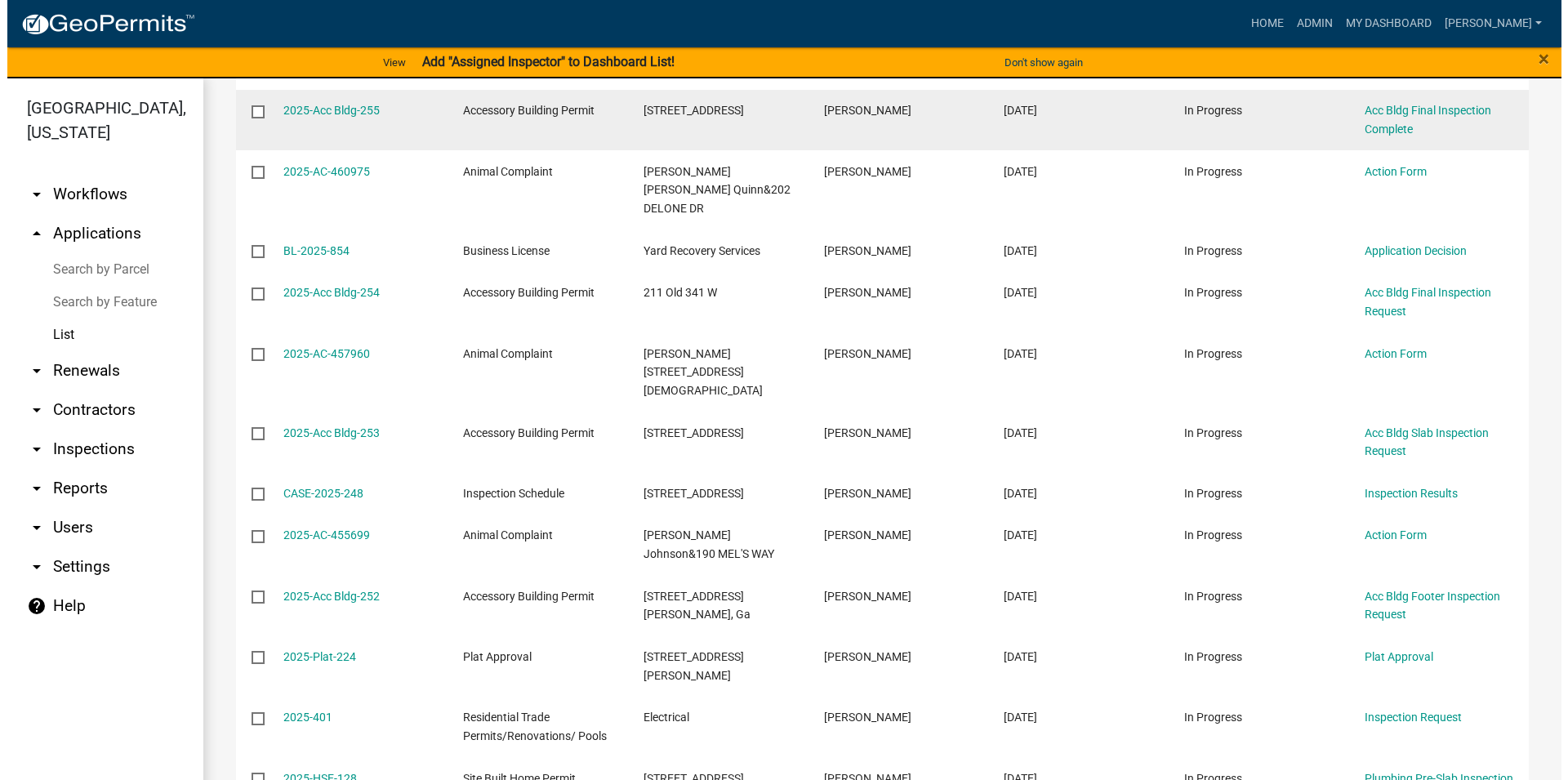
scroll to position [1397, 0]
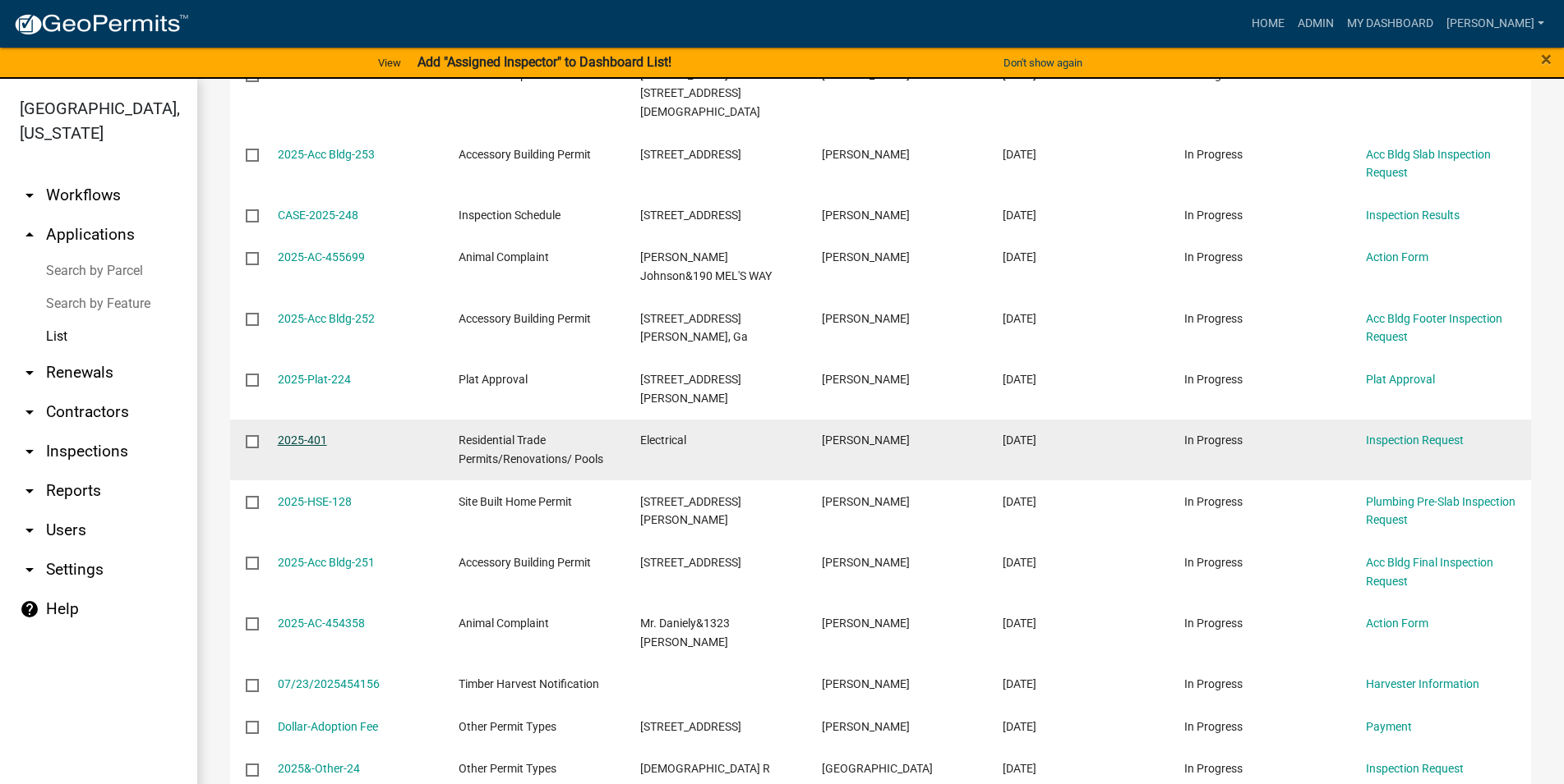
click at [304, 433] on link "2025-401" at bounding box center [302, 440] width 49 height 13
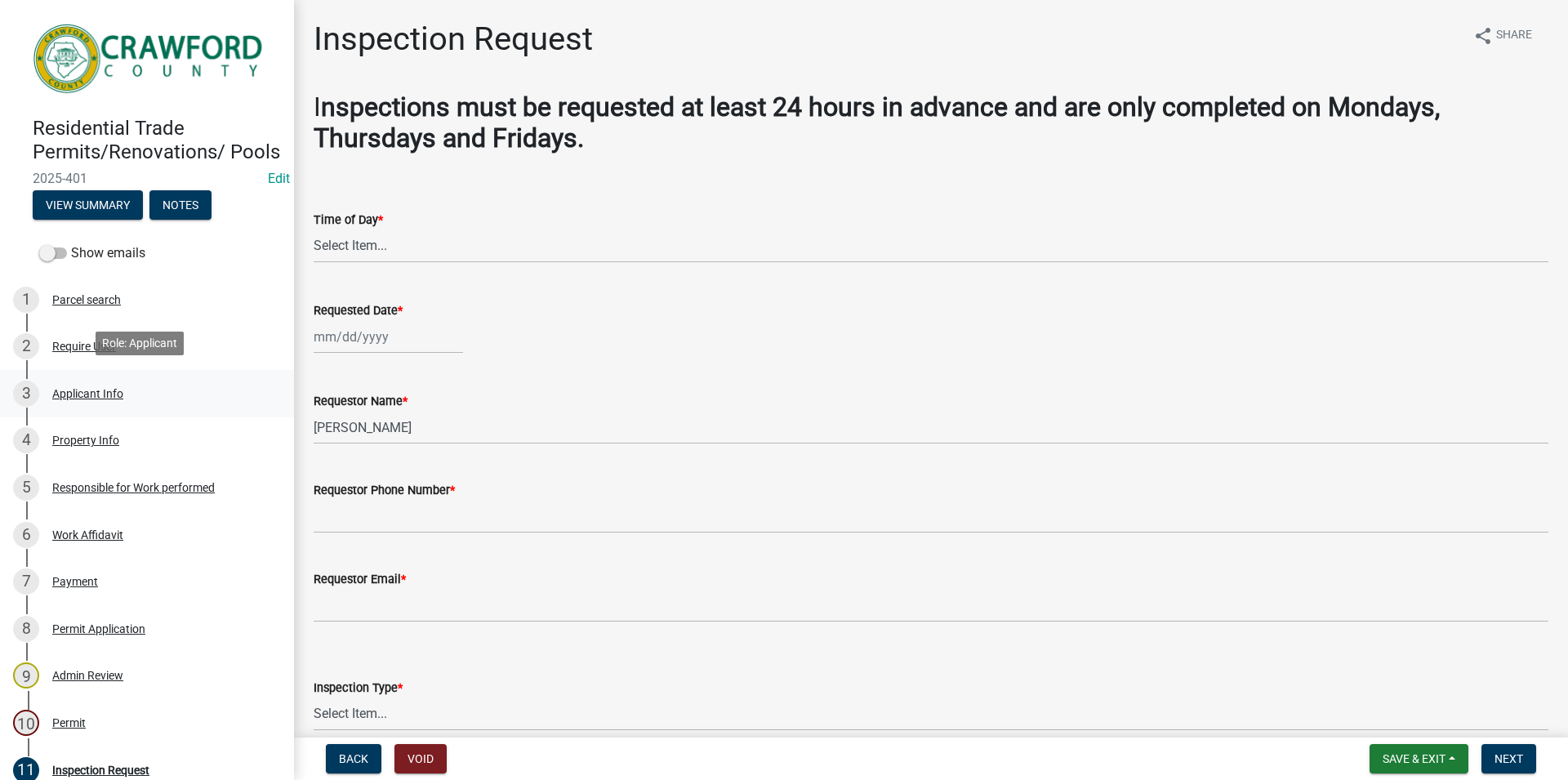
click at [124, 381] on div "3 Applicant Info" at bounding box center [140, 394] width 255 height 26
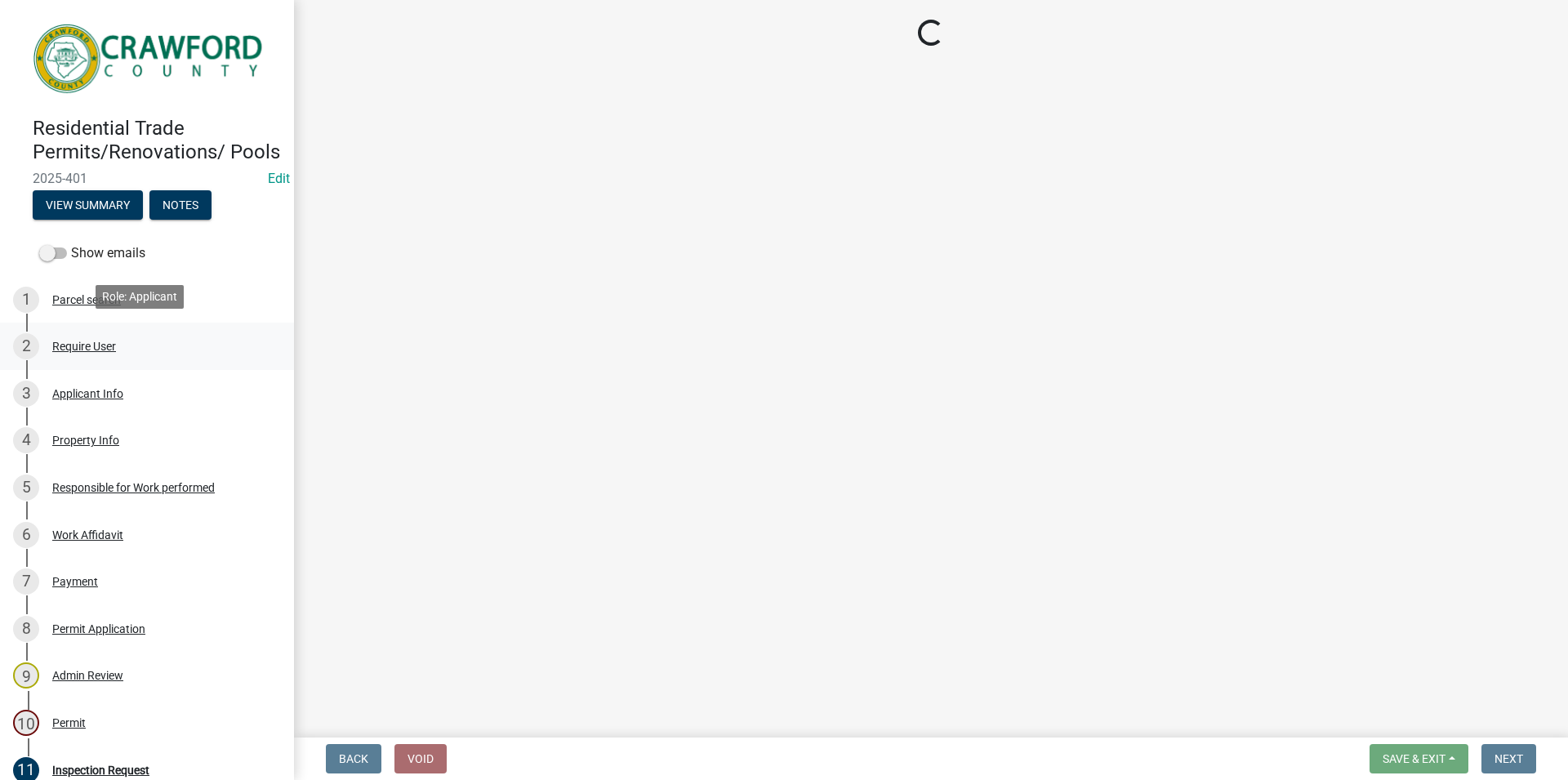
select select "9109ffdd-0fb5-42df-a5b6-3689c48fd073"
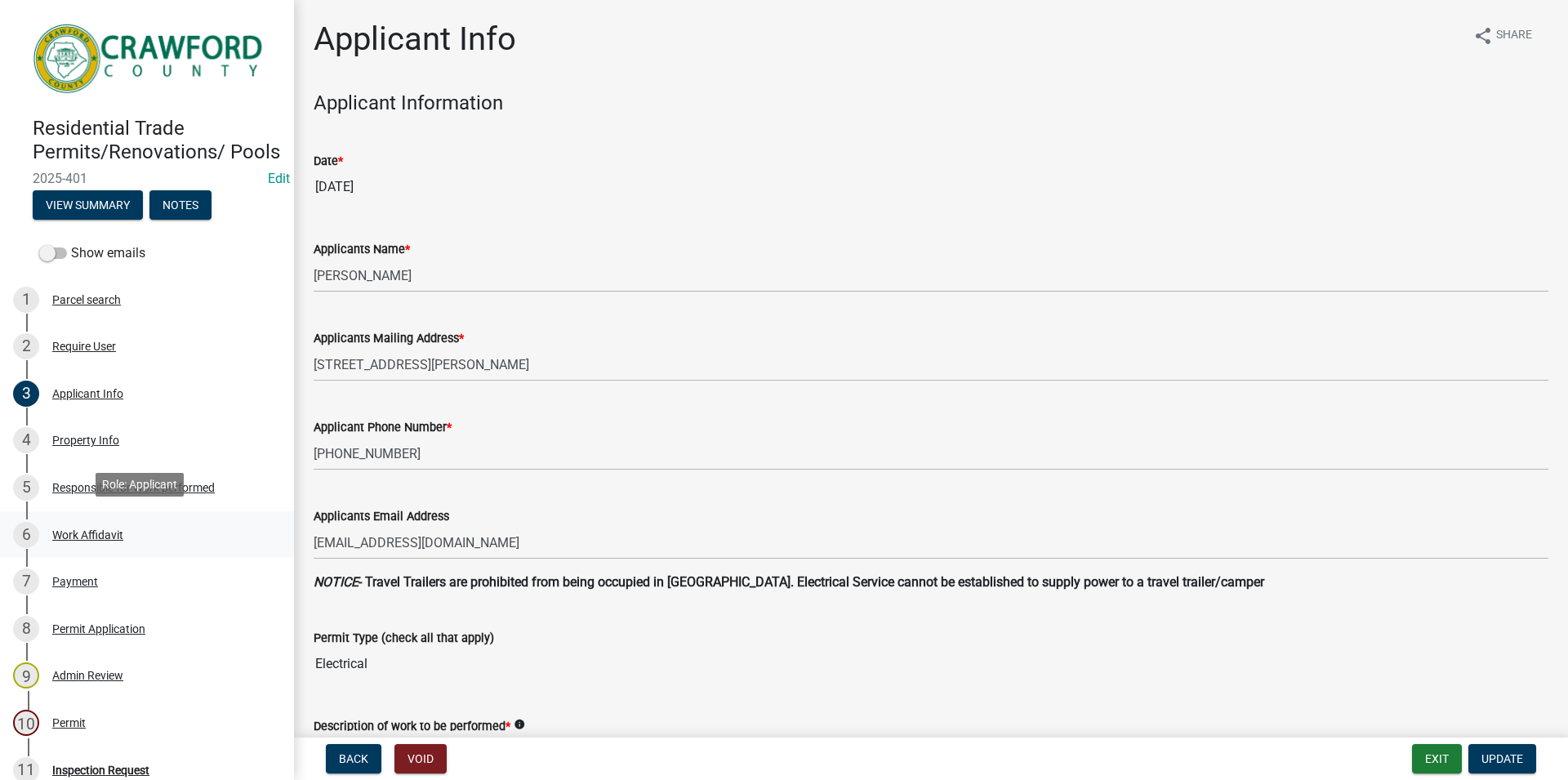
click at [113, 529] on div "Work Affidavit" at bounding box center [87, 535] width 71 height 12
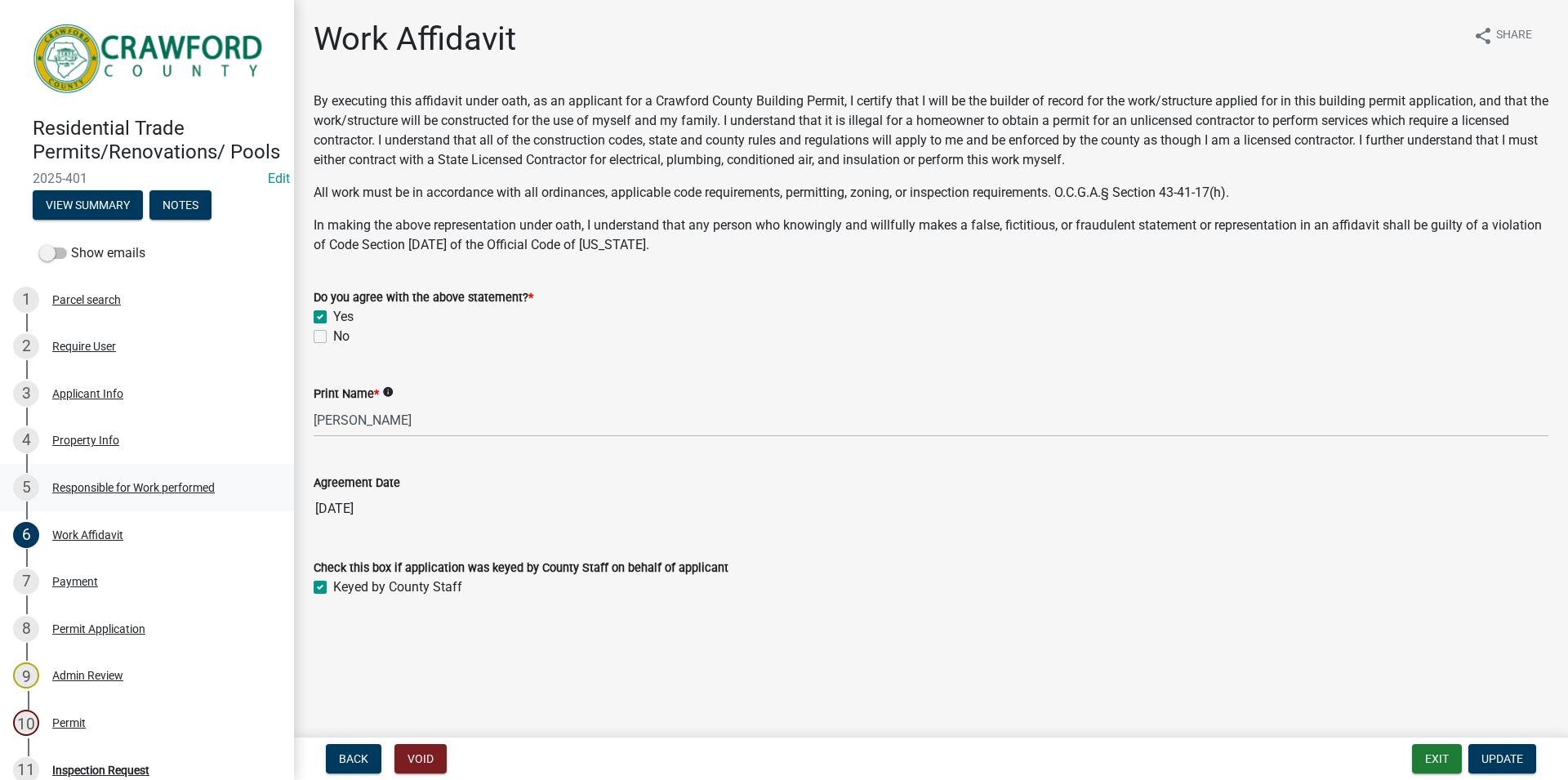
click at [110, 482] on div "Responsible for Work performed" at bounding box center [133, 488] width 162 height 12
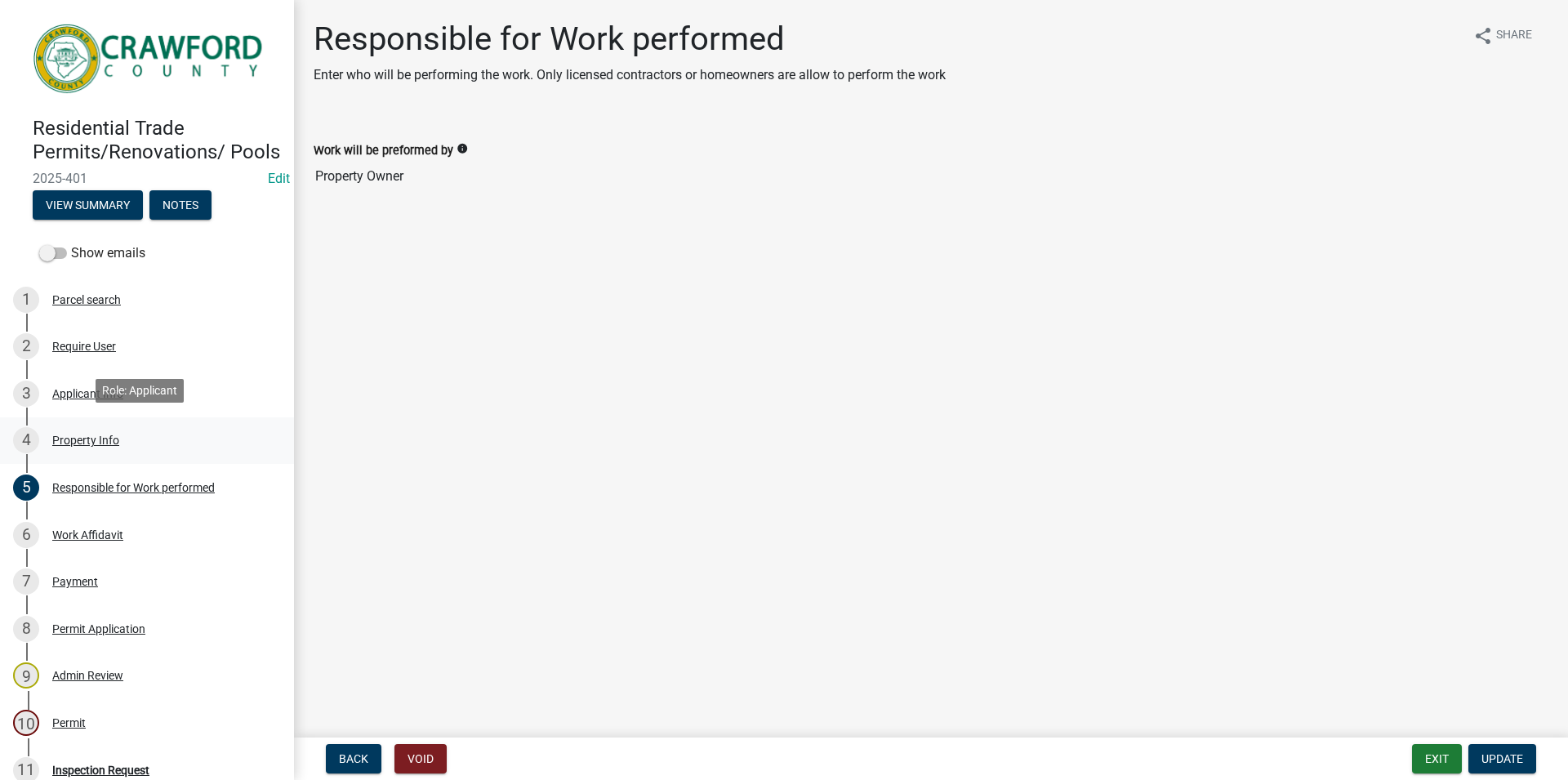
click at [189, 451] on link "4 Property Info" at bounding box center [147, 440] width 294 height 47
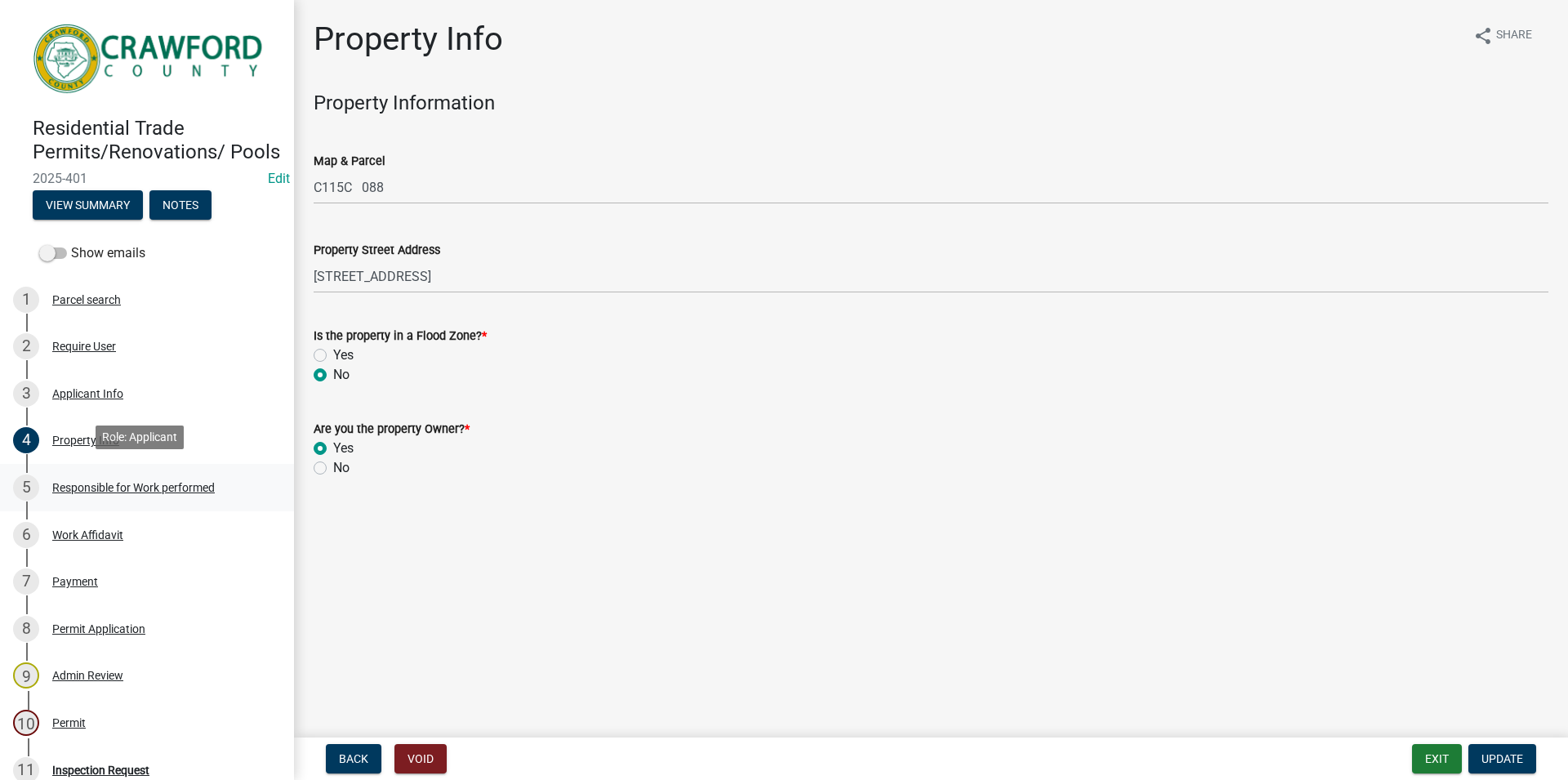
click at [162, 502] on link "5 Responsible for Work performed" at bounding box center [147, 487] width 294 height 47
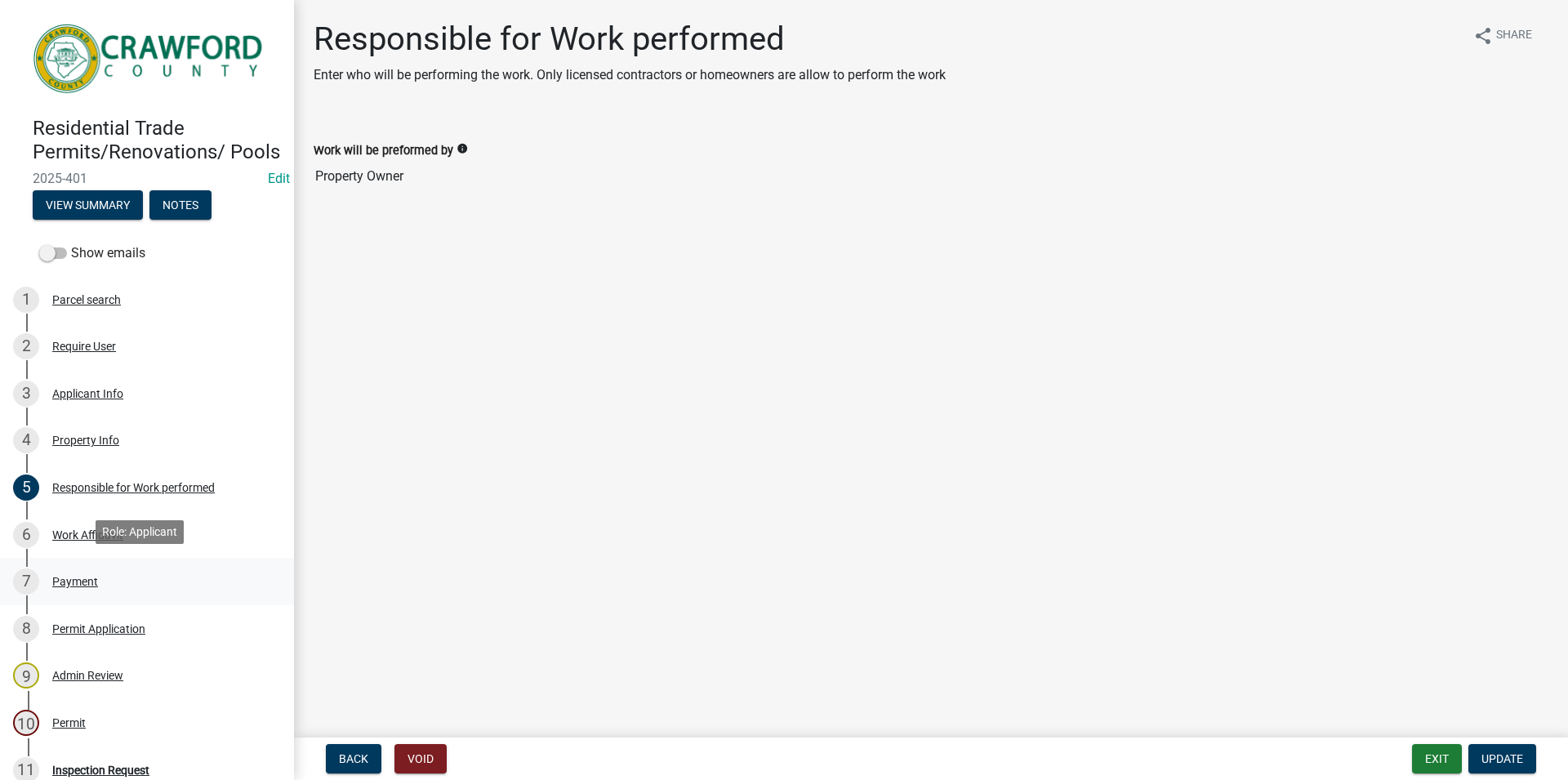
click at [82, 585] on div "7 Payment" at bounding box center [140, 582] width 255 height 26
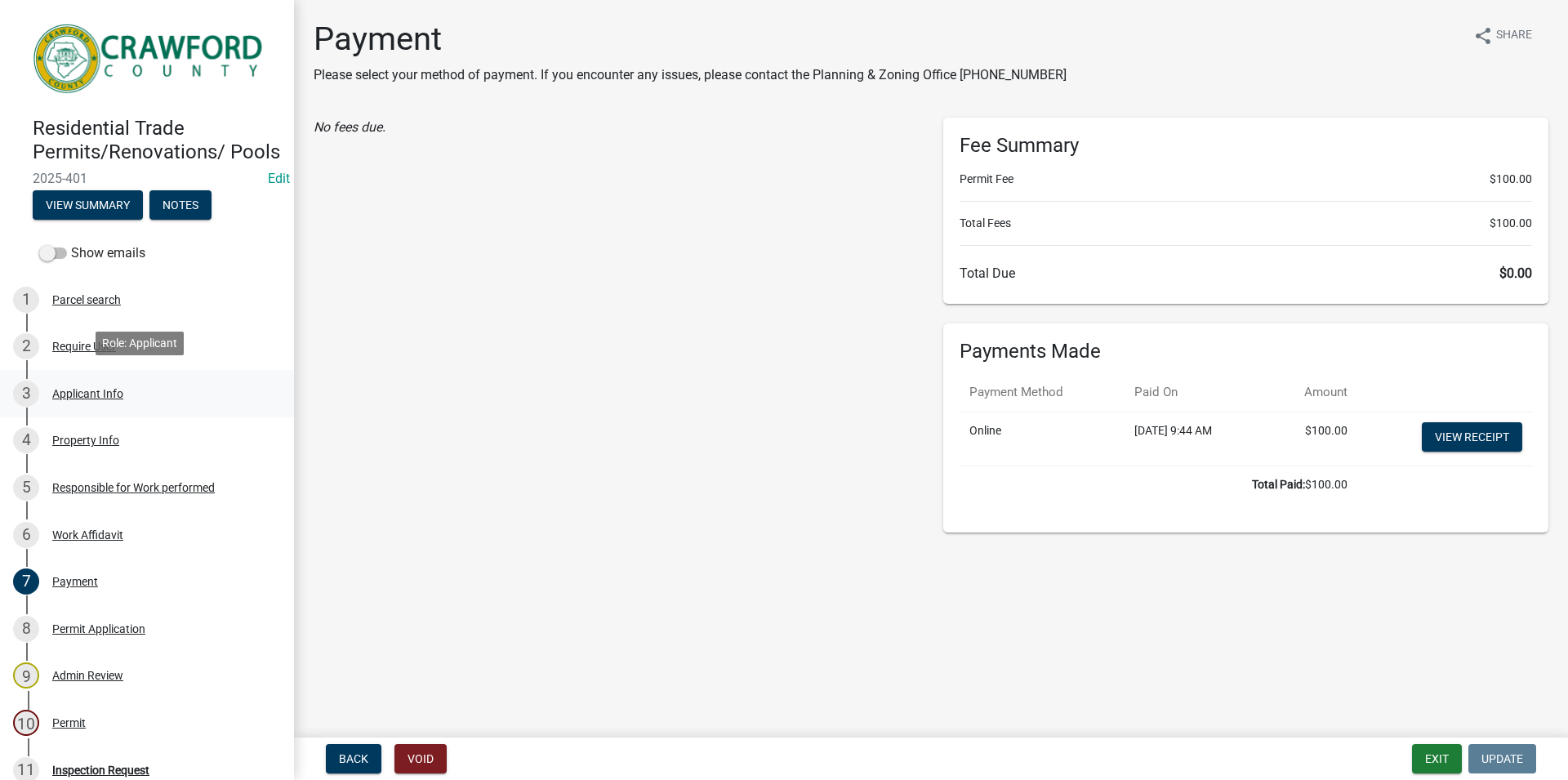
click at [104, 390] on div "Applicant Info" at bounding box center [87, 394] width 71 height 12
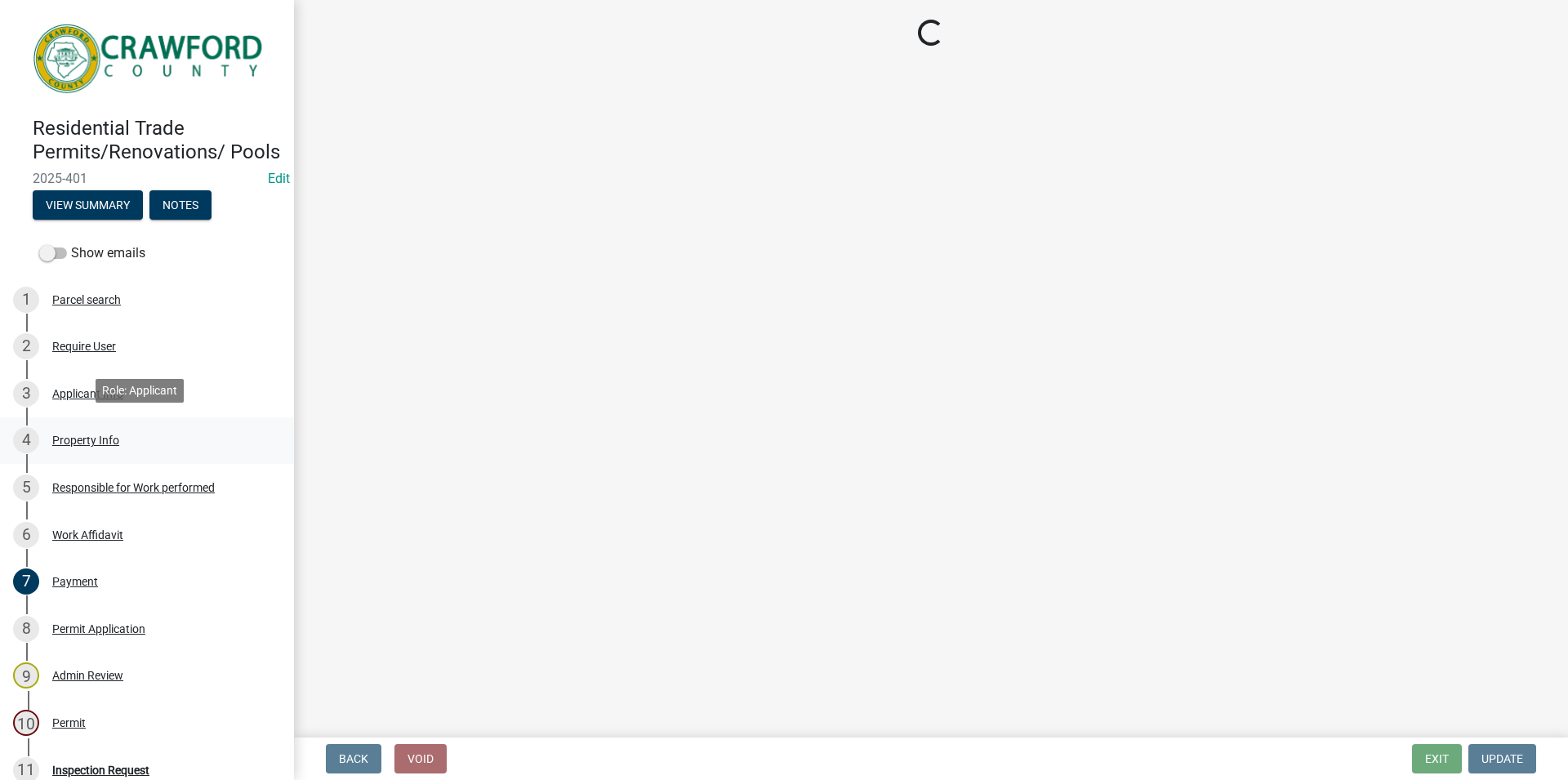
select select "9109ffdd-0fb5-42df-a5b6-3689c48fd073"
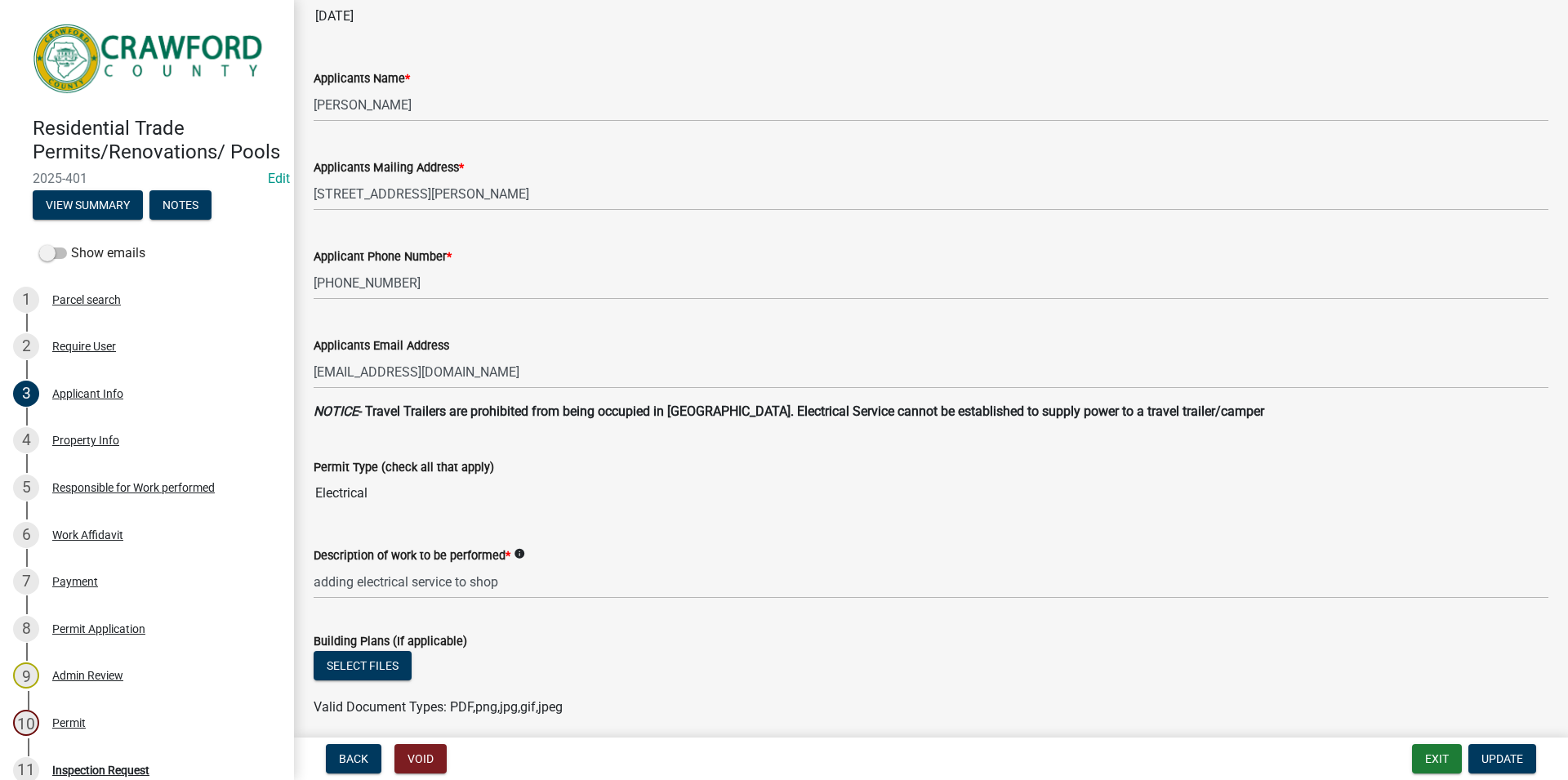
scroll to position [280, 0]
